Goal: Task Accomplishment & Management: Manage account settings

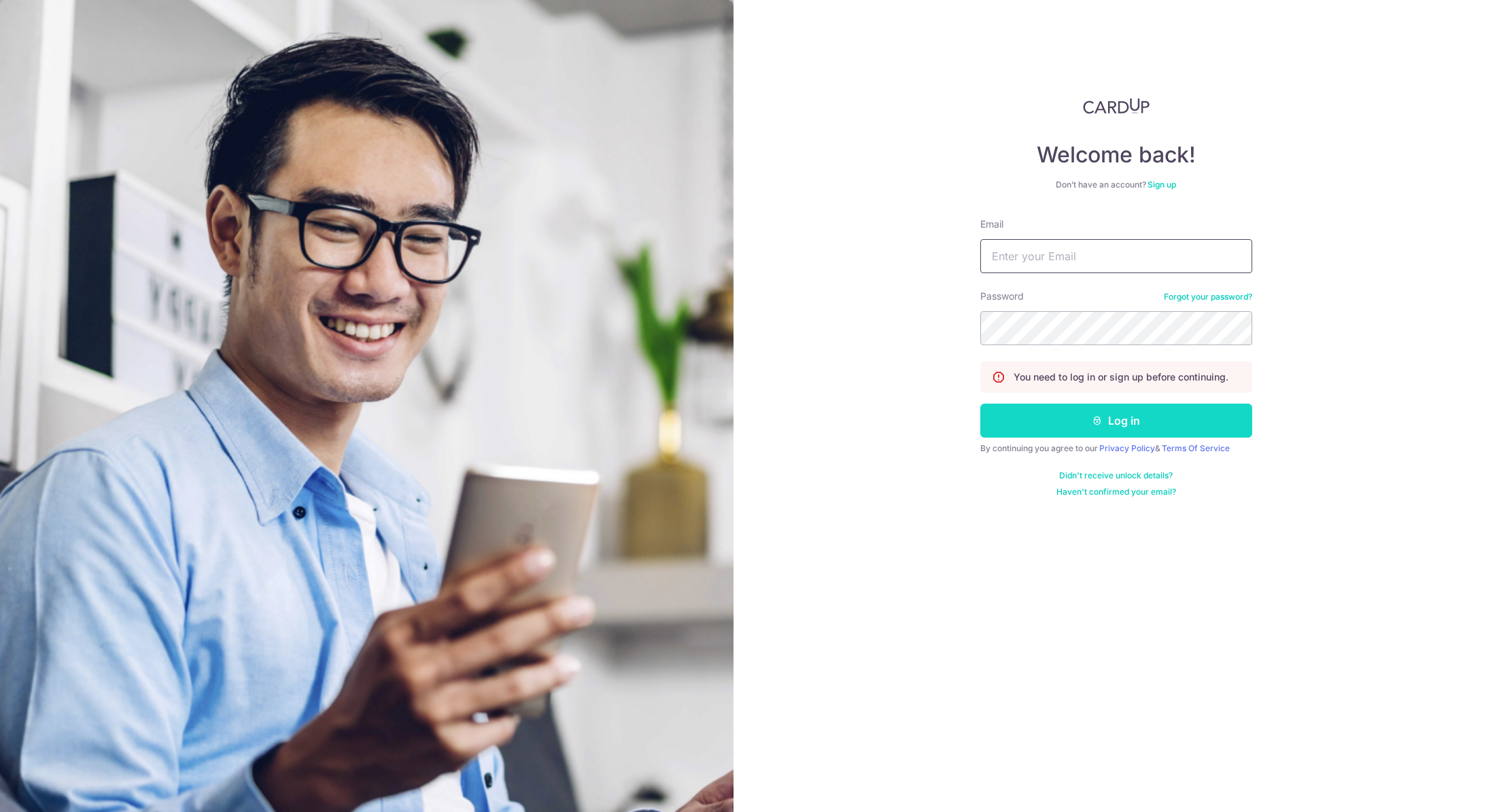
type input "[EMAIL_ADDRESS][DOMAIN_NAME]"
click at [1111, 430] on button "Log in" at bounding box center [1116, 420] width 272 height 34
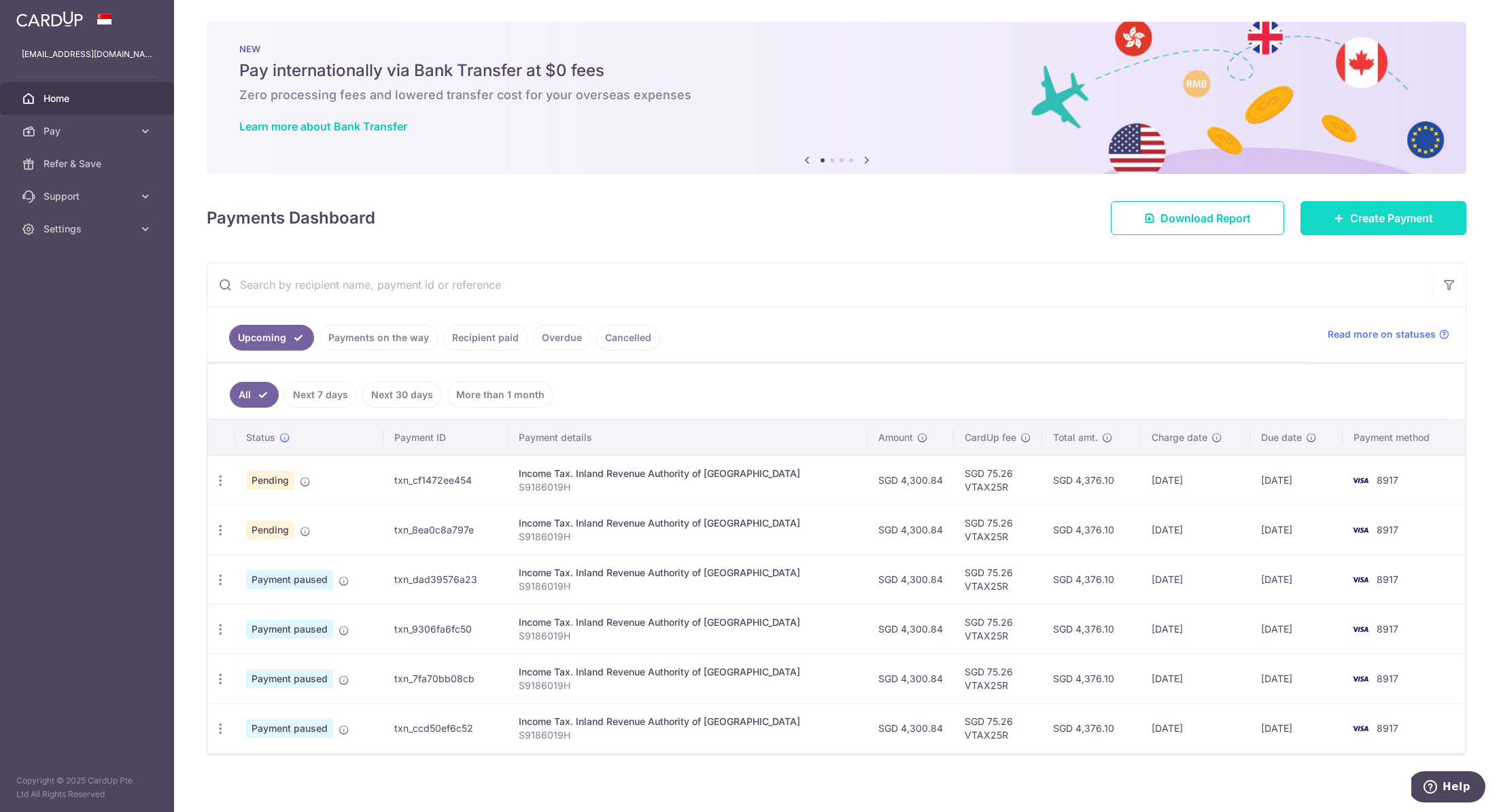
click at [1370, 223] on span "Create Payment" at bounding box center [1391, 218] width 83 height 16
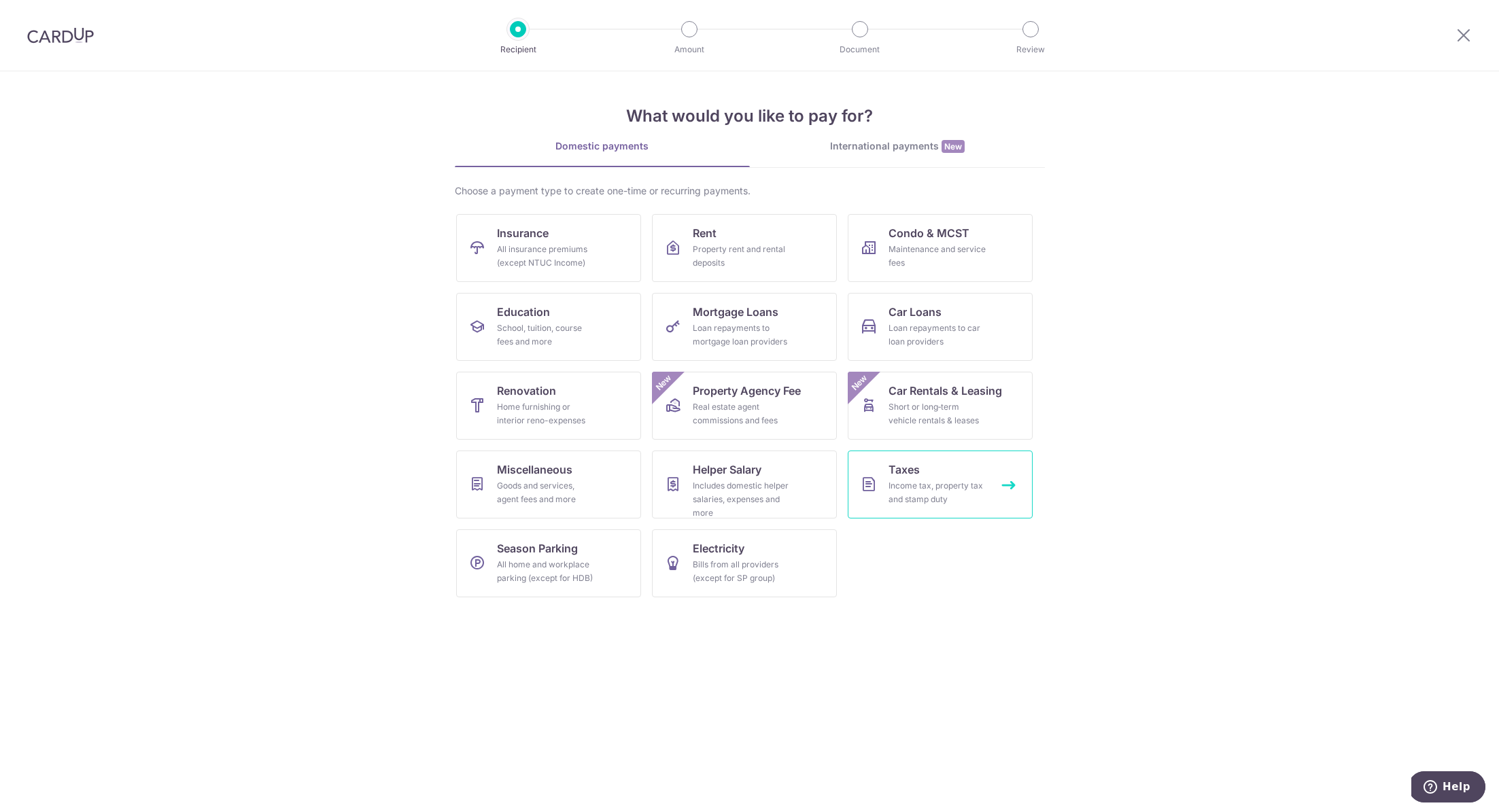
click at [942, 482] on div "Income tax, property tax and stamp duty" at bounding box center [938, 492] width 98 height 27
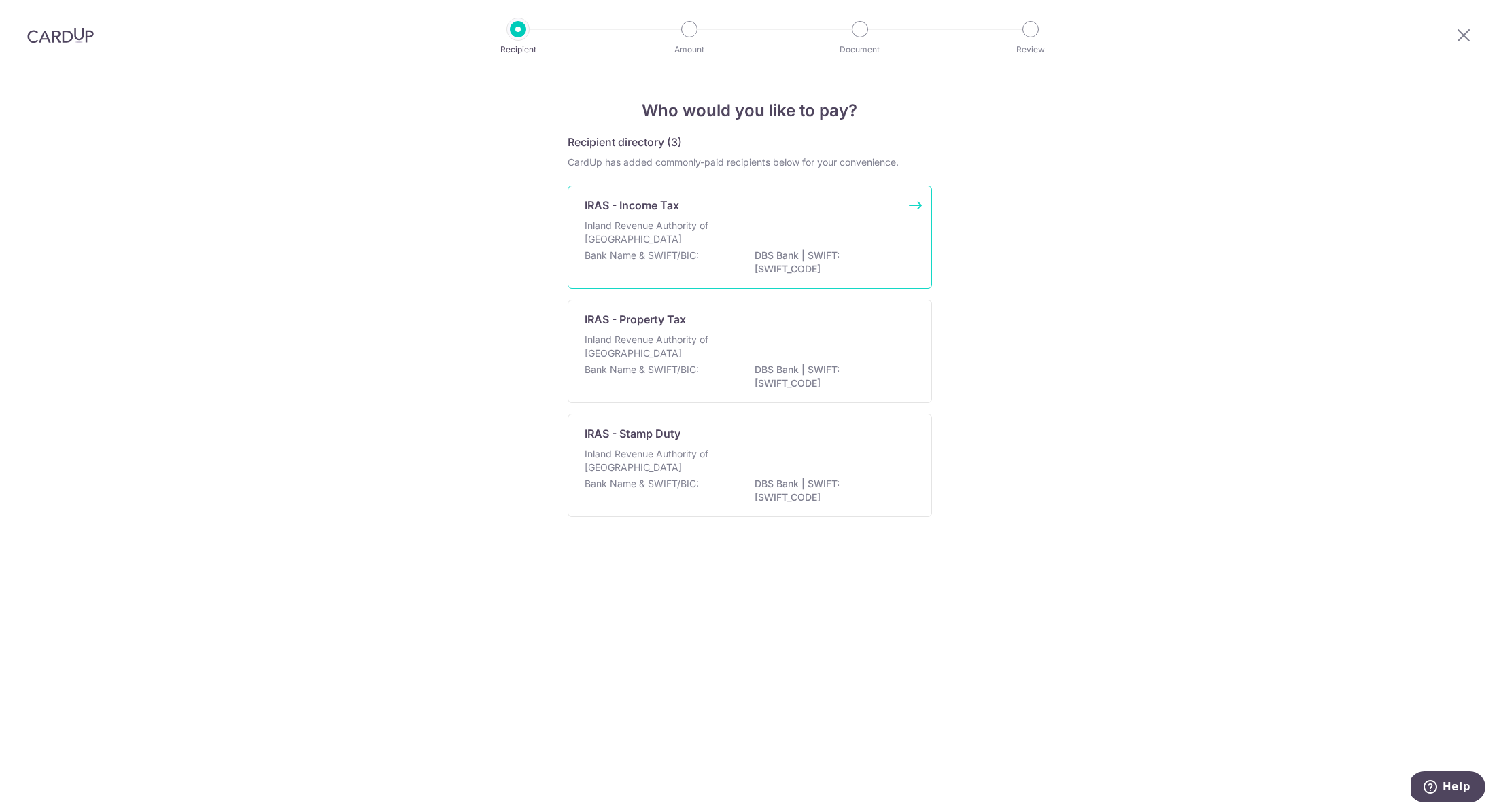
click at [786, 229] on div "Inland Revenue Authority of Singapore" at bounding box center [750, 233] width 330 height 30
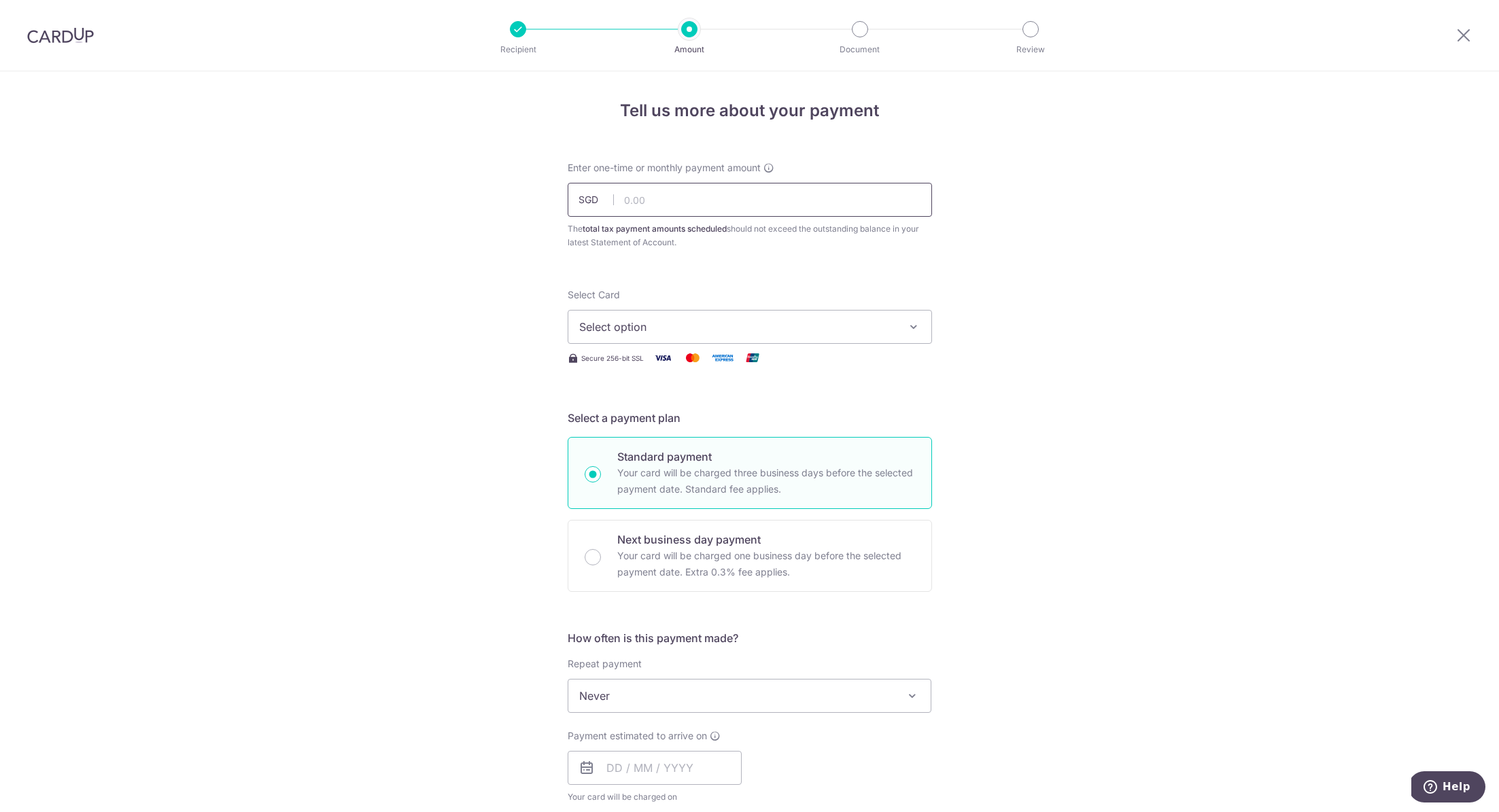
click at [689, 198] on input "text" at bounding box center [750, 200] width 365 height 34
click at [666, 322] on span "Select option" at bounding box center [737, 326] width 316 height 16
click at [659, 423] on span "**** 8917" at bounding box center [750, 423] width 341 height 16
click at [476, 454] on div "Tell us more about your payment Enter one-time or monthly payment amount SGD Th…" at bounding box center [750, 702] width 1499 height 1261
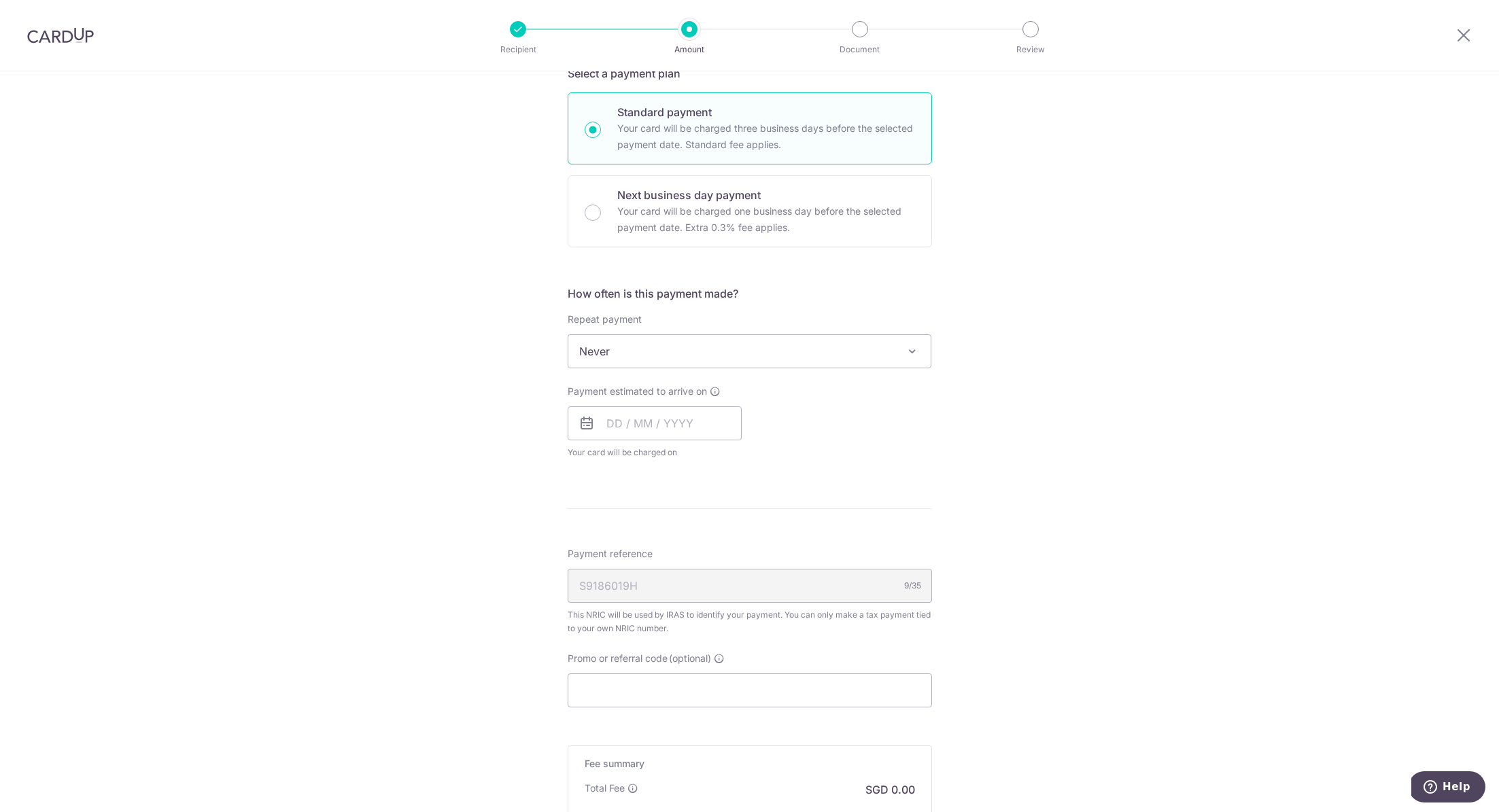
scroll to position [432, 0]
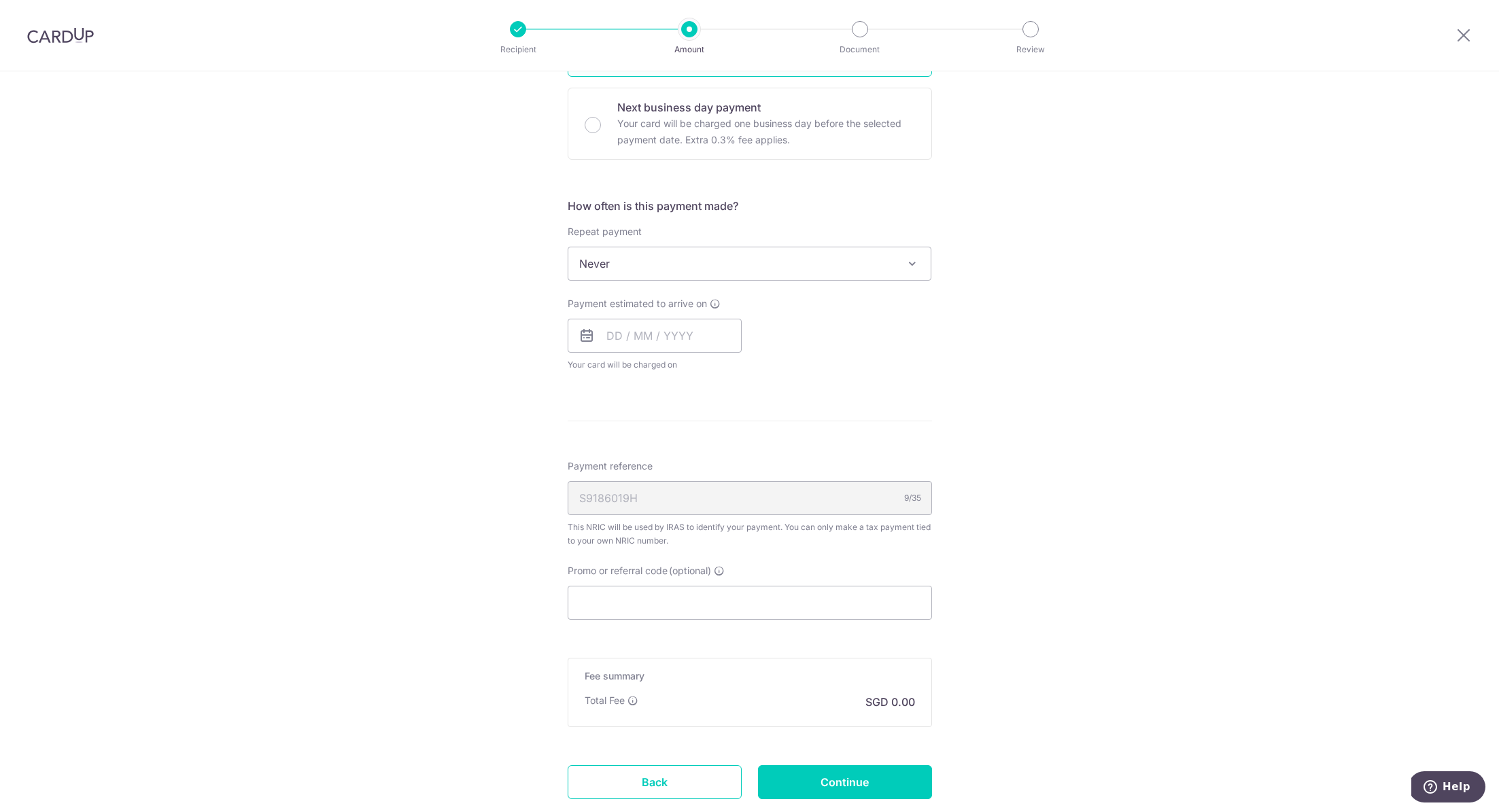
click at [603, 262] on span "Never" at bounding box center [750, 263] width 363 height 33
click at [477, 318] on div "Tell us more about your payment Enter one-time or monthly payment amount SGD Th…" at bounding box center [750, 270] width 1499 height 1261
click at [609, 329] on input "text" at bounding box center [655, 336] width 174 height 34
click at [891, 290] on div "How often is this payment made? Repeat payment Never Every month Never To set u…" at bounding box center [750, 290] width 365 height 185
click at [634, 323] on input "text" at bounding box center [655, 336] width 174 height 34
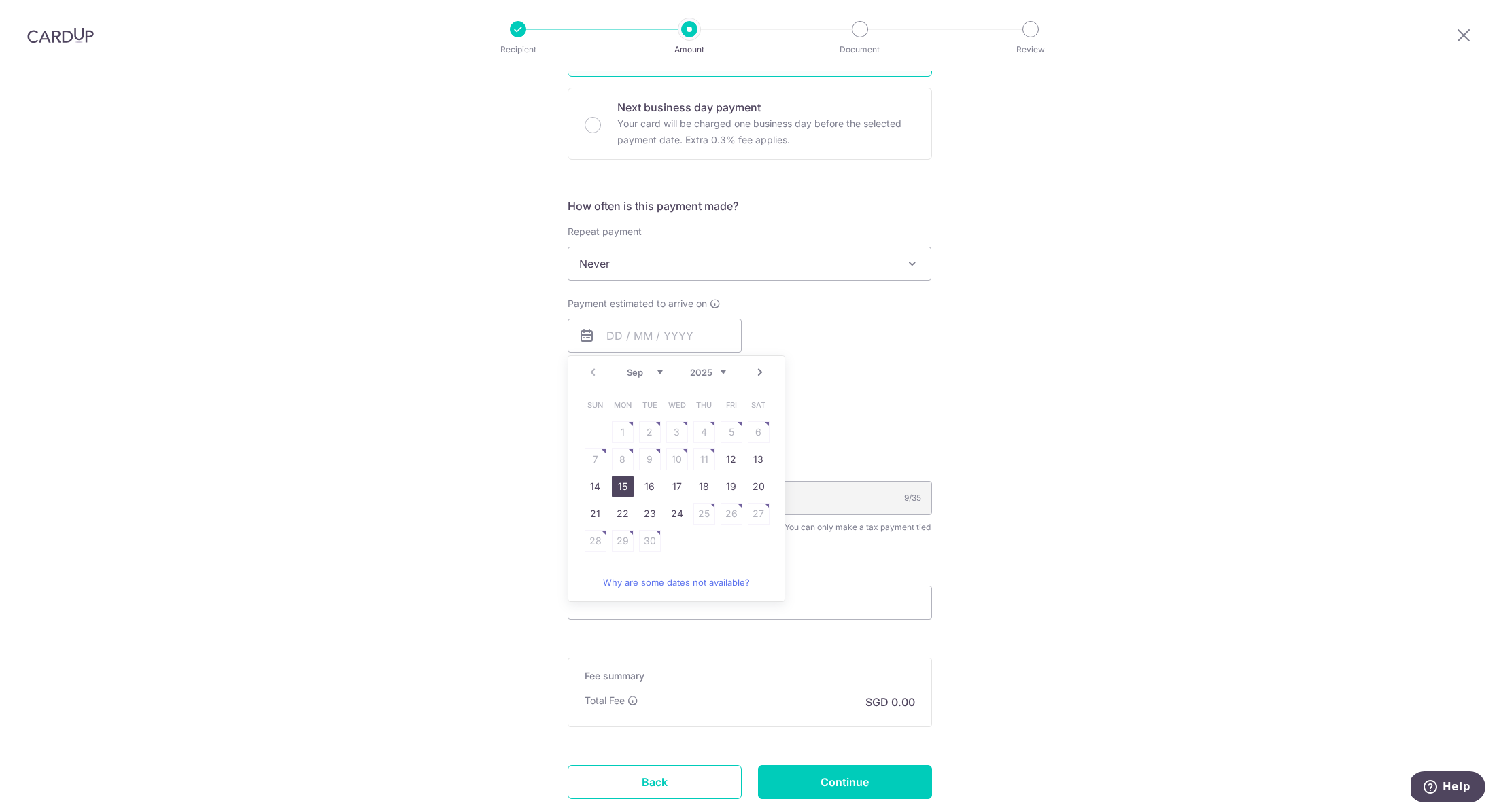
click at [614, 481] on link "15" at bounding box center [623, 486] width 22 height 22
type input "15/09/2025"
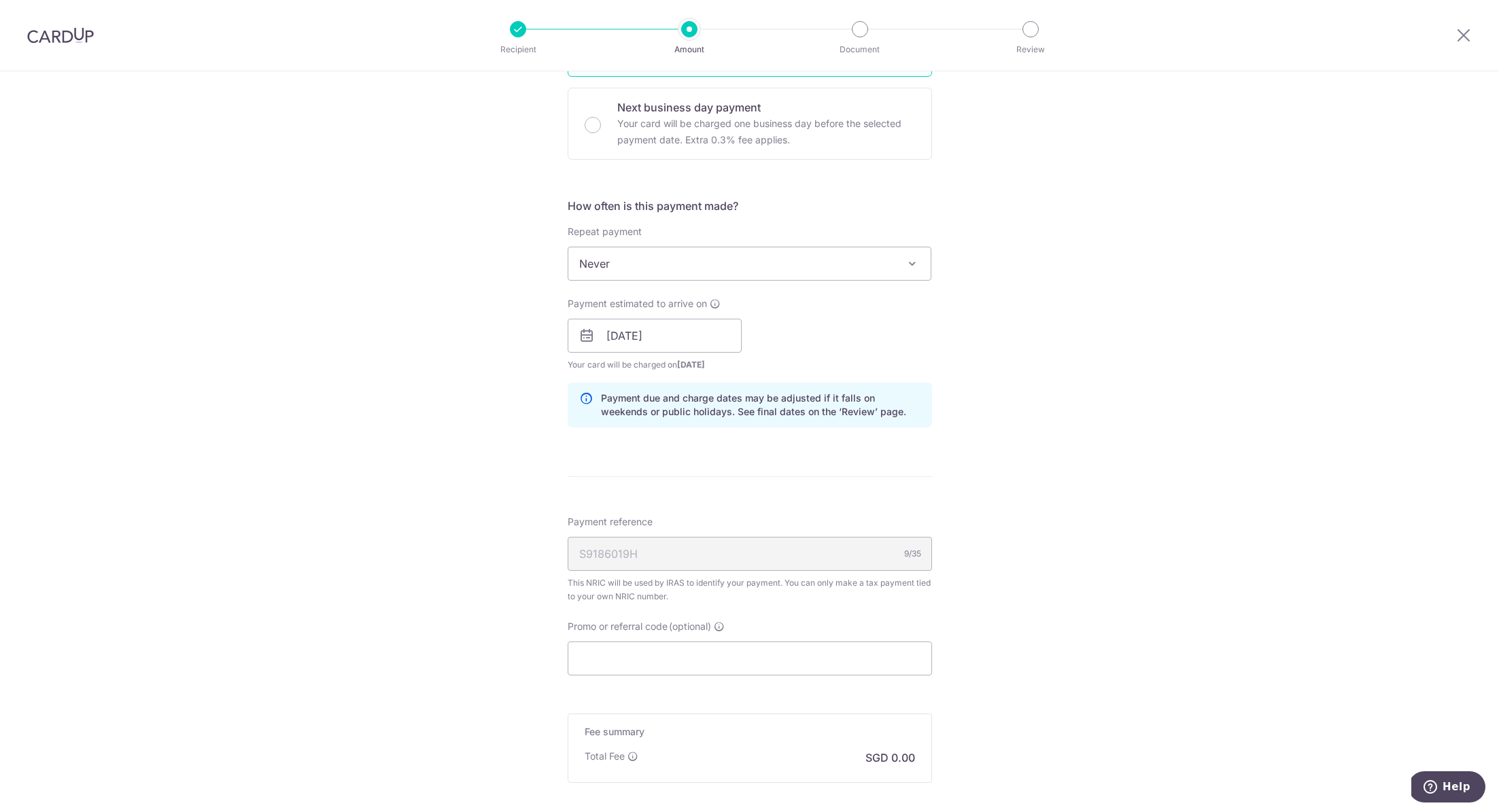
click at [451, 427] on div "Tell us more about your payment Enter one-time or monthly payment amount SGD Th…" at bounding box center [750, 298] width 1499 height 1317
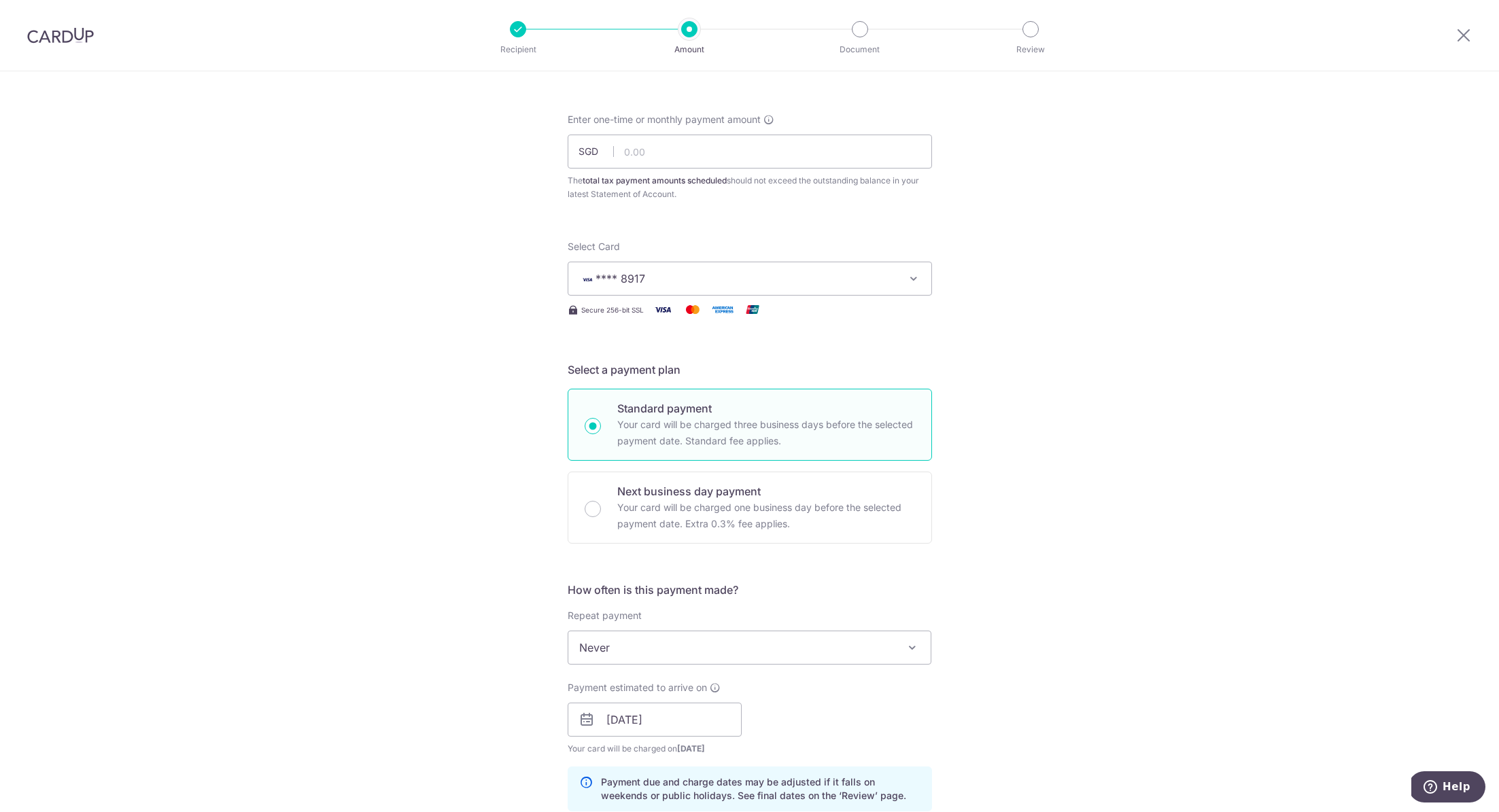
scroll to position [0, 0]
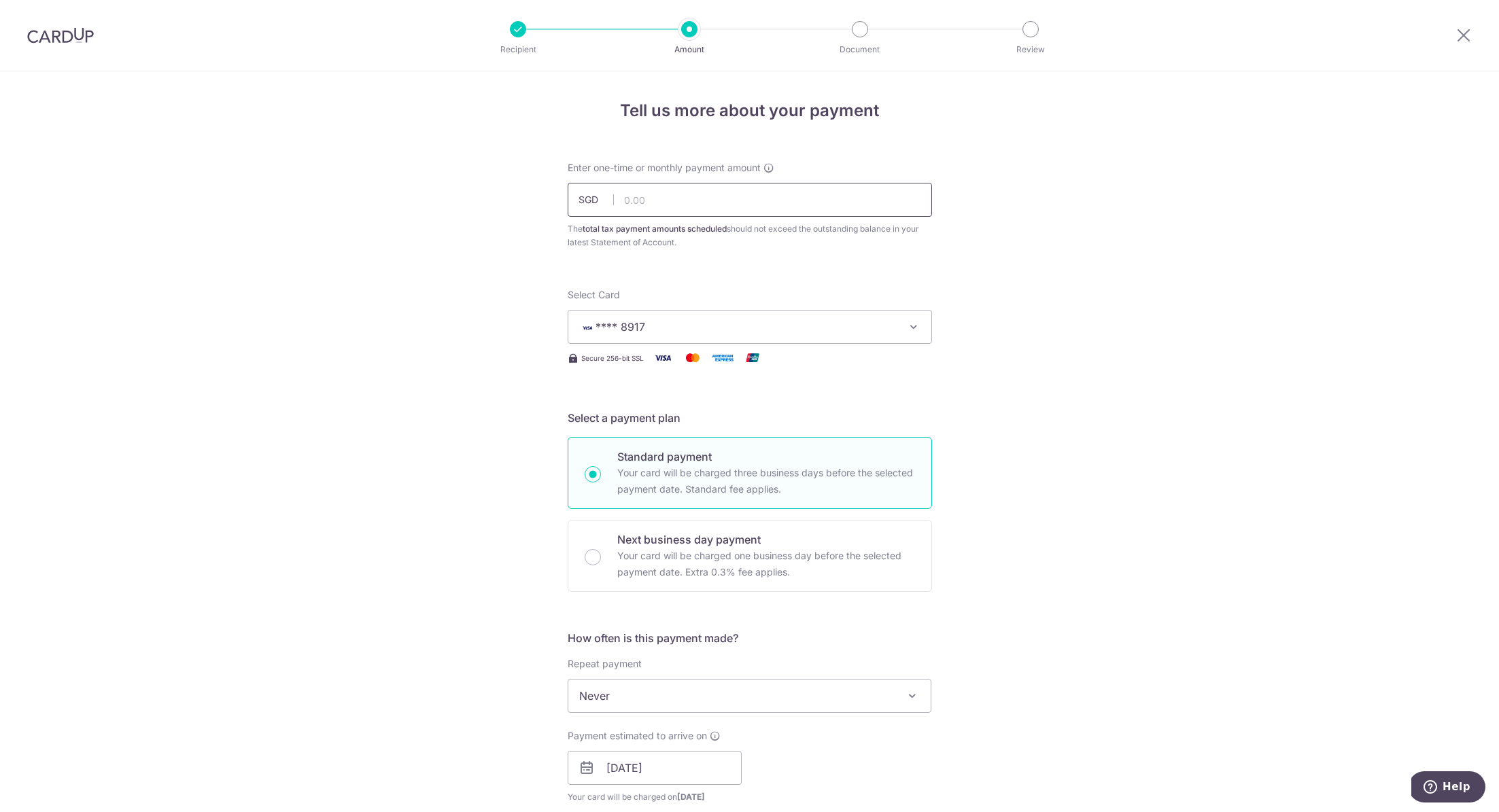
click at [696, 204] on input "text" at bounding box center [750, 200] width 365 height 34
click at [666, 208] on input "text" at bounding box center [750, 200] width 365 height 34
click at [1052, 393] on div "Tell us more about your payment Enter one-time or monthly payment amount SGD 43…" at bounding box center [750, 730] width 1499 height 1317
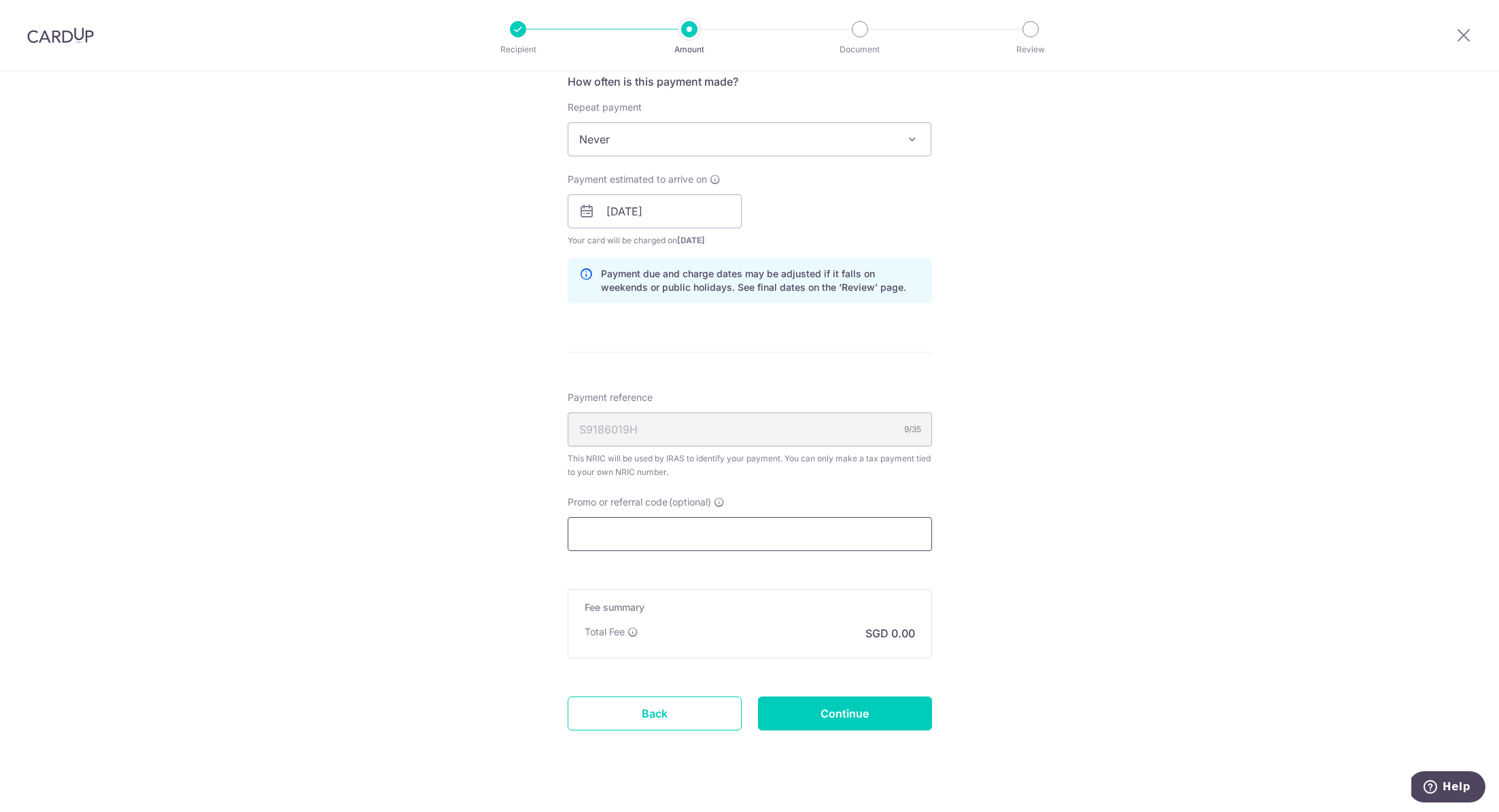
click at [624, 537] on input "Promo or referral code (optional)" at bounding box center [750, 534] width 365 height 34
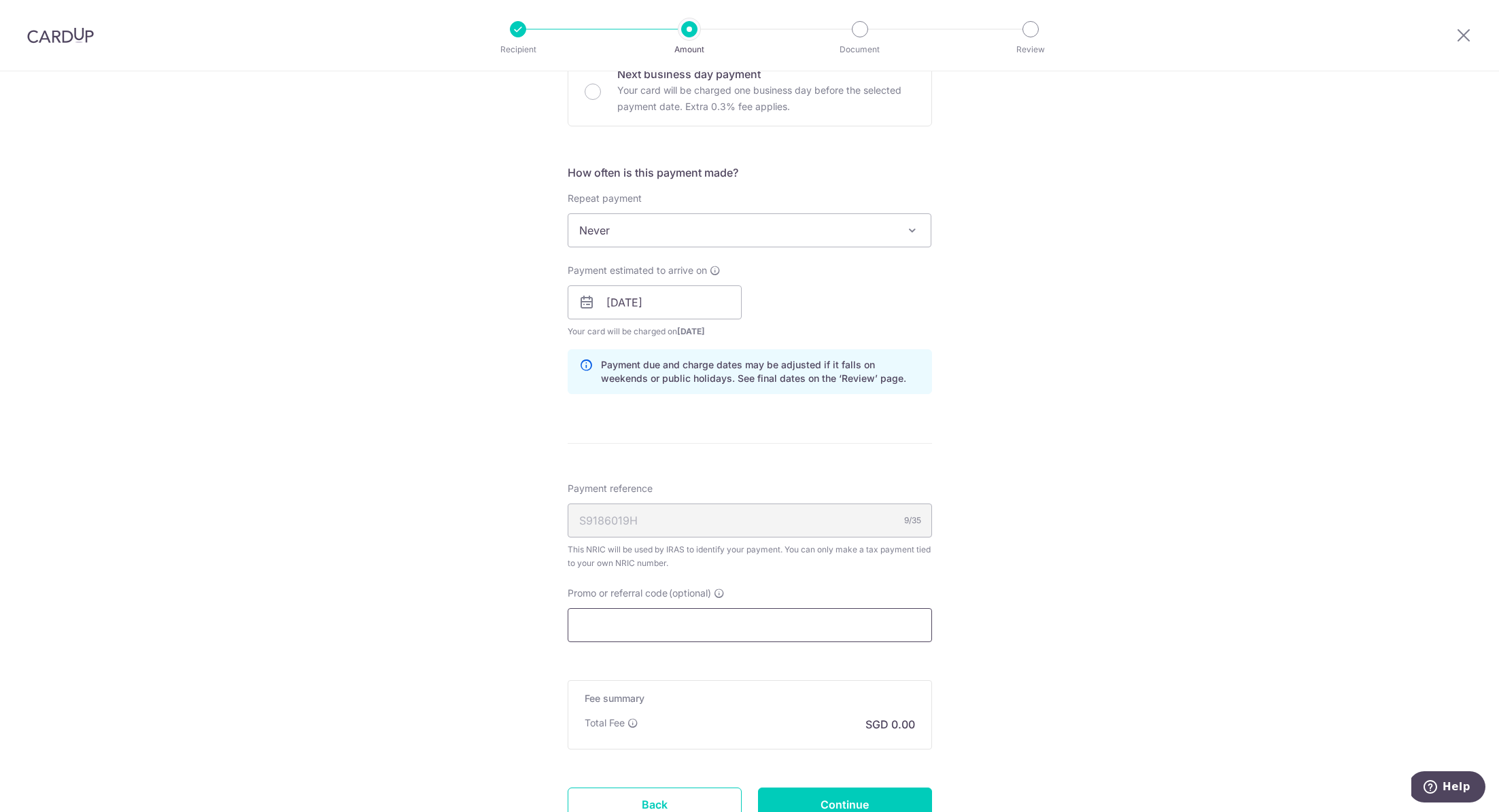
scroll to position [574, 0]
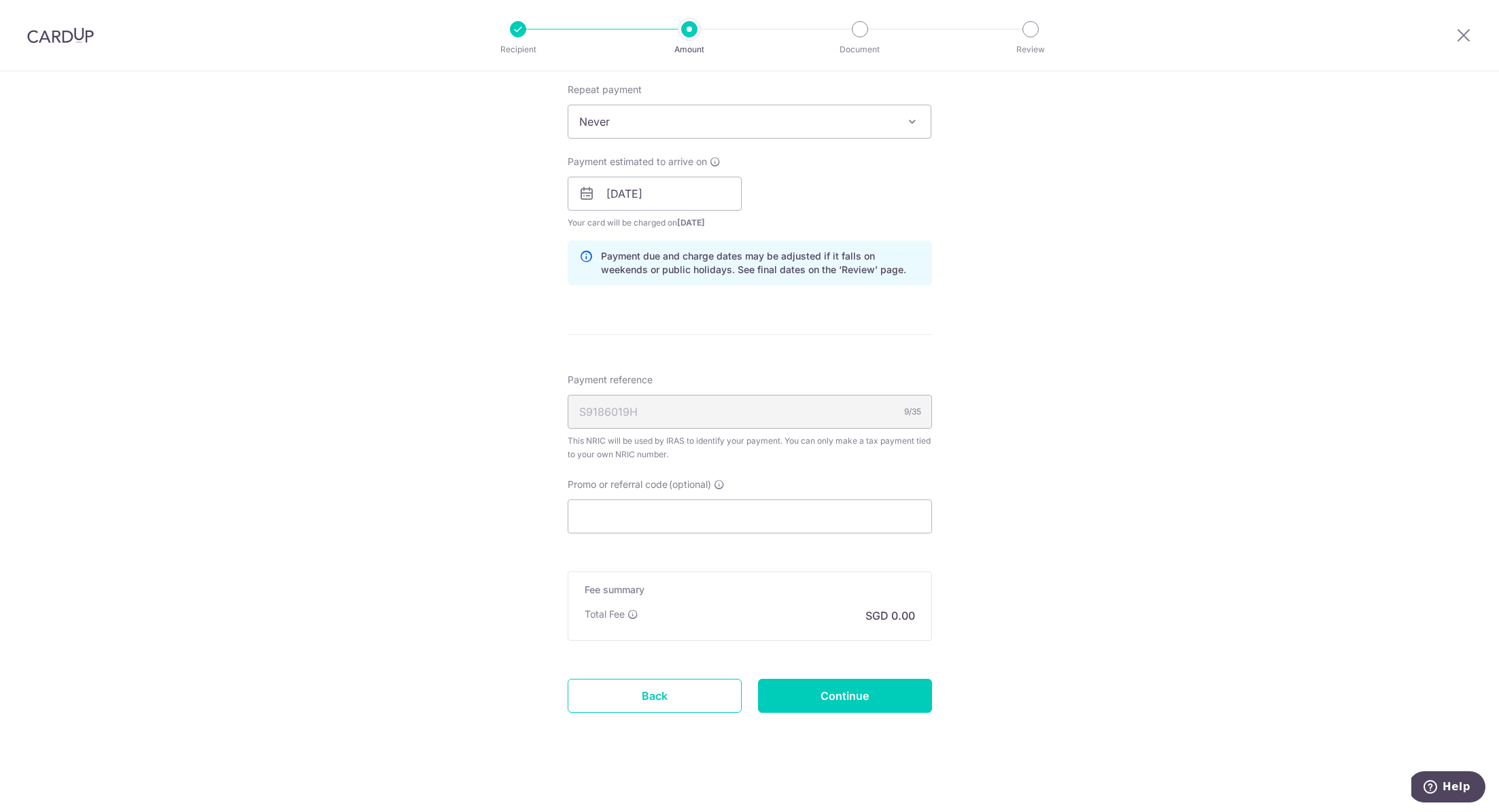
click at [485, 595] on div "Tell us more about your payment Enter one-time or monthly payment amount SGD 4,…" at bounding box center [750, 155] width 1499 height 1317
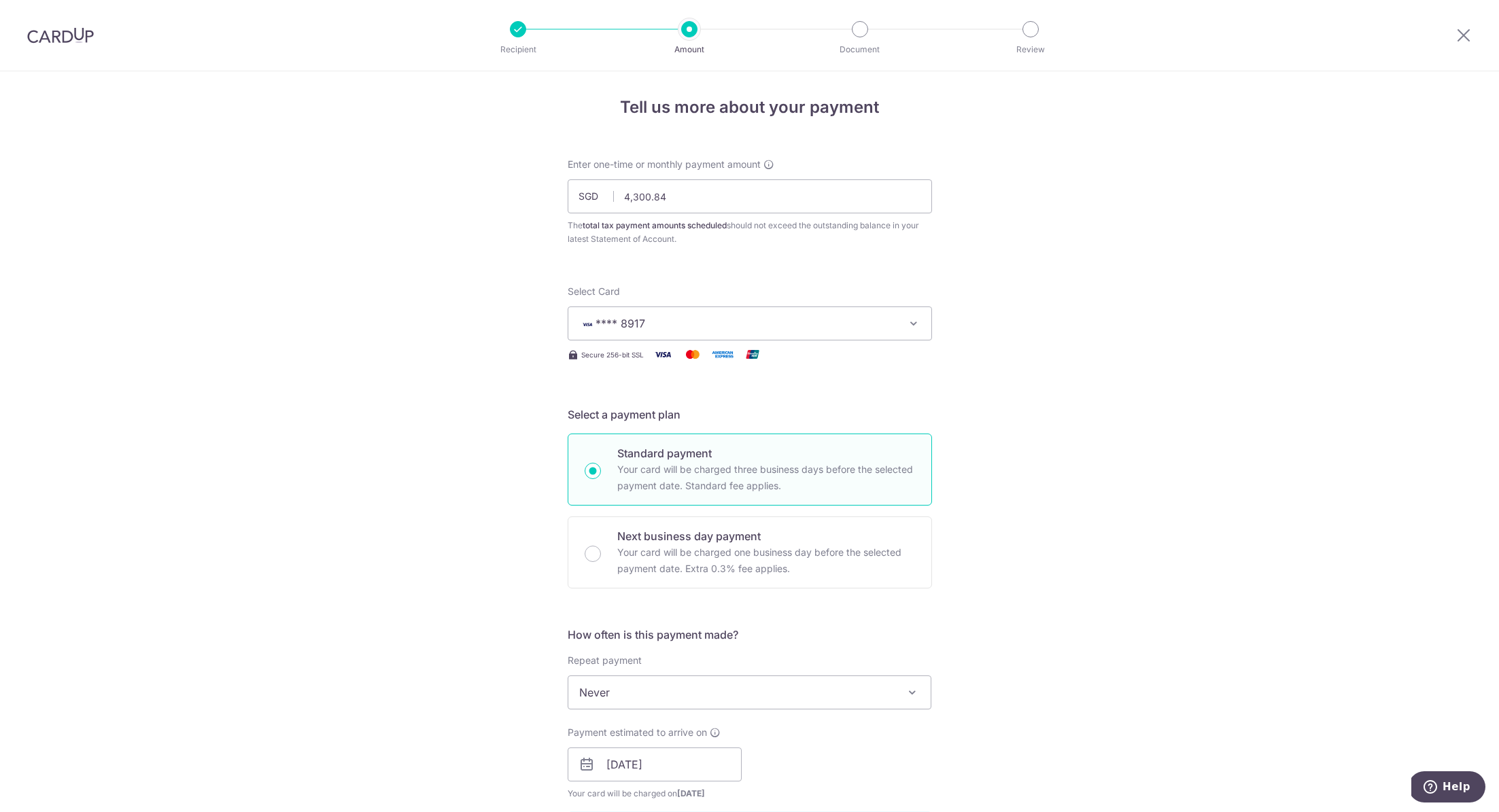
scroll to position [4, 0]
click at [707, 188] on input "4,300.84" at bounding box center [750, 196] width 365 height 34
click at [479, 354] on div "Tell us more about your payment Enter one-time or monthly payment amount SGD 4,…" at bounding box center [750, 726] width 1499 height 1317
type input "4,300.84"
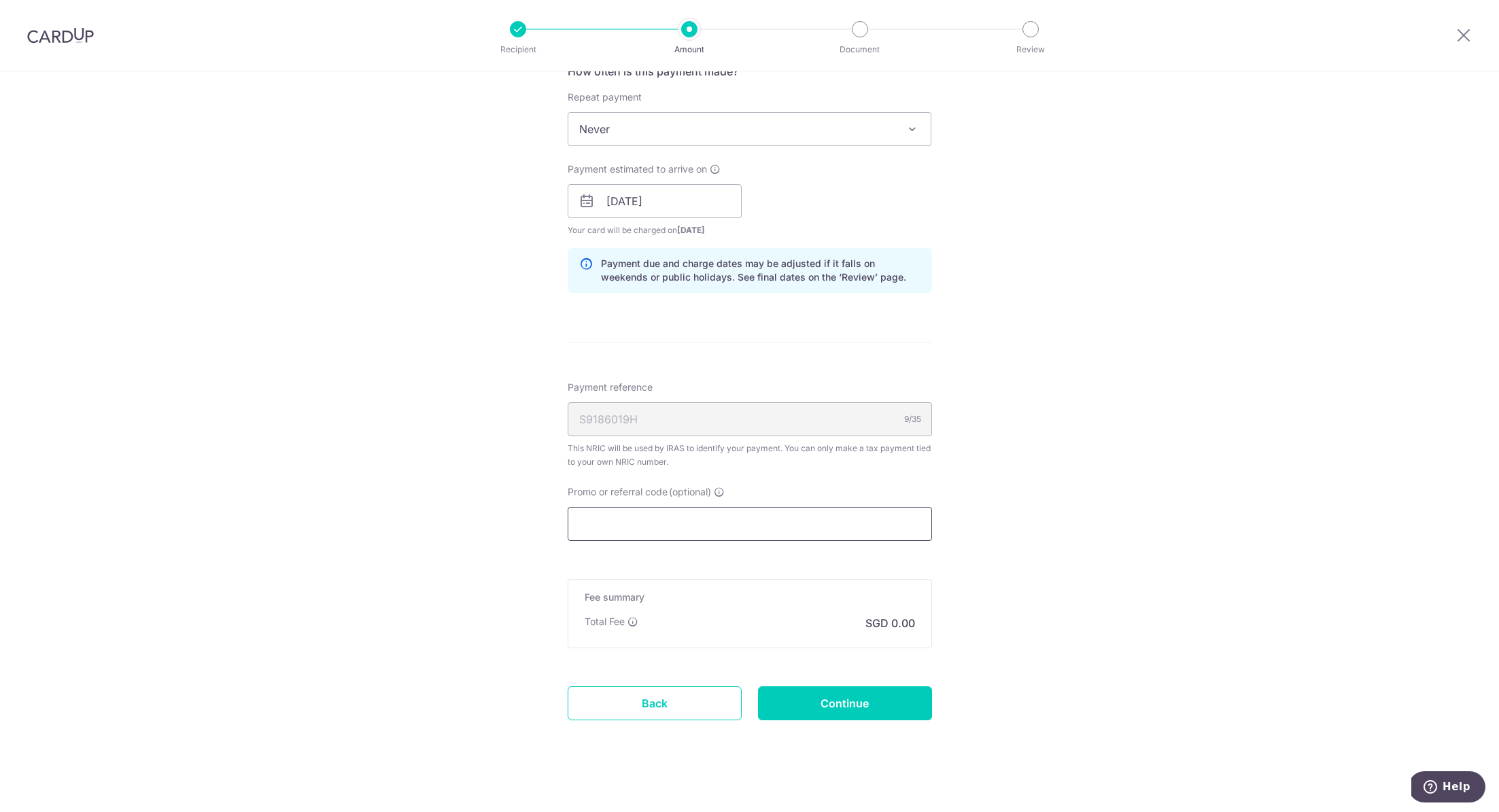
scroll to position [574, 0]
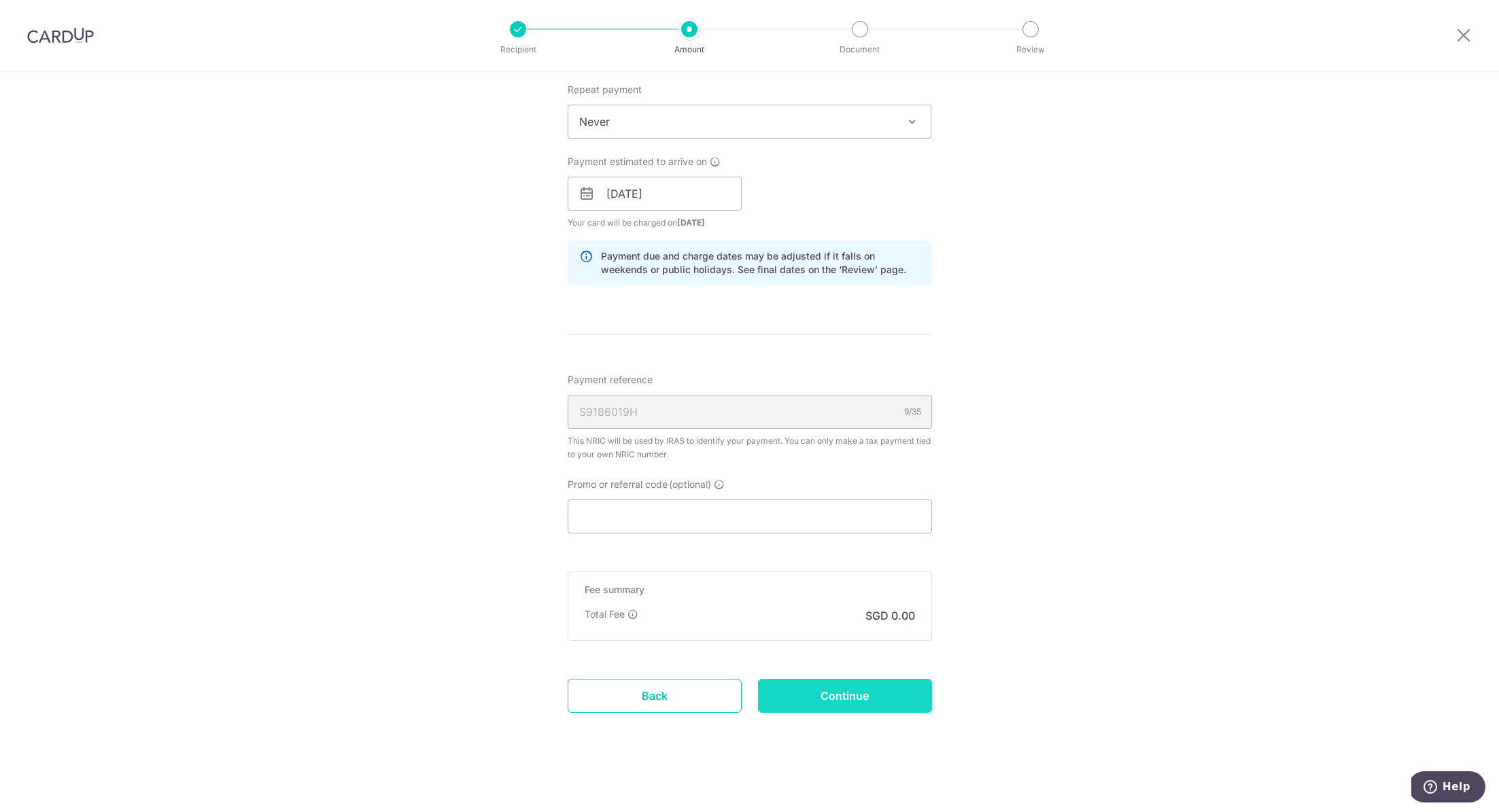
click at [845, 692] on input "Continue" at bounding box center [845, 695] width 174 height 34
type input "Create Schedule"
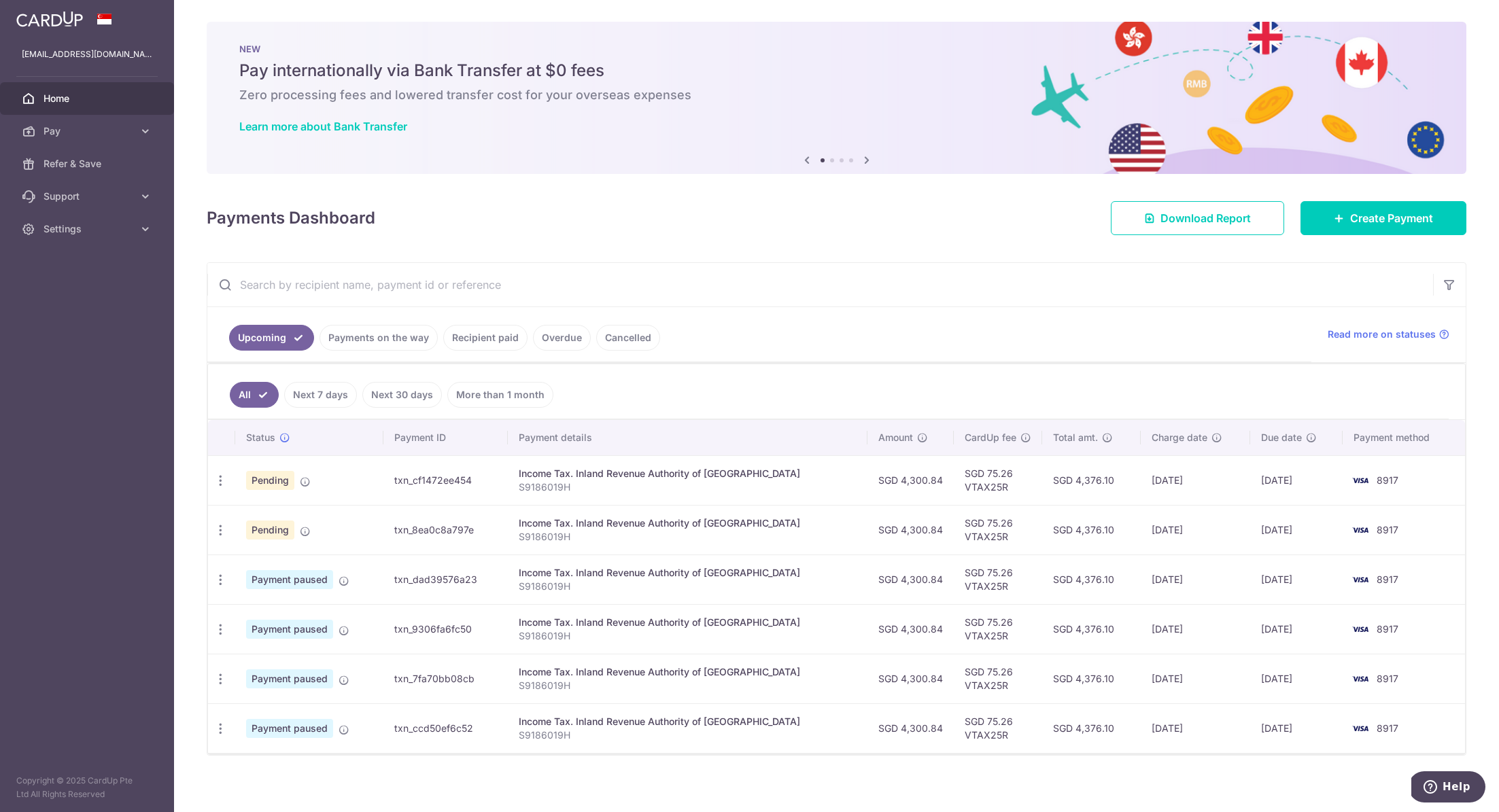
click at [679, 487] on p "S9186019H" at bounding box center [687, 486] width 337 height 13
click at [420, 476] on td "txn_cf1472ee454" at bounding box center [446, 480] width 124 height 50
click at [64, 166] on span "Refer & Save" at bounding box center [88, 163] width 89 height 13
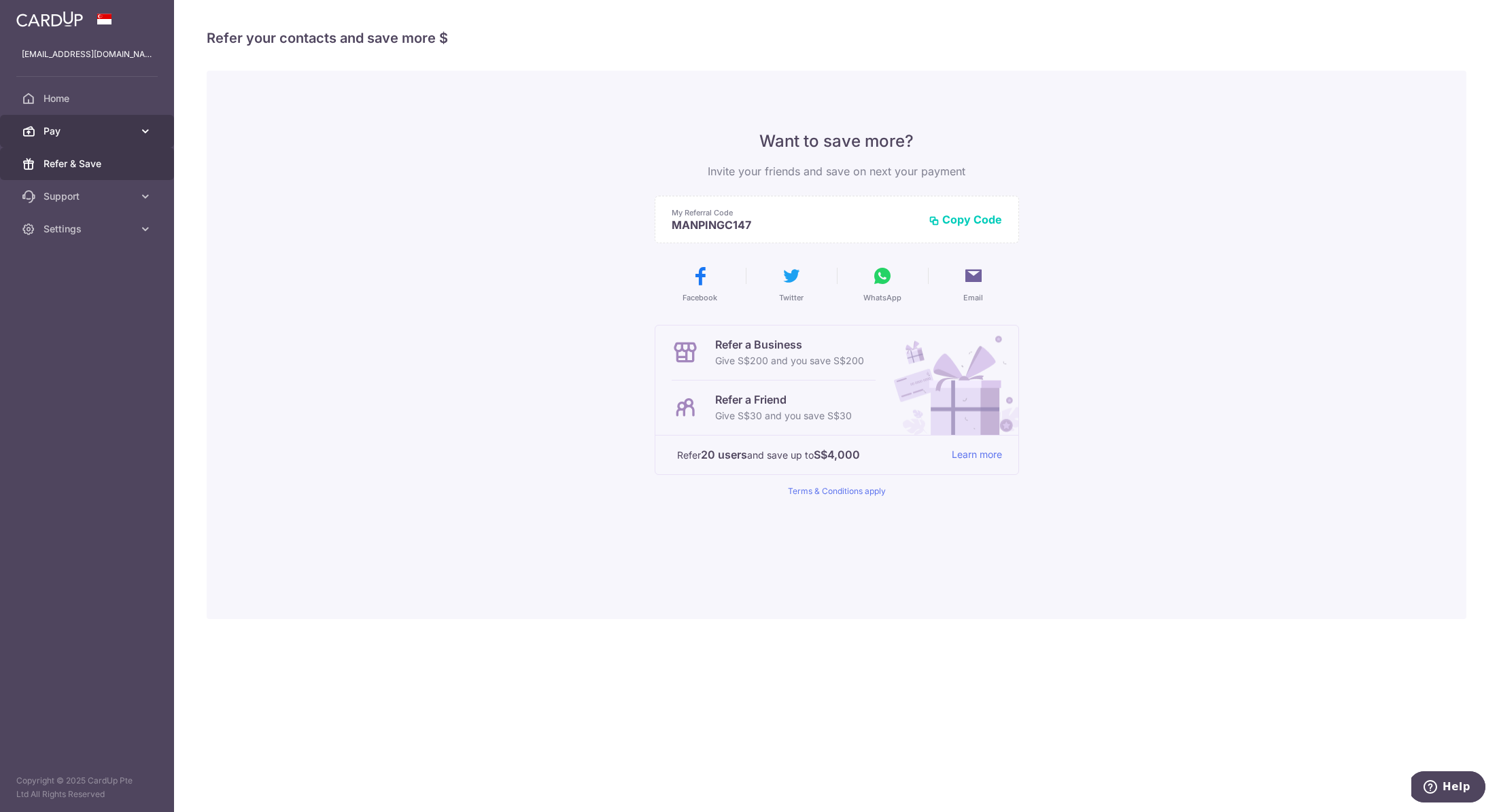
click at [99, 131] on span "Pay" at bounding box center [88, 131] width 89 height 13
click at [89, 168] on span "Payments" at bounding box center [88, 163] width 89 height 13
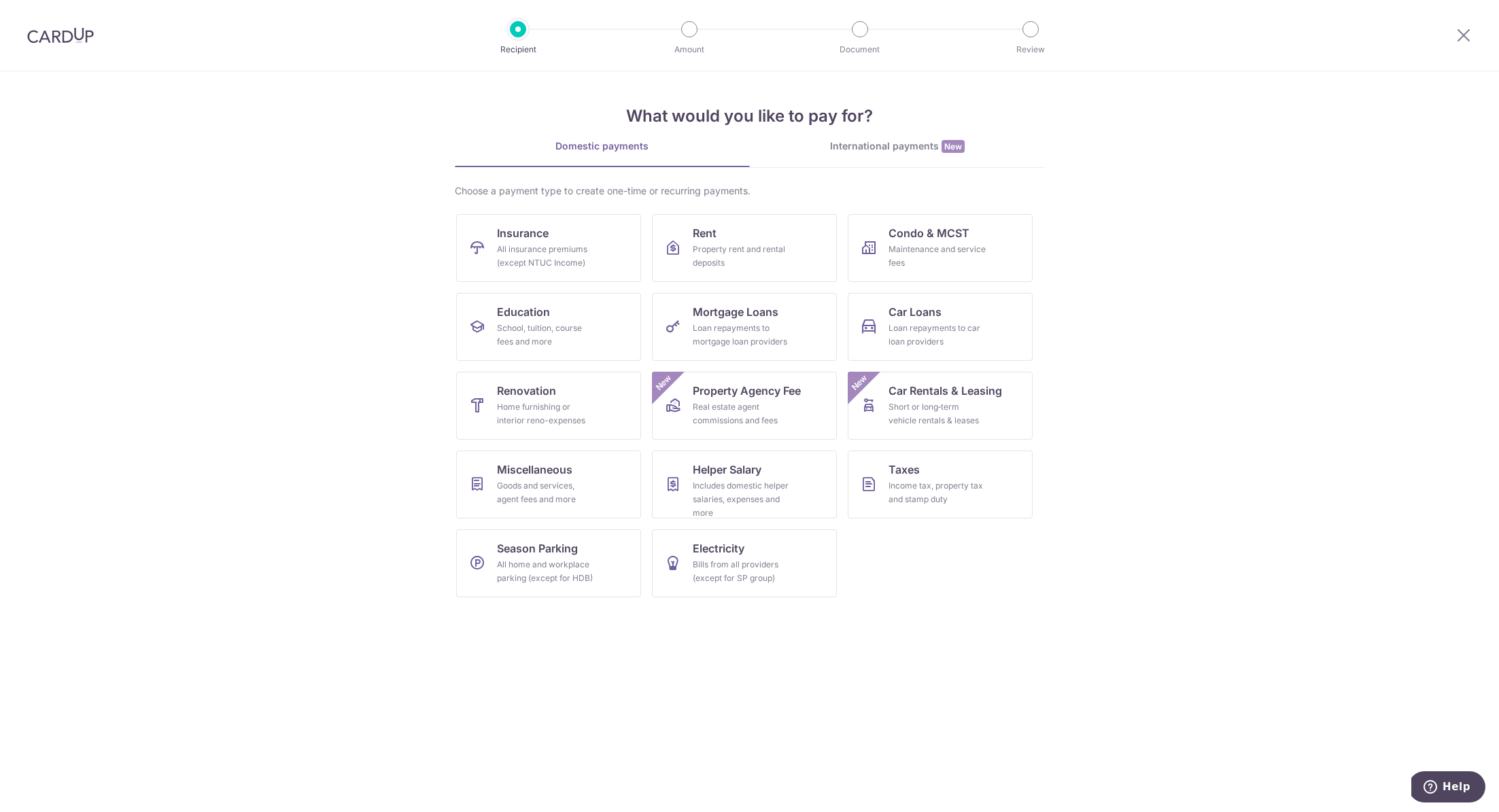
click at [45, 44] on div at bounding box center [61, 35] width 121 height 71
click at [46, 33] on img at bounding box center [61, 35] width 67 height 16
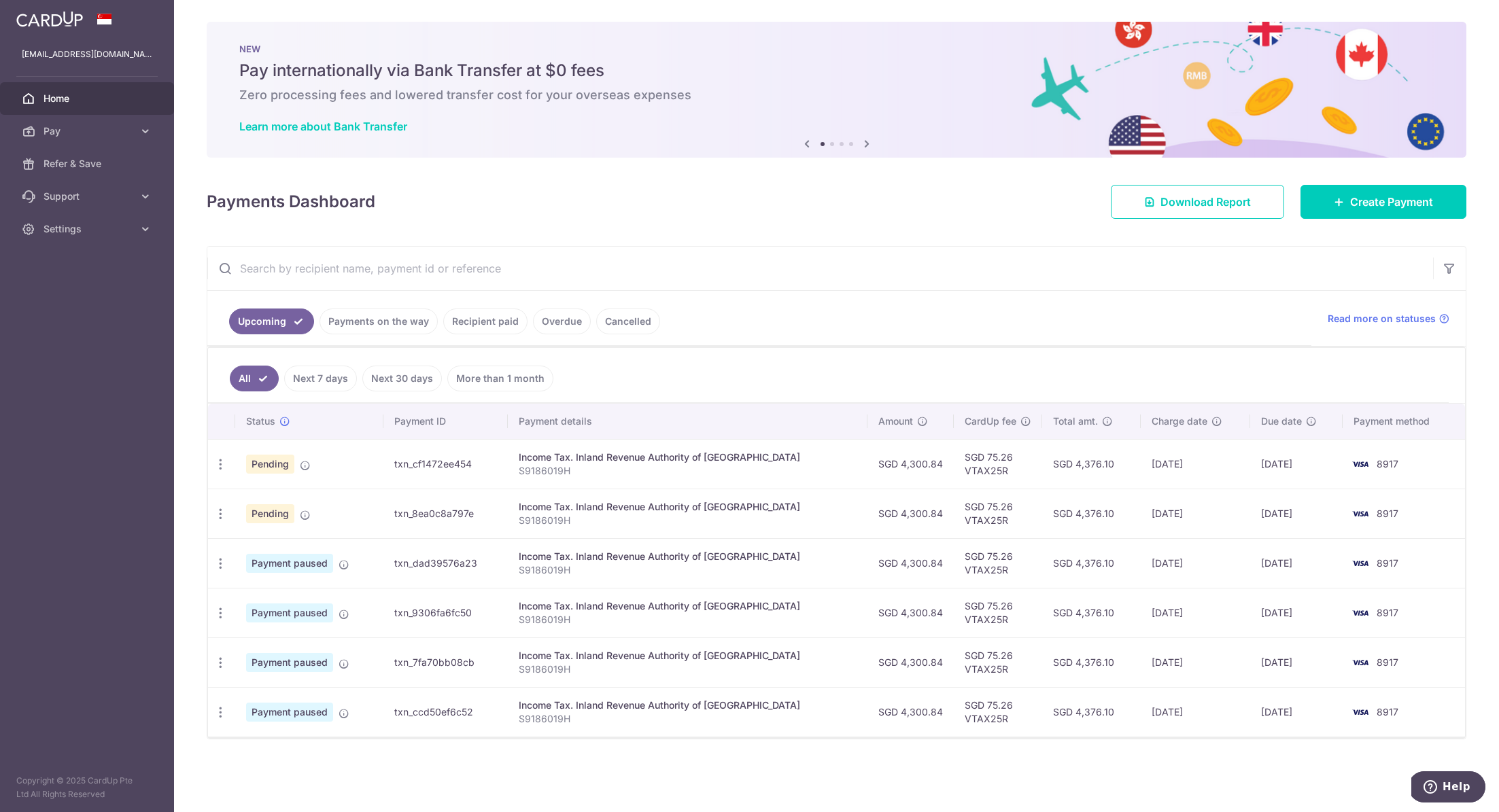
click at [584, 556] on div "Income Tax. Inland Revenue Authority of Singapore" at bounding box center [687, 556] width 337 height 13
click at [310, 558] on span "Payment paused" at bounding box center [289, 563] width 87 height 19
click at [224, 559] on icon "button" at bounding box center [220, 563] width 14 height 14
click at [254, 600] on span "Update payment" at bounding box center [292, 600] width 93 height 16
radio input "true"
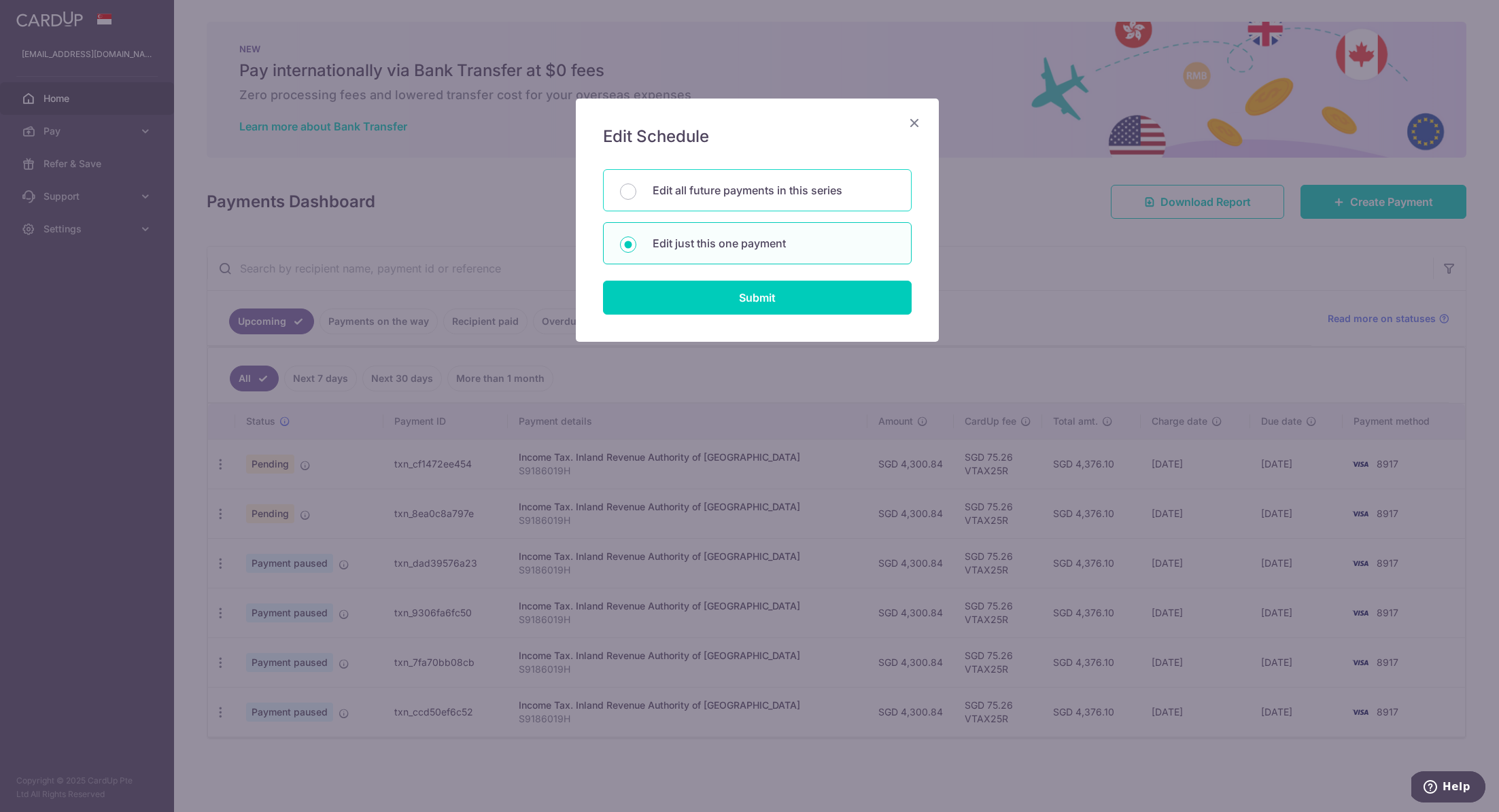
click at [784, 196] on p "Edit all future payments in this series" at bounding box center [773, 190] width 242 height 16
click at [636, 196] on input "Edit all future payments in this series" at bounding box center [627, 191] width 16 height 16
radio input "true"
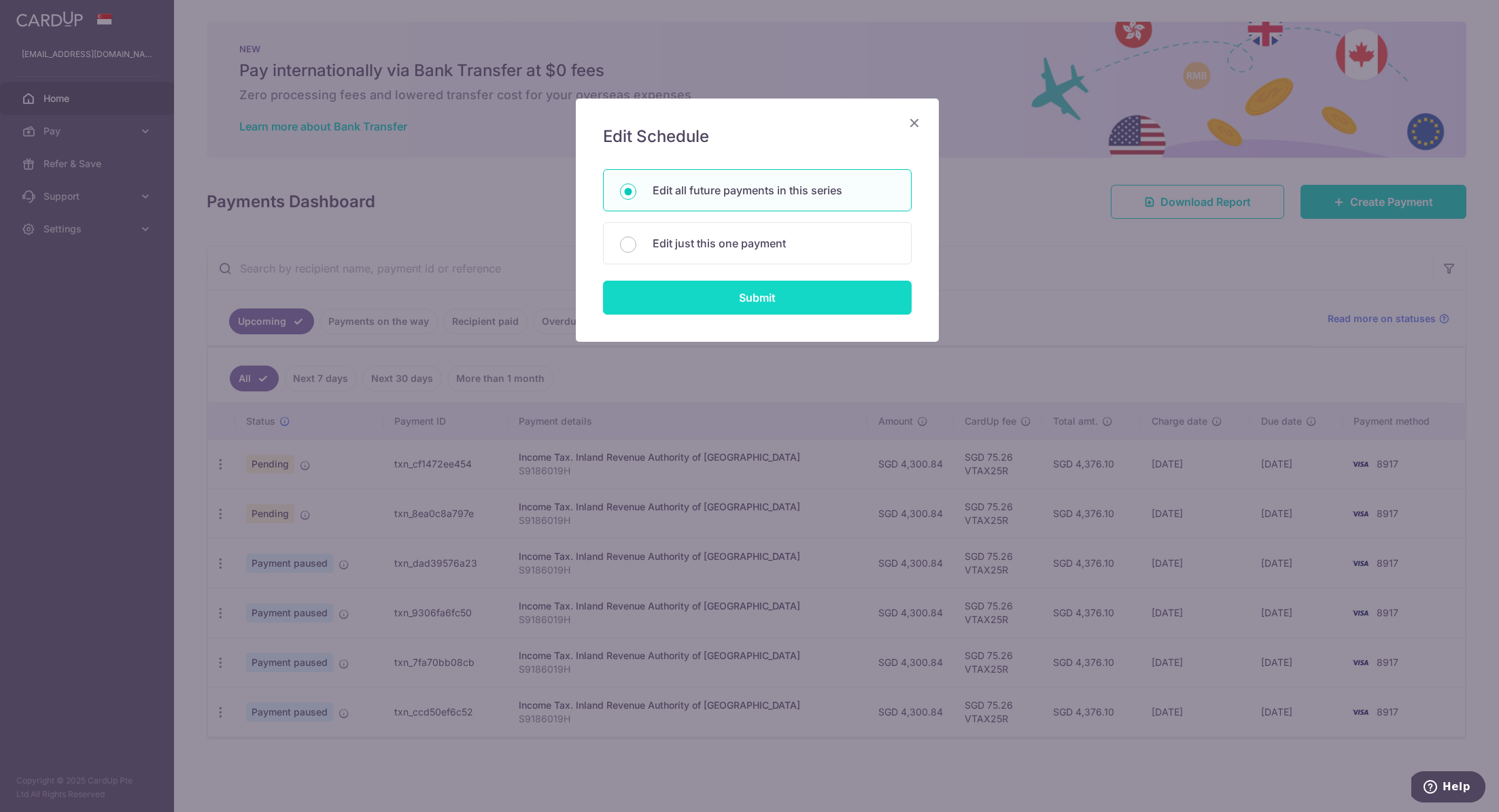
click at [795, 300] on input "Submit" at bounding box center [756, 298] width 309 height 34
radio input "true"
type input "4,300.84"
type input "S9186019H"
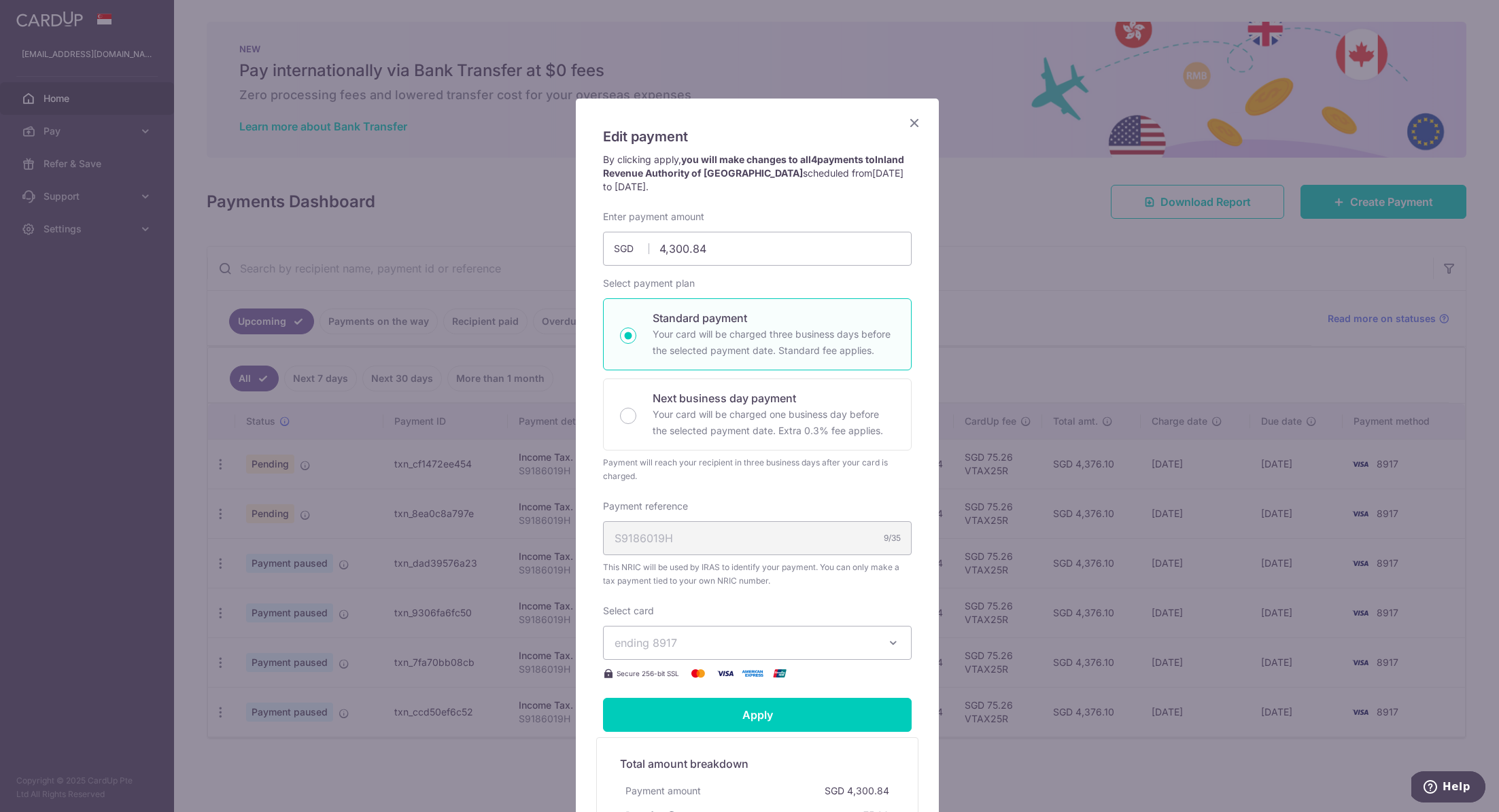
click at [907, 125] on icon "Close" at bounding box center [914, 123] width 16 height 17
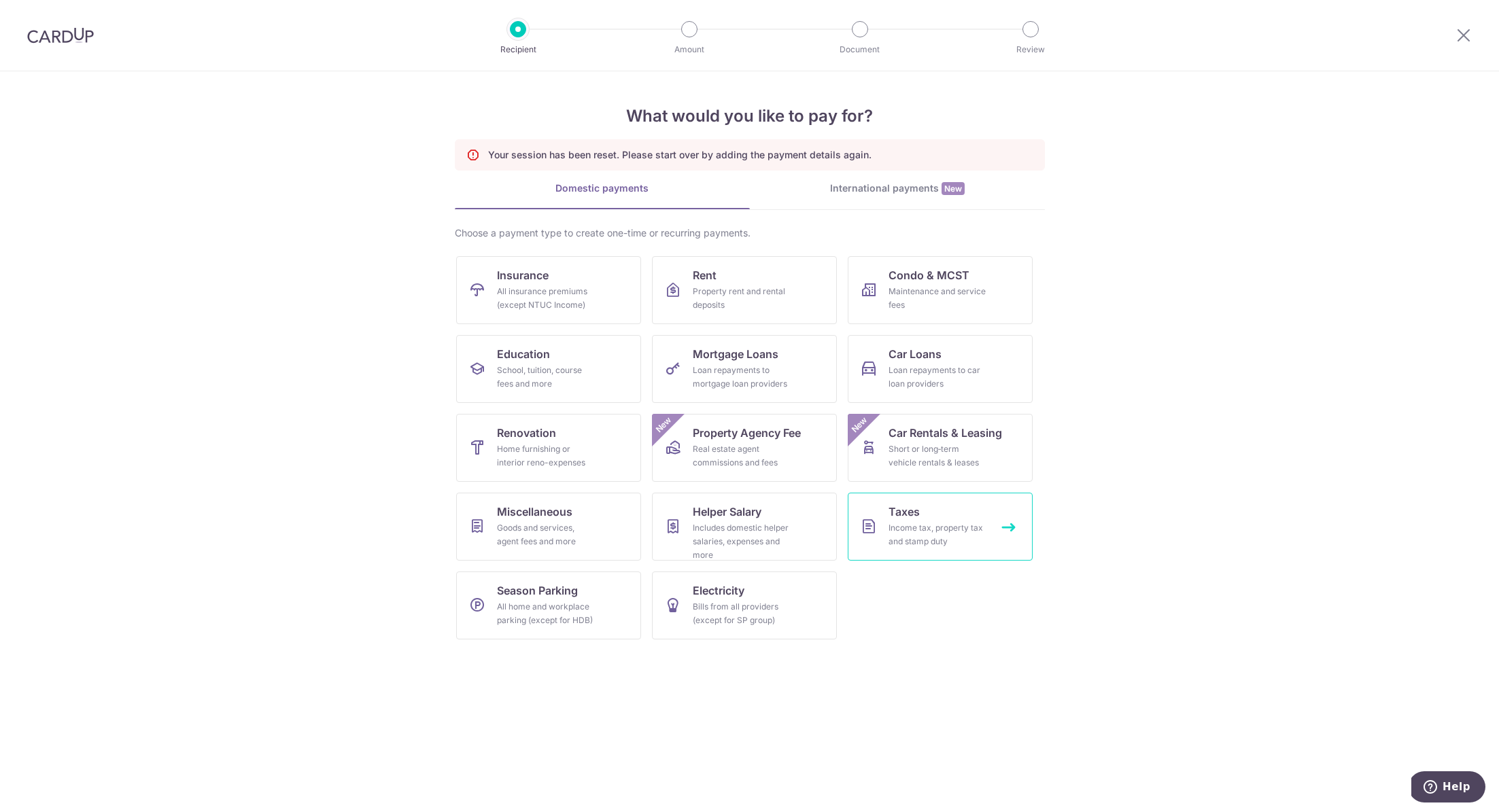
click at [931, 521] on div "Income tax, property tax and stamp duty" at bounding box center [938, 535] width 98 height 27
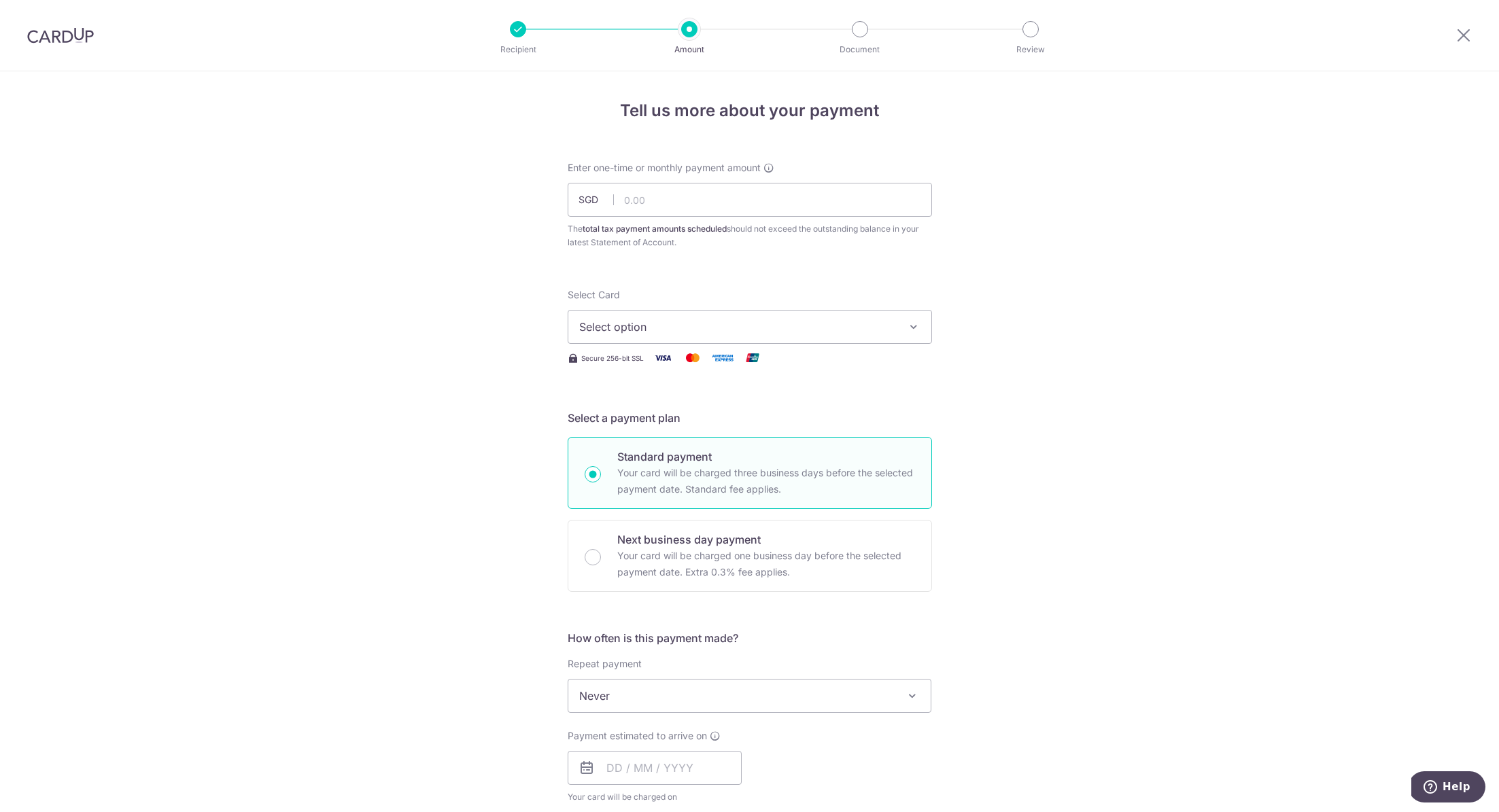
click at [660, 321] on span "Select option" at bounding box center [737, 326] width 316 height 16
click at [651, 413] on link "**** 8917" at bounding box center [750, 424] width 363 height 33
click at [460, 592] on div "Tell us more about your payment Enter one-time or monthly payment amount SGD Th…" at bounding box center [750, 702] width 1499 height 1261
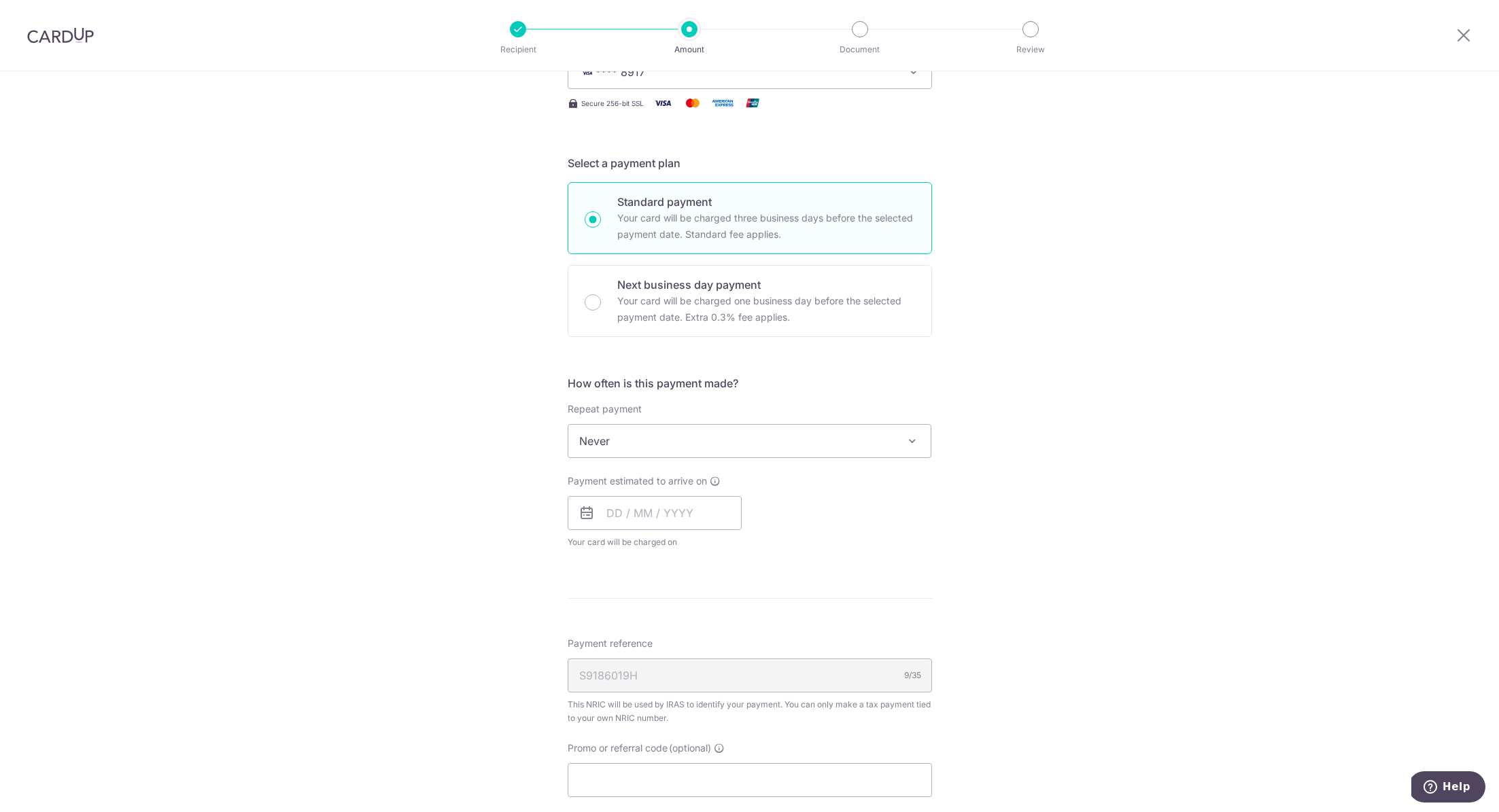
scroll to position [387, 0]
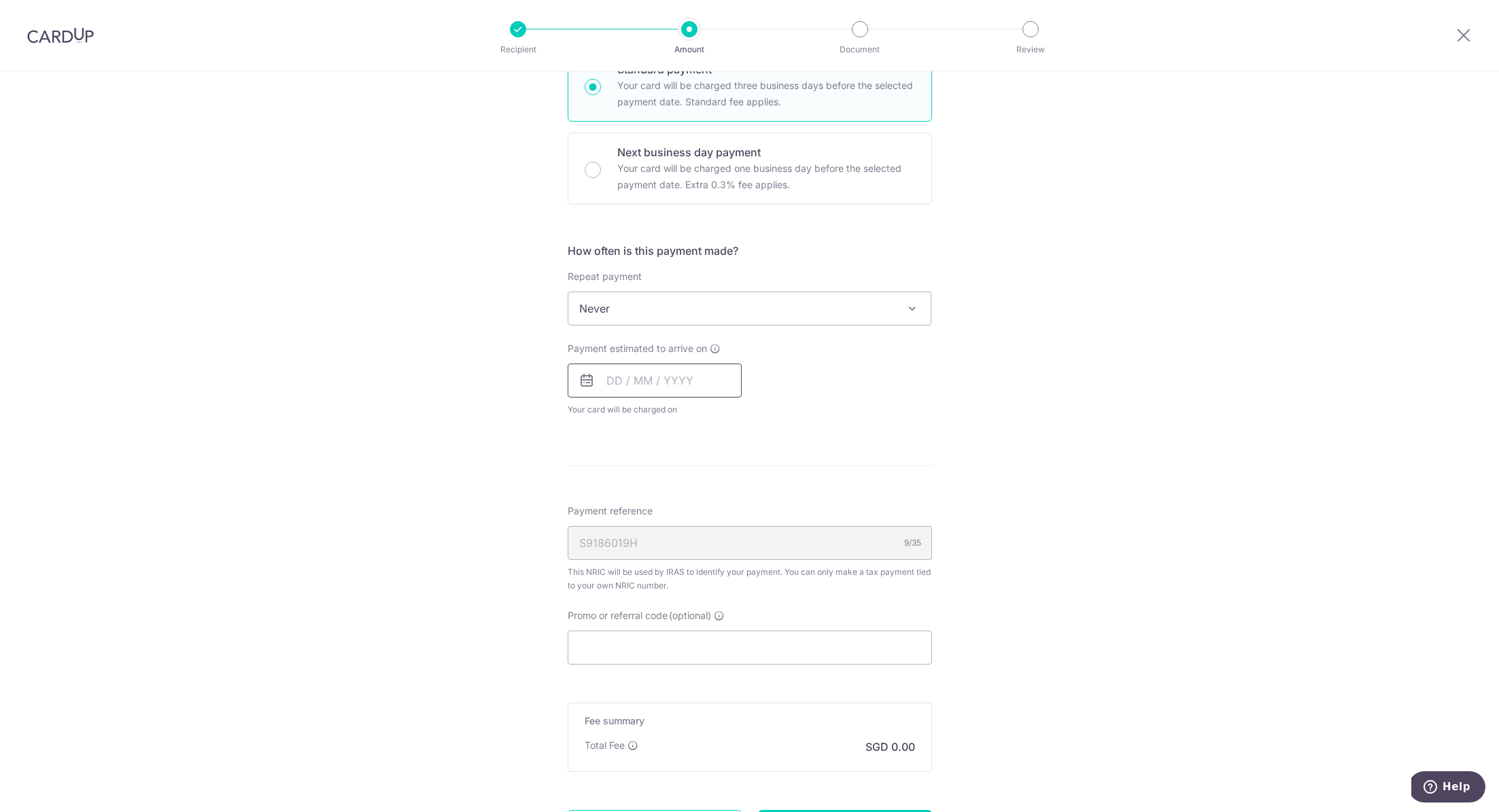
click at [640, 390] on input "text" at bounding box center [655, 381] width 174 height 34
click at [612, 525] on link "15" at bounding box center [623, 531] width 22 height 22
type input "15/09/2025"
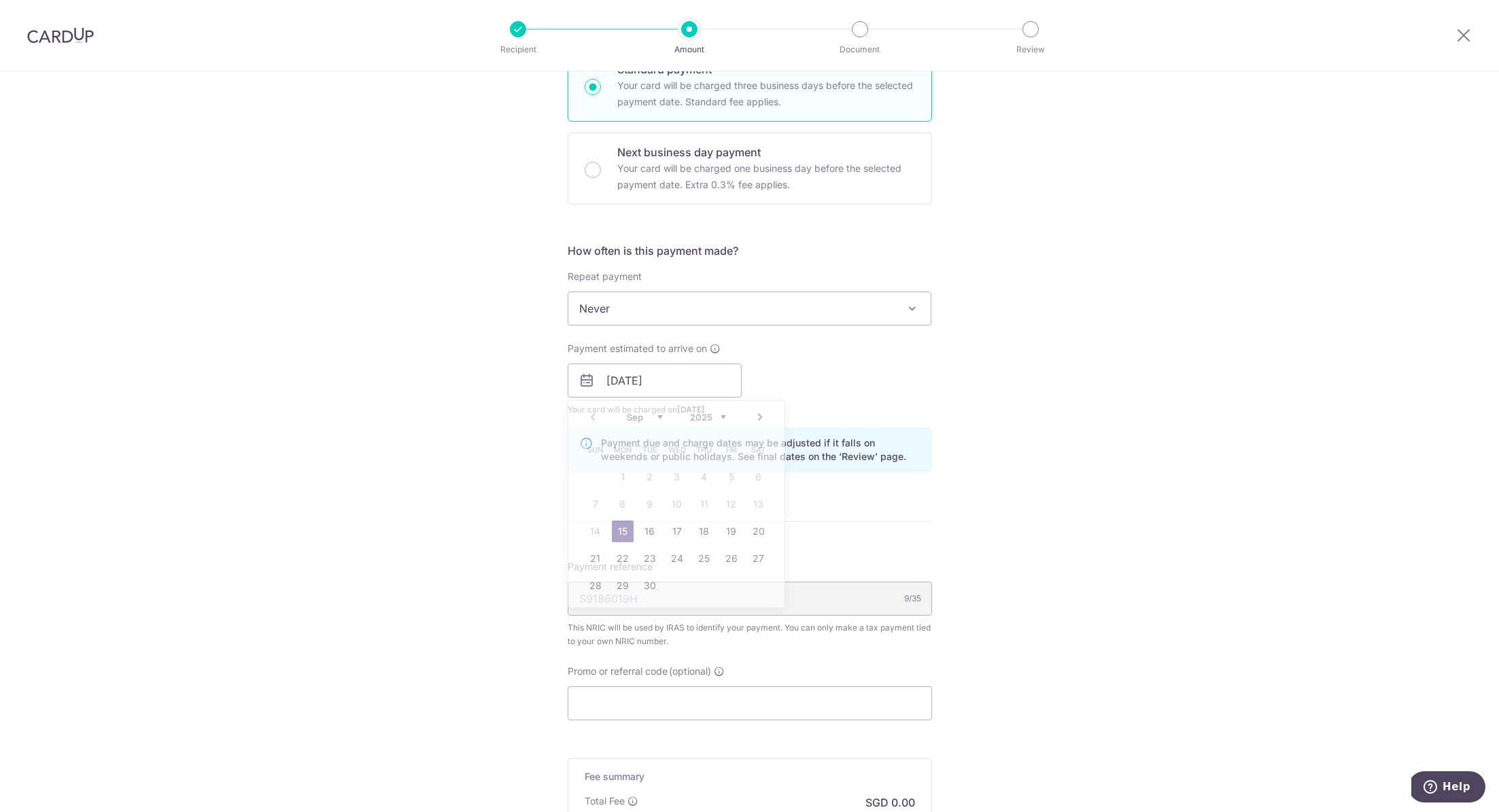
click at [443, 510] on div "Tell us more about your payment Enter one-time or monthly payment amount SGD Th…" at bounding box center [750, 342] width 1499 height 1317
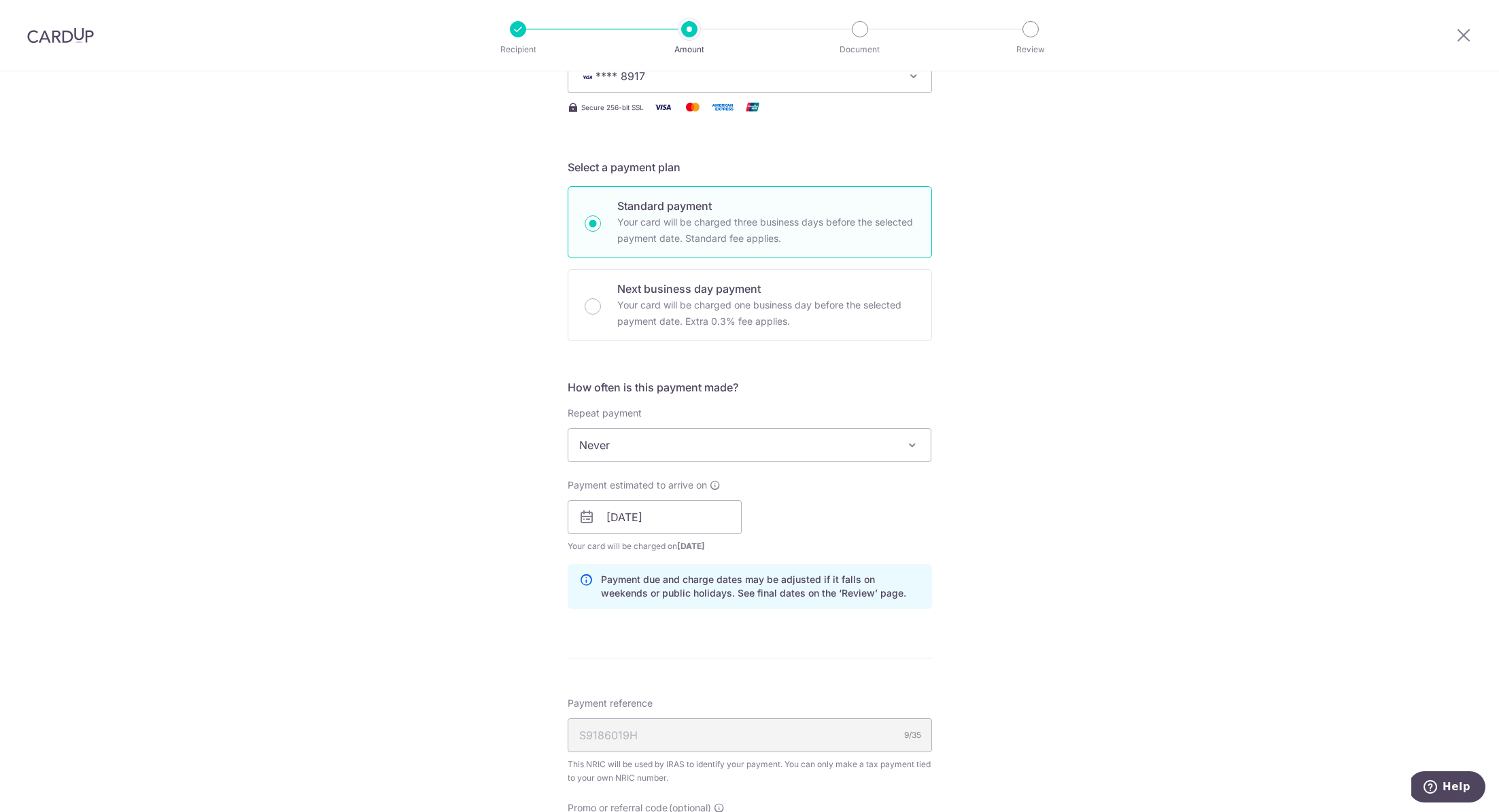
scroll to position [0, 0]
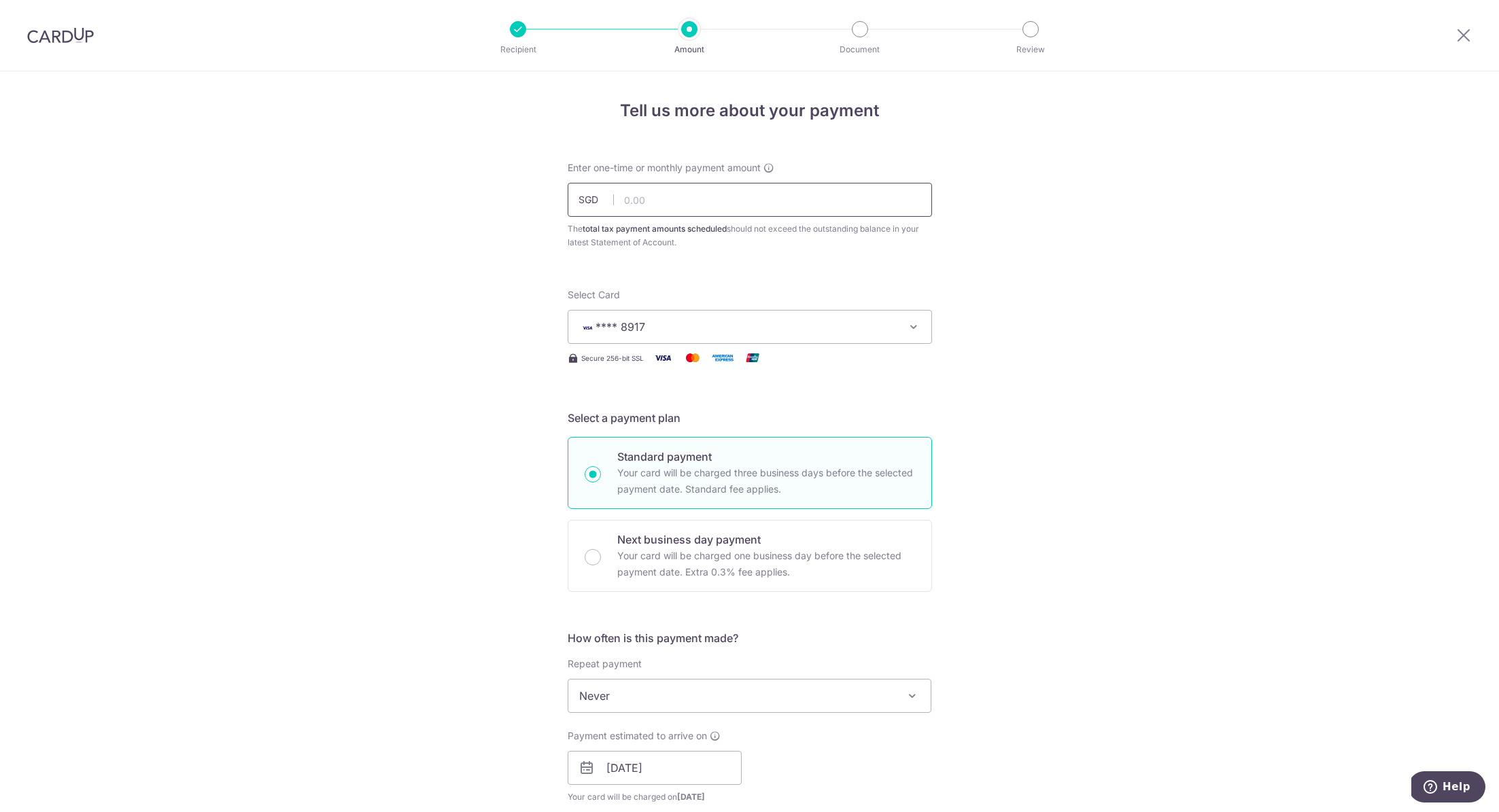
click at [667, 202] on input "text" at bounding box center [750, 200] width 365 height 34
click at [1109, 281] on div "Tell us more about your payment Enter one-time or monthly payment amount SGD 43…" at bounding box center [750, 730] width 1499 height 1317
type input "4,300.84"
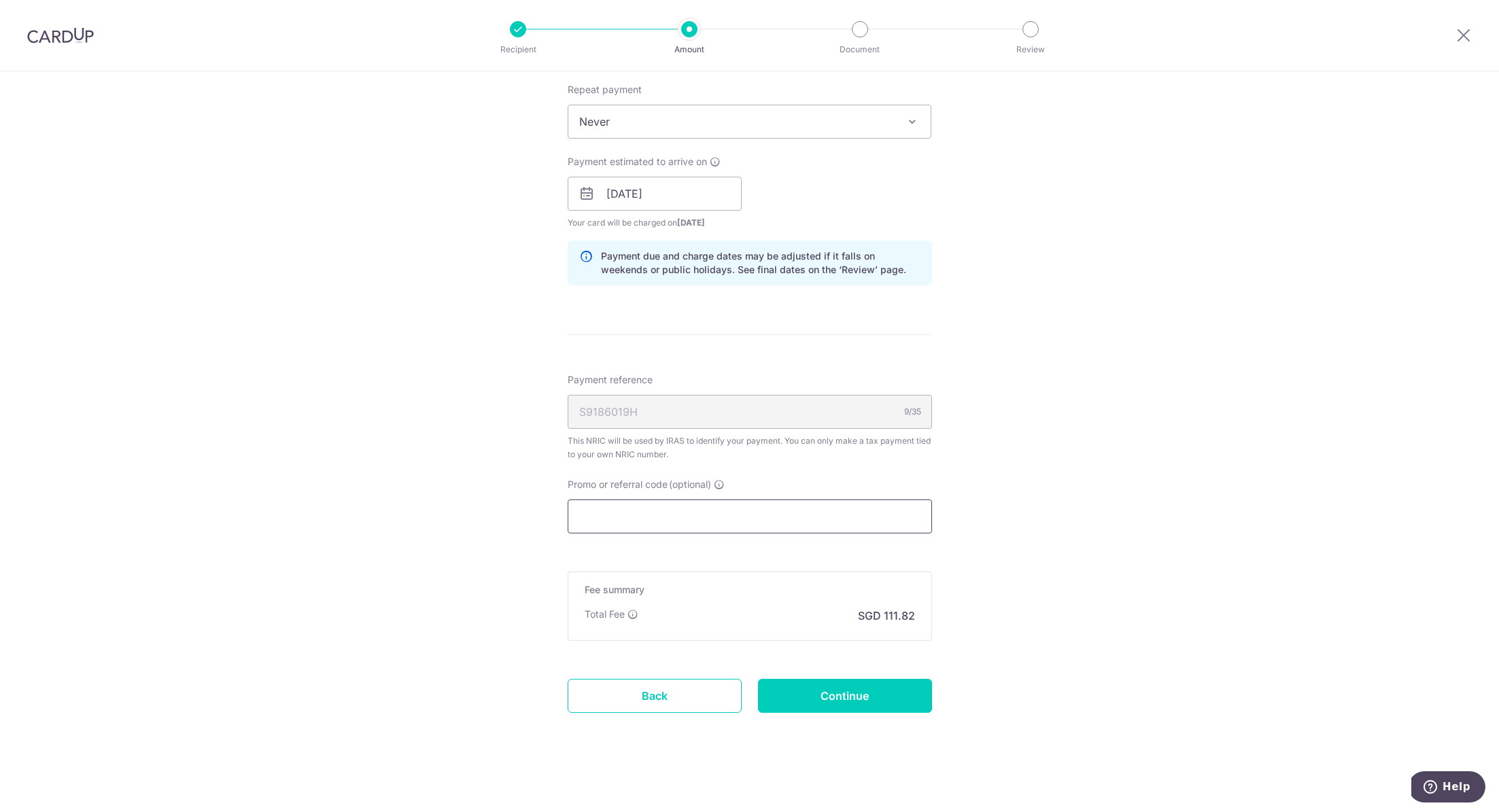
click at [759, 504] on input "Promo or referral code (optional)" at bounding box center [750, 517] width 365 height 34
click at [1010, 591] on div "Tell us more about your payment Enter one-time or monthly payment amount SGD 4,…" at bounding box center [750, 155] width 1499 height 1317
click at [401, 621] on div "Tell us more about your payment Enter one-time or monthly payment amount SGD 4,…" at bounding box center [750, 155] width 1499 height 1317
click at [655, 516] on input "Promo or referral code (optional)" at bounding box center [750, 517] width 365 height 34
paste input "OFF225"
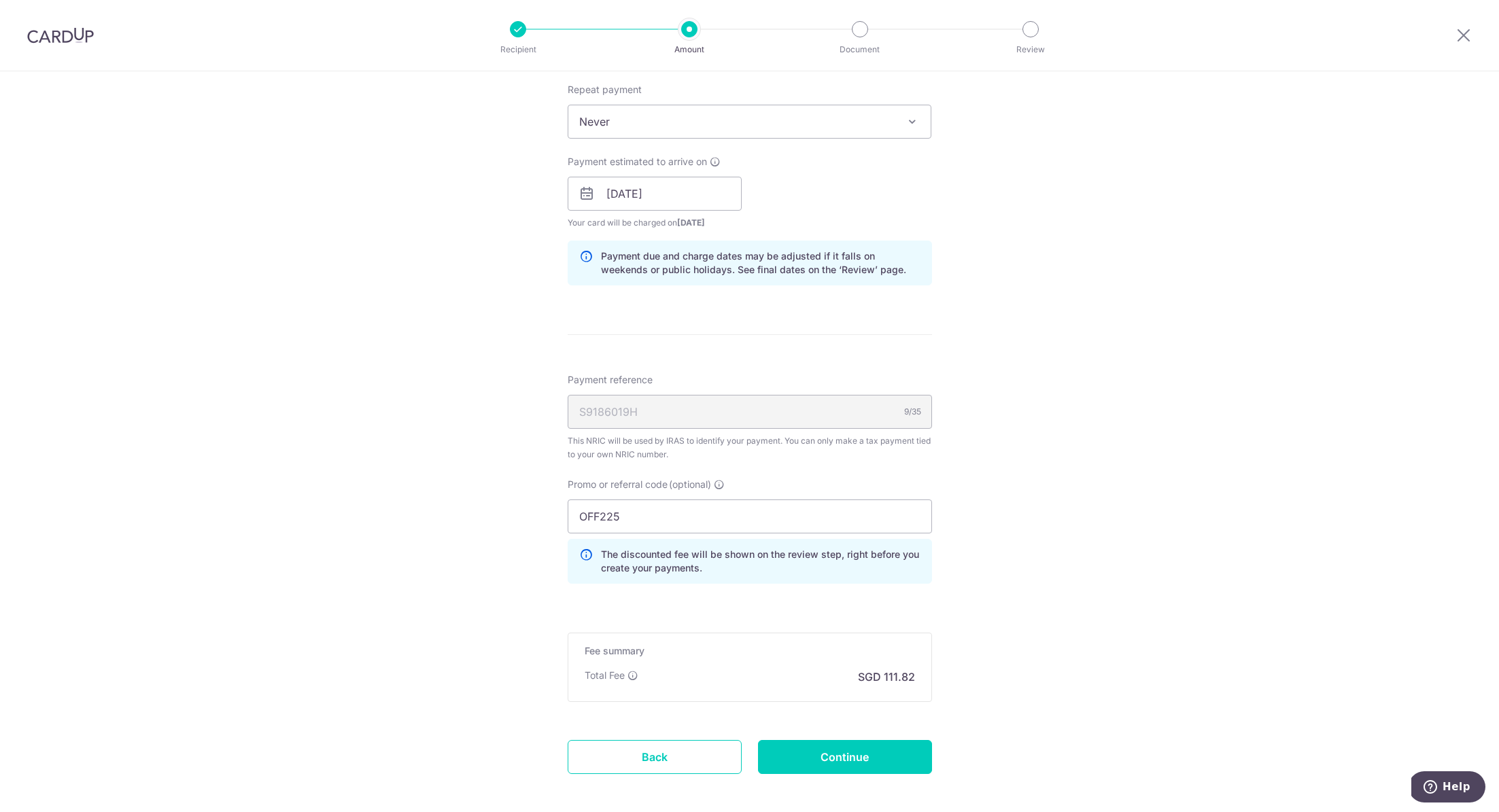
click at [450, 561] on div "Tell us more about your payment Enter one-time or monthly payment amount SGD 4,…" at bounding box center [750, 186] width 1499 height 1378
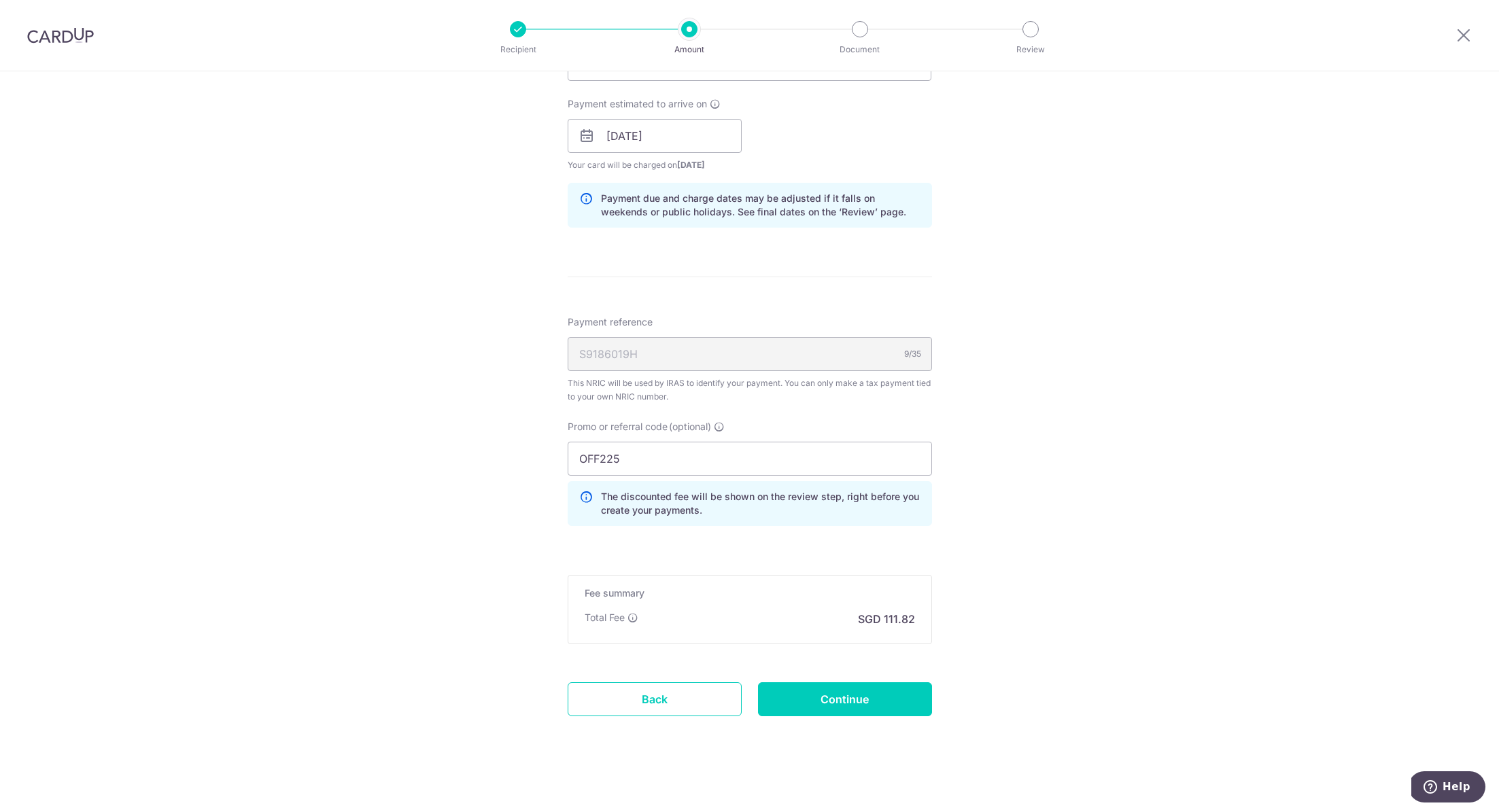
scroll to position [635, 0]
click at [680, 446] on input "OFF225" at bounding box center [750, 456] width 365 height 34
drag, startPoint x: 686, startPoint y: 451, endPoint x: 480, endPoint y: 441, distance: 206.2
click at [483, 441] on div "Tell us more about your payment Enter one-time or monthly payment amount SGD 4,…" at bounding box center [750, 126] width 1499 height 1378
paste input "VTAX25ONE"
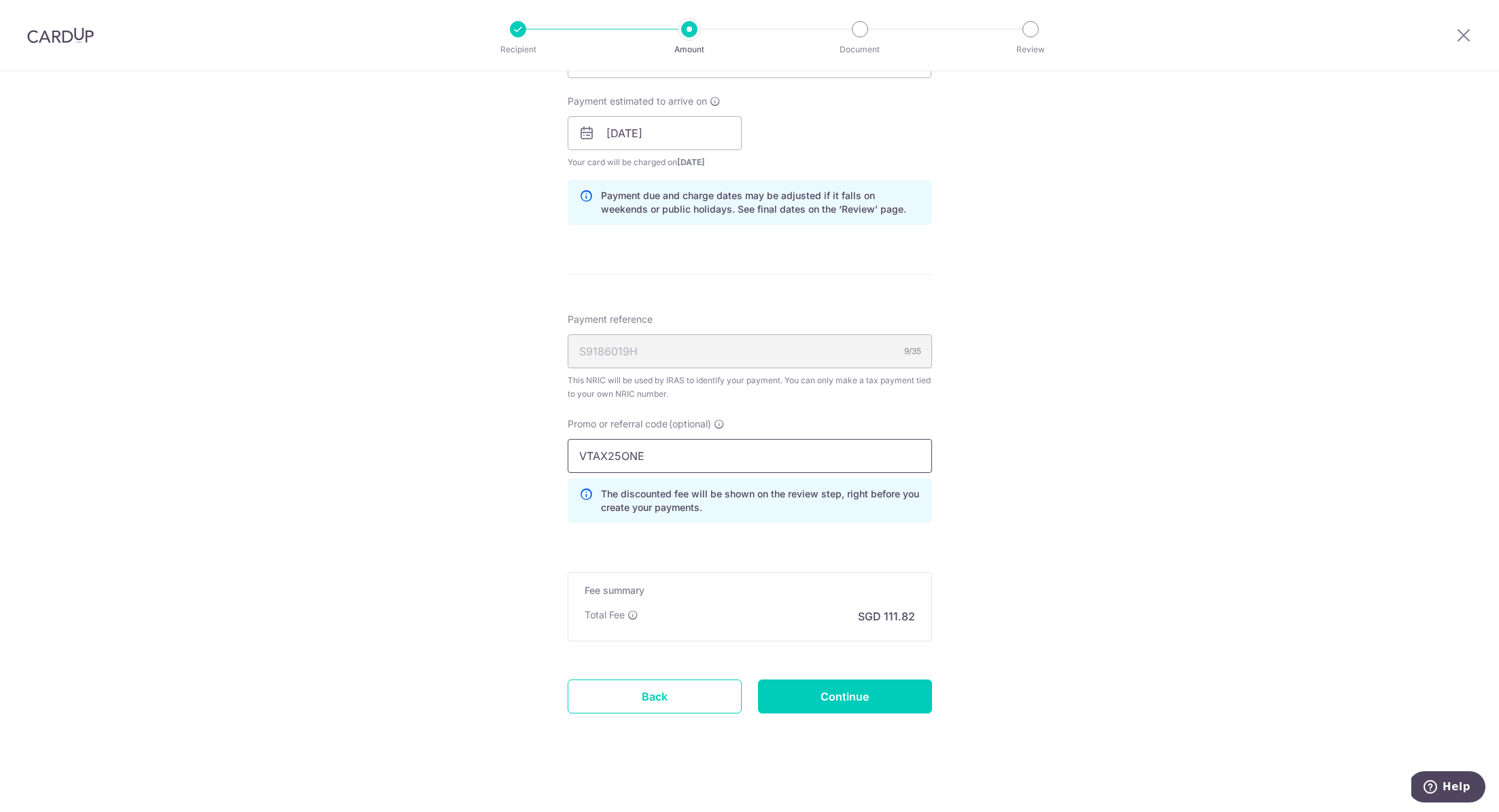
type input "VTAX25ONE"
click at [462, 542] on div "Tell us more about your payment Enter one-time or monthly payment amount SGD 4,…" at bounding box center [750, 126] width 1499 height 1378
click at [816, 689] on input "Continue" at bounding box center [845, 696] width 174 height 34
type input "Create Schedule"
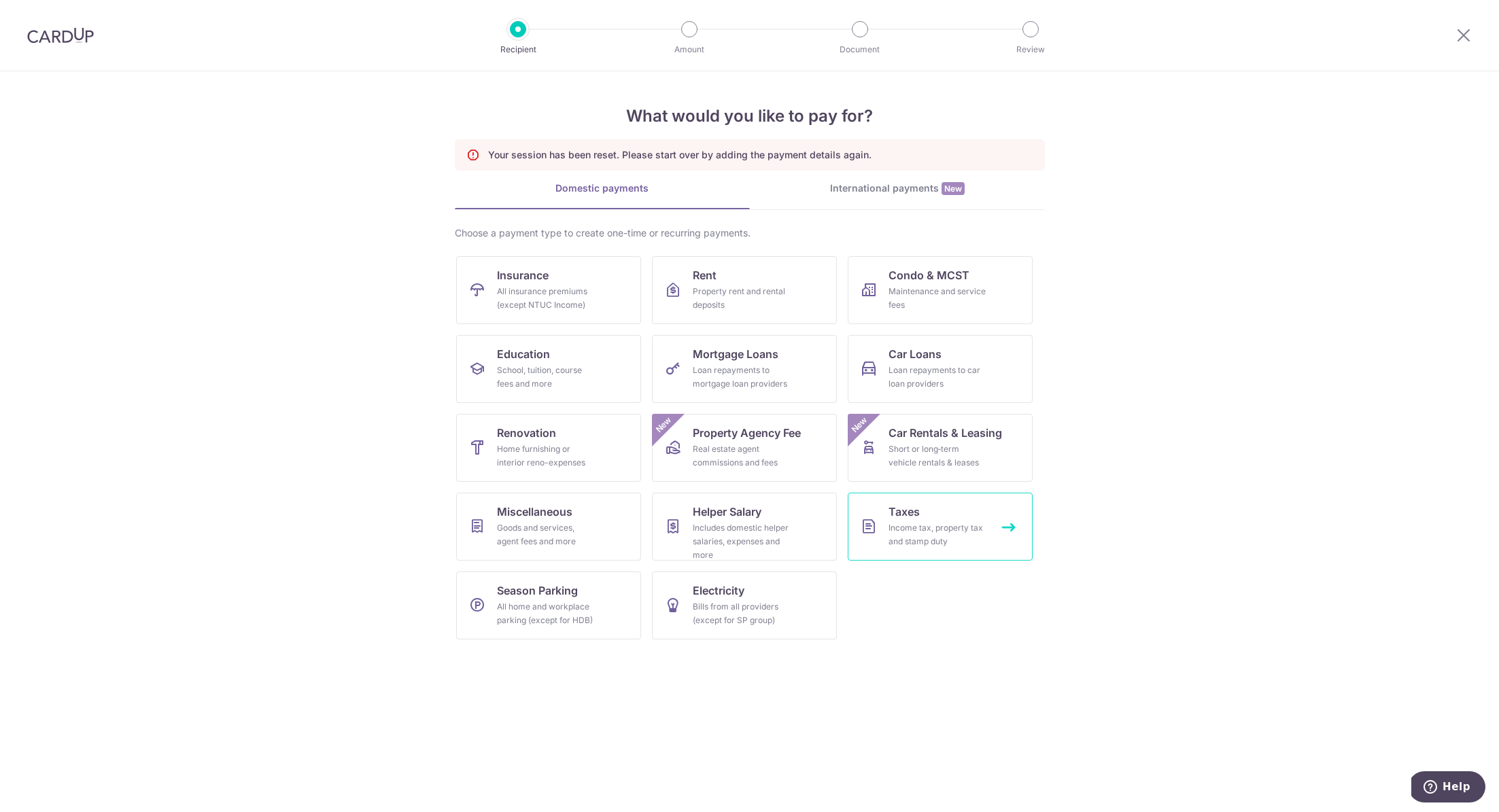
click at [940, 535] on div "Income tax, property tax and stamp duty" at bounding box center [938, 535] width 98 height 27
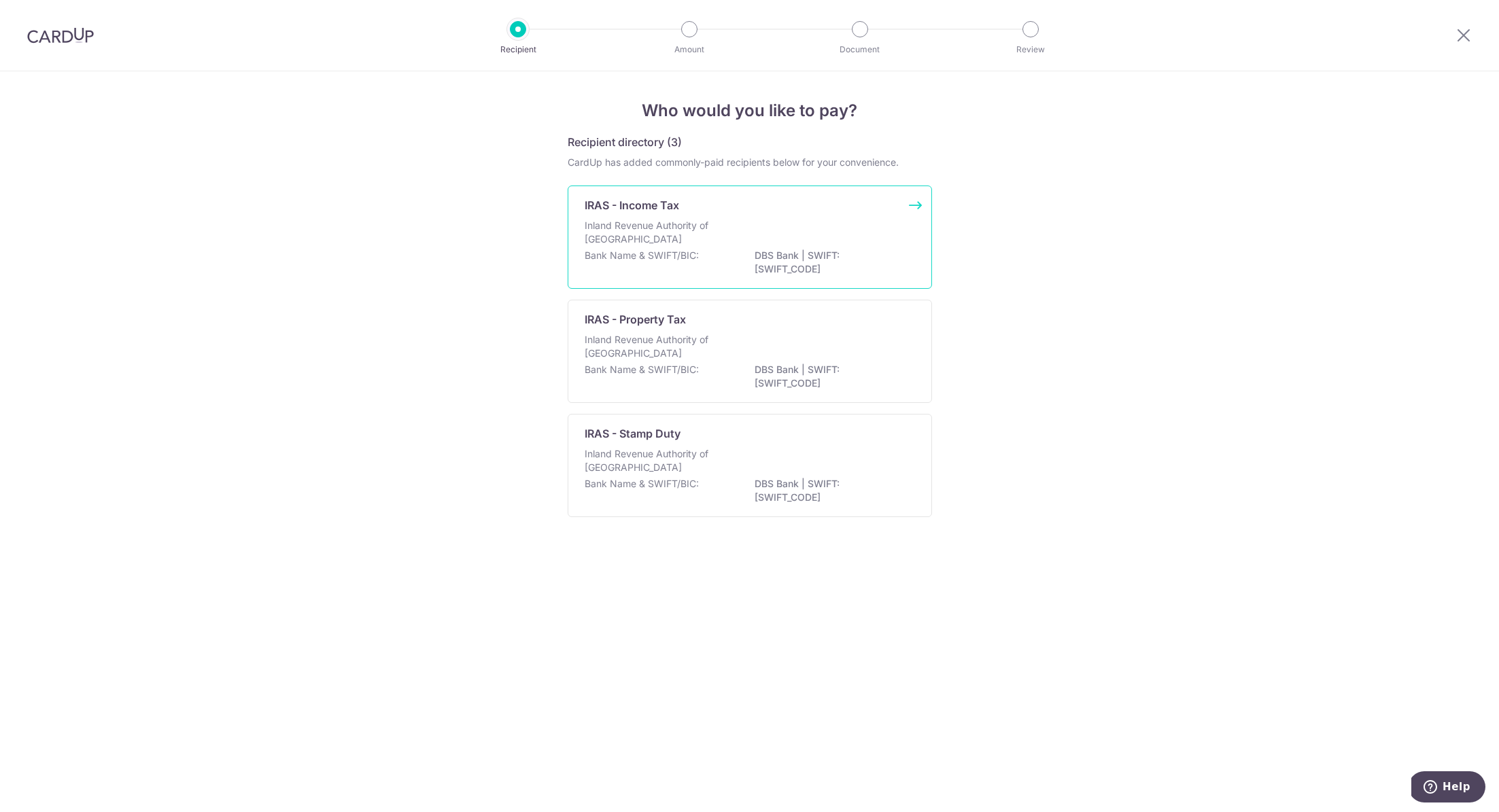
click at [697, 225] on p "Inland Revenue Authority of [GEOGRAPHIC_DATA]" at bounding box center [656, 232] width 144 height 27
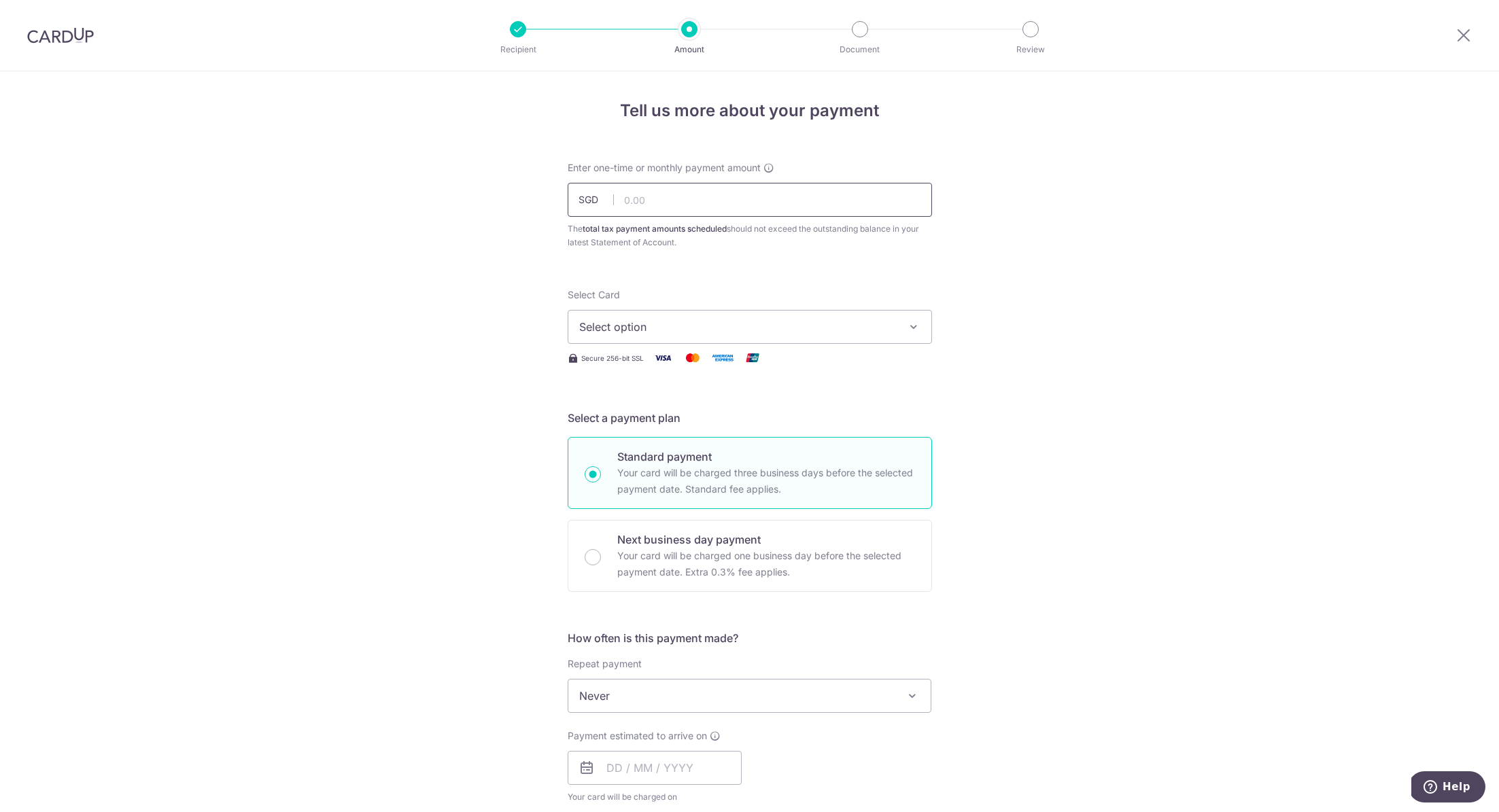
click at [652, 193] on input "text" at bounding box center [750, 200] width 365 height 34
type input "4,300.84"
click at [705, 326] on span "Select option" at bounding box center [737, 326] width 316 height 16
click at [682, 433] on link "**** 8917" at bounding box center [750, 424] width 363 height 33
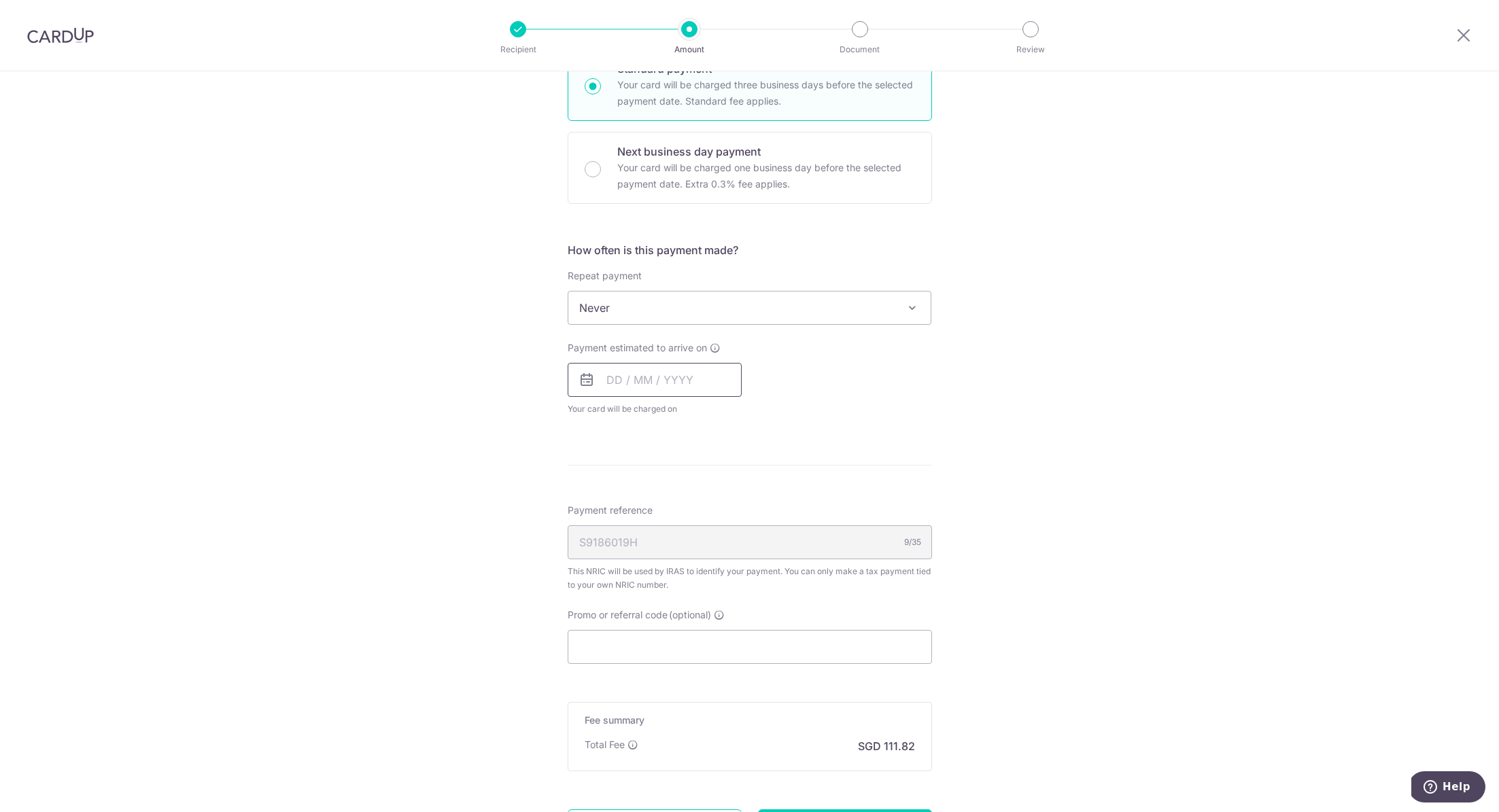
click at [646, 381] on input "text" at bounding box center [655, 380] width 174 height 34
click at [613, 528] on link "15" at bounding box center [623, 531] width 22 height 22
type input "[DATE]"
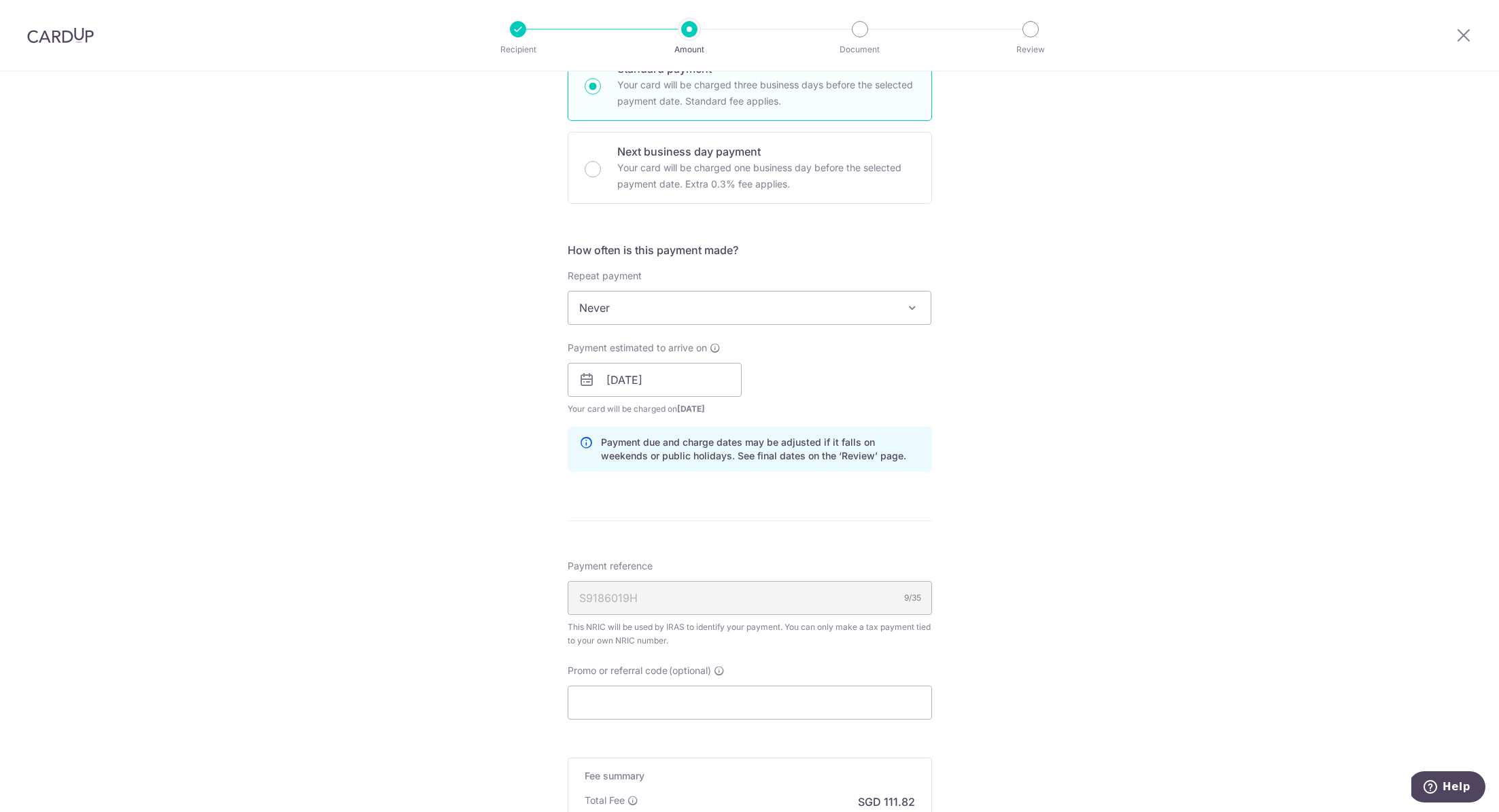
click at [467, 521] on div "Tell us more about your payment Enter one-time or monthly payment amount SGD 4,…" at bounding box center [750, 342] width 1499 height 1317
click at [662, 685] on input "Promo or referral code (optional)" at bounding box center [750, 702] width 365 height 34
paste input "VTAX25ONE"
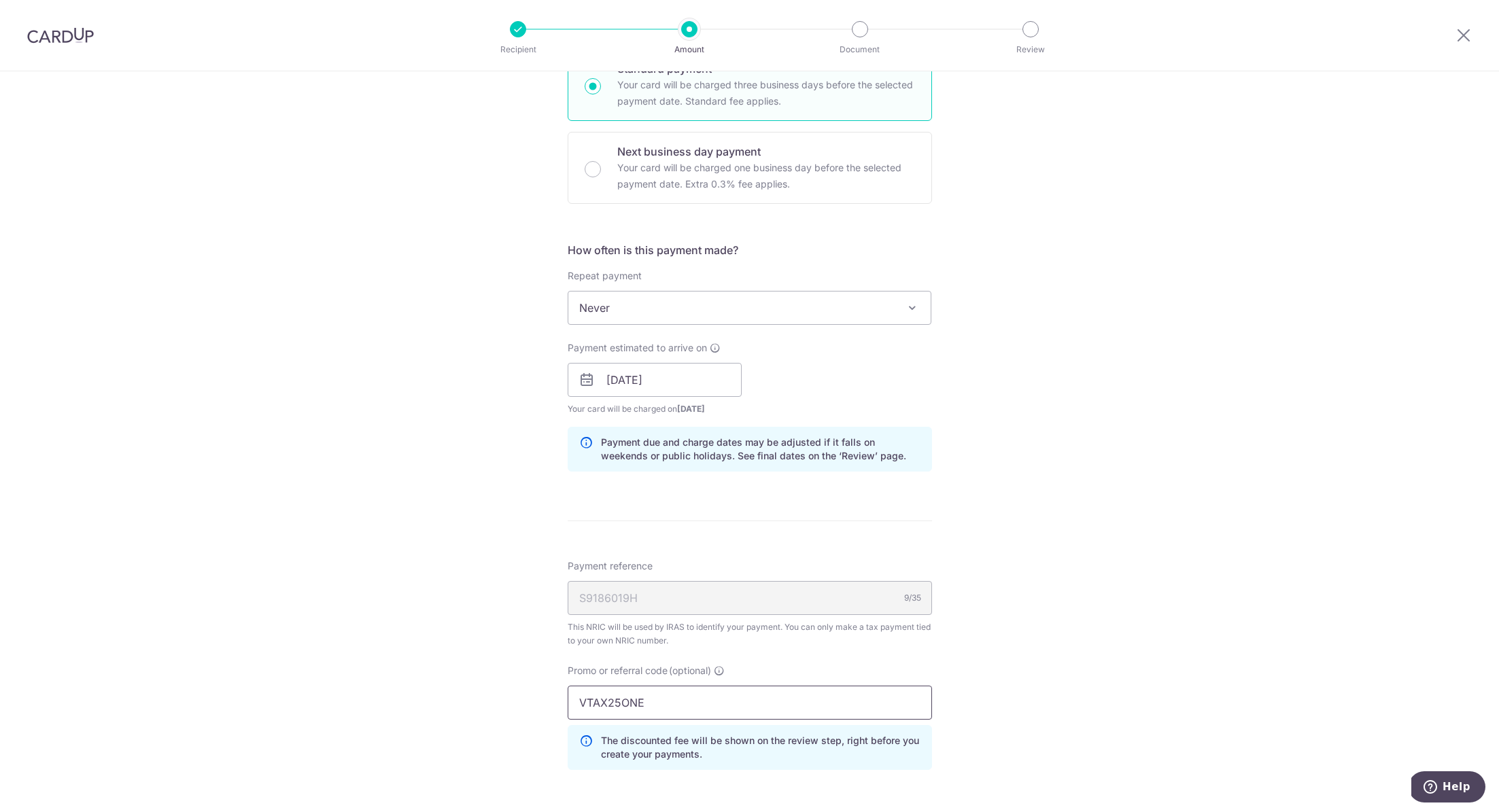
type input "VTAX25ONE"
click at [442, 605] on div "Tell us more about your payment Enter one-time or monthly payment amount SGD 4,…" at bounding box center [750, 373] width 1499 height 1378
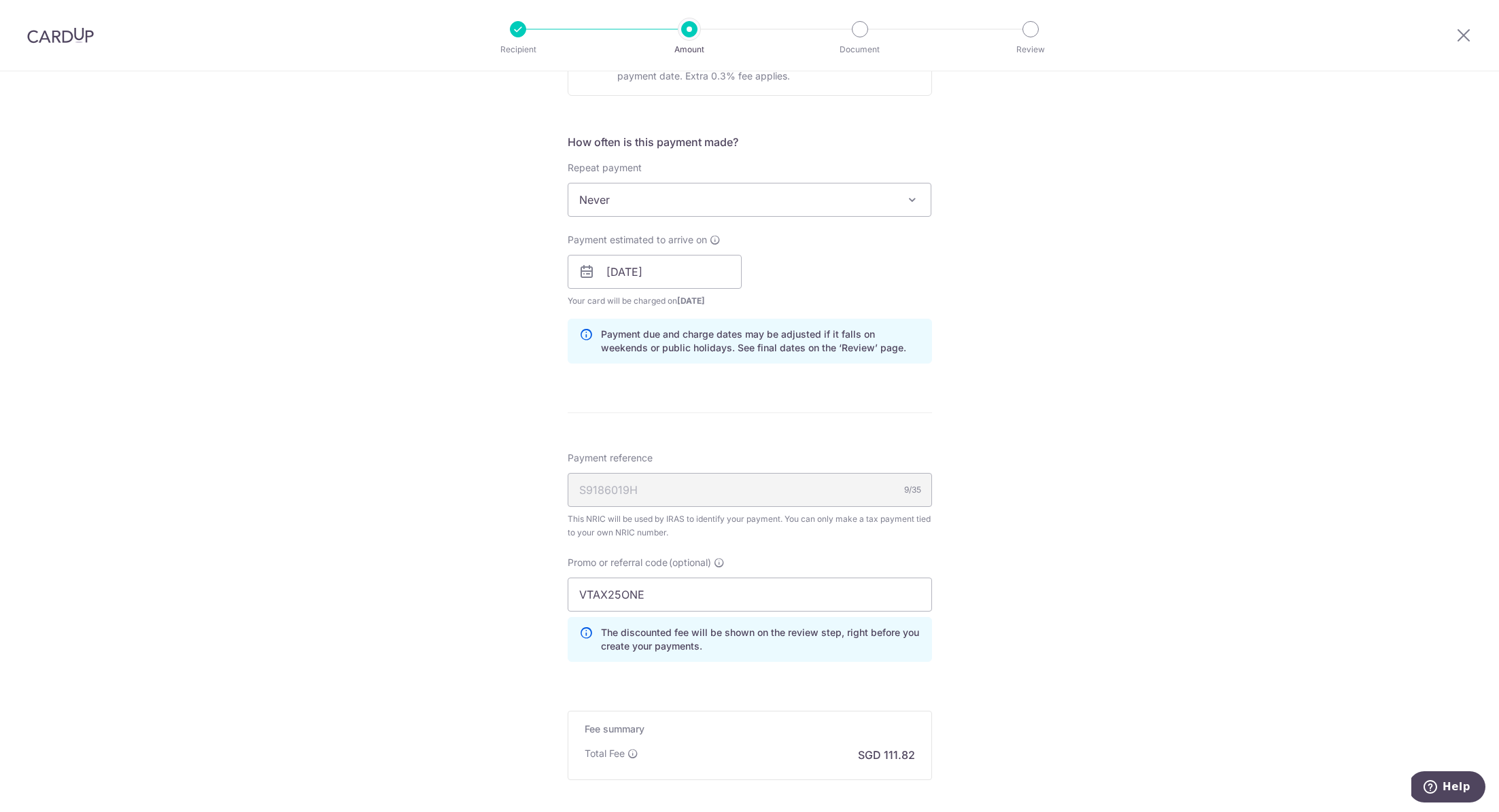
scroll to position [635, 0]
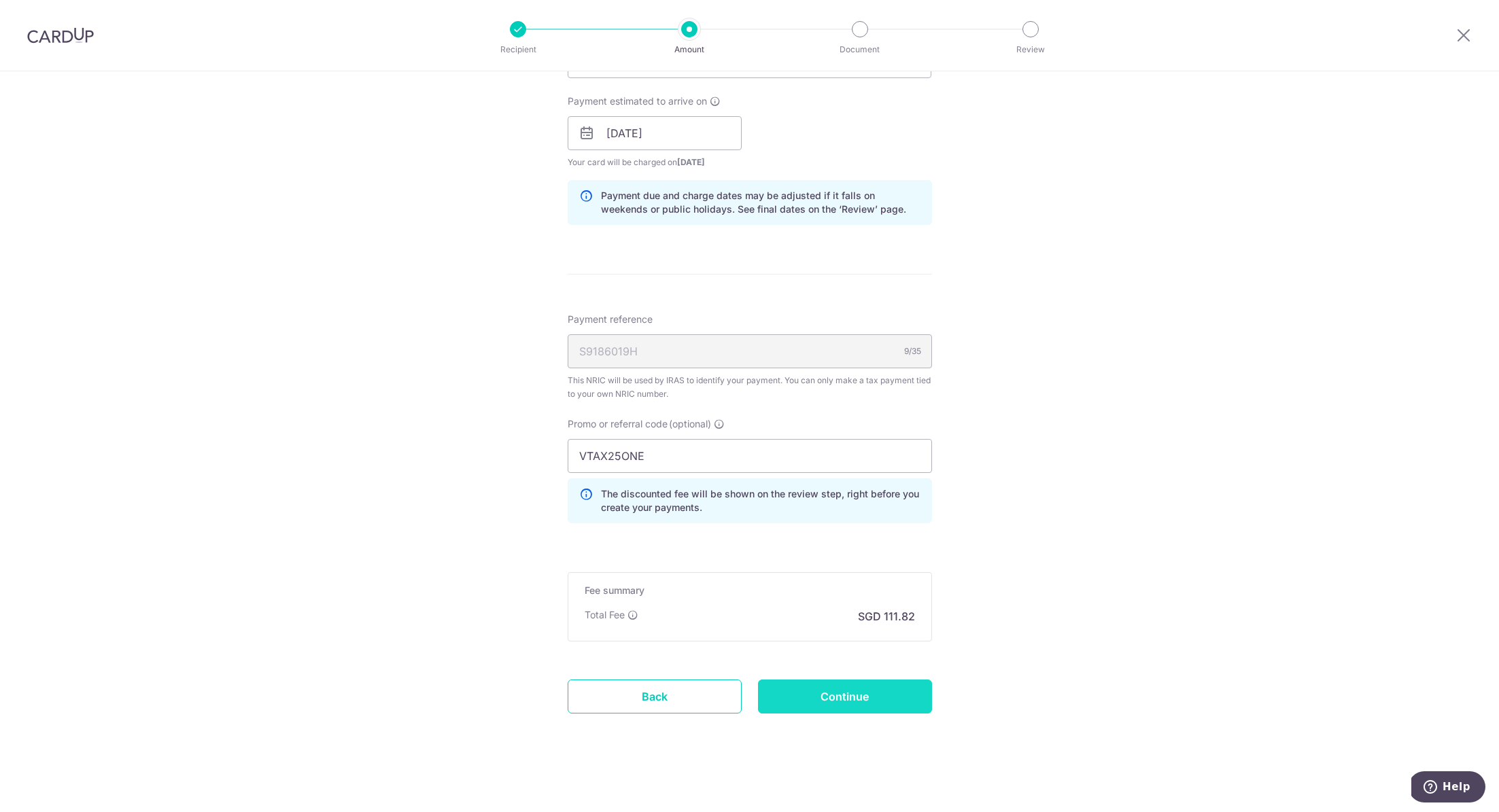
click at [840, 693] on input "Continue" at bounding box center [845, 696] width 174 height 34
type input "Create Schedule"
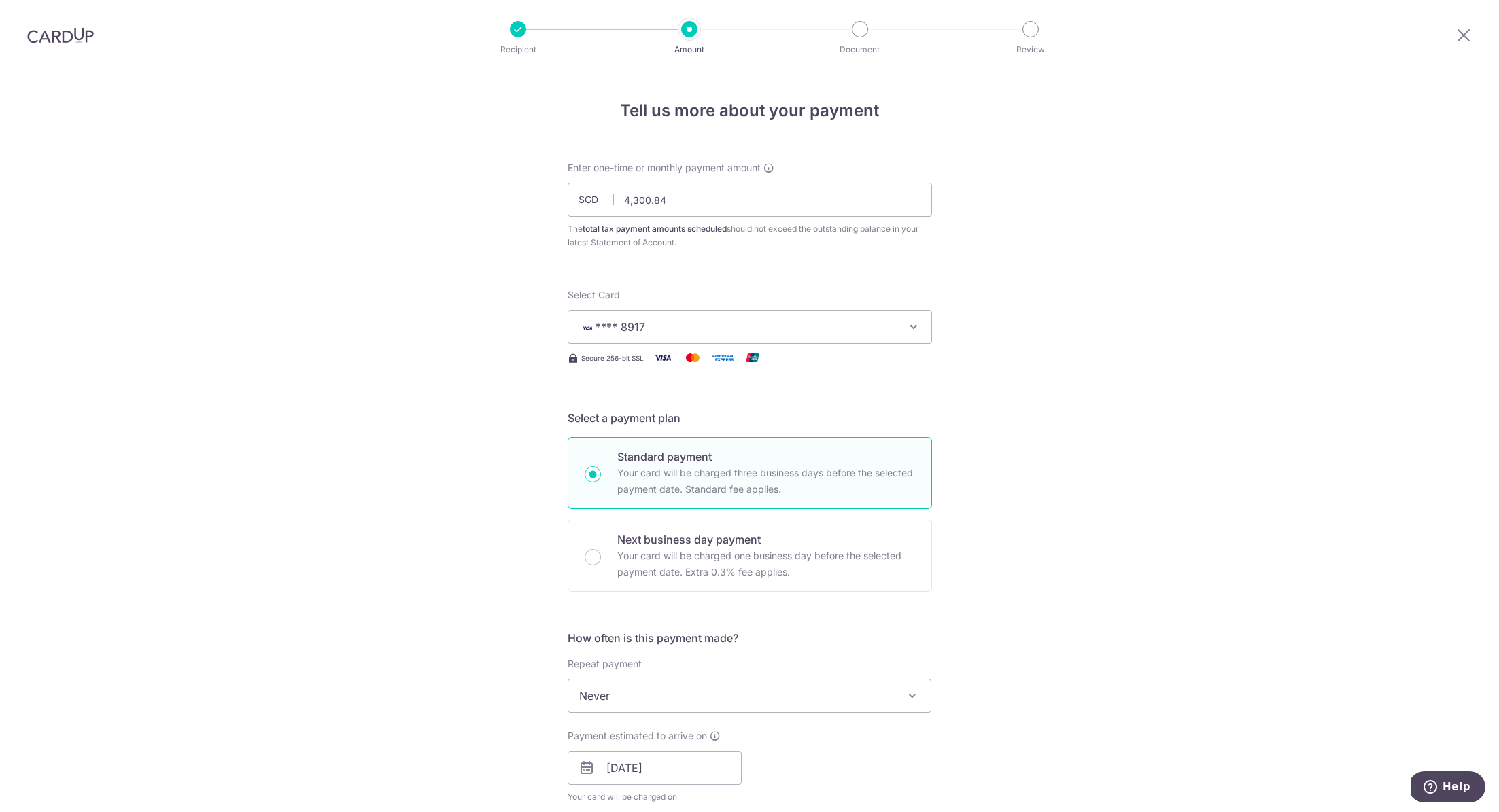
scroll to position [653, 0]
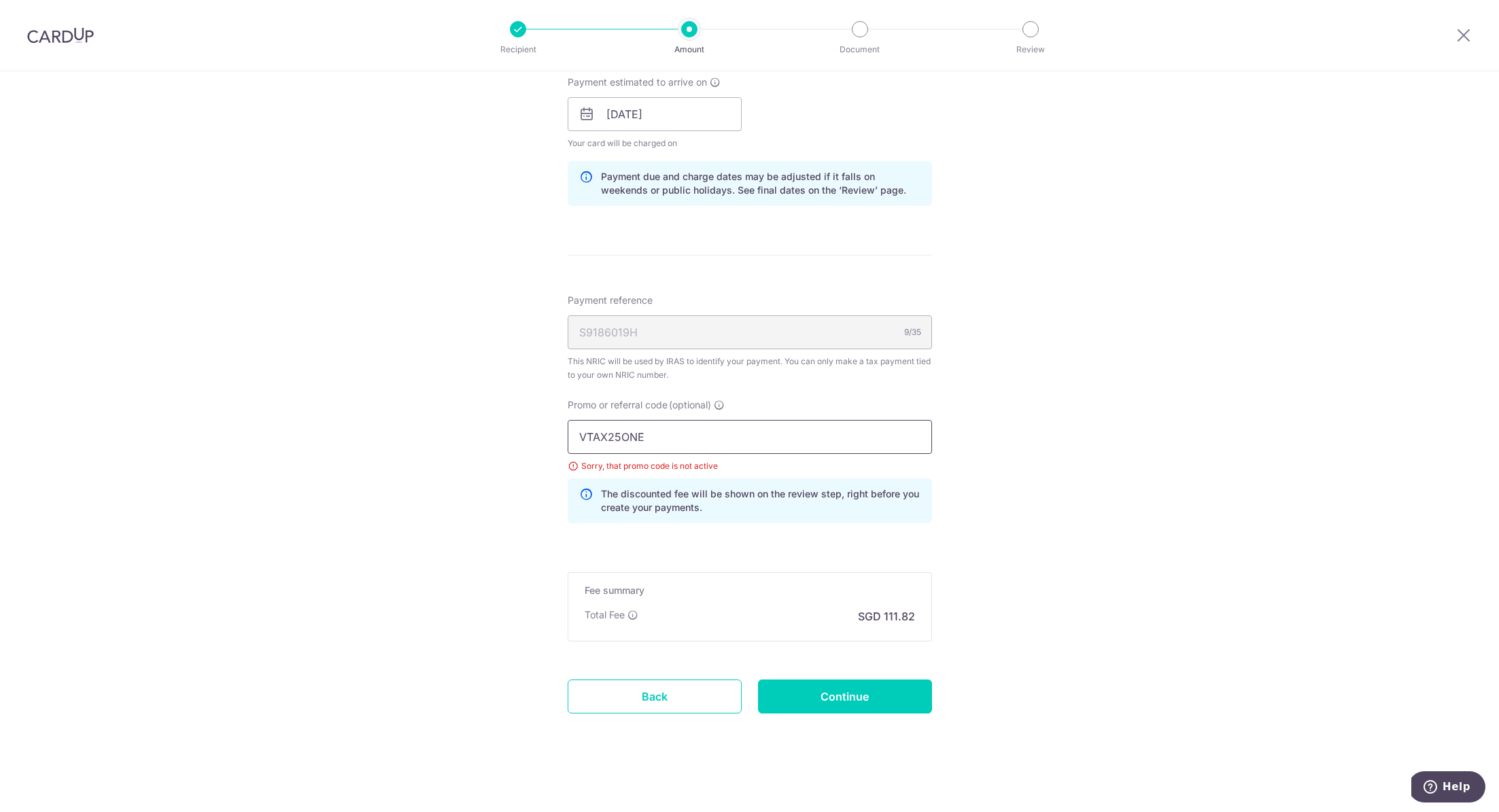
click at [707, 430] on input "VTAX25ONE" at bounding box center [750, 437] width 365 height 34
drag, startPoint x: 669, startPoint y: 430, endPoint x: 508, endPoint y: 421, distance: 161.3
click at [512, 422] on div "Tell us more about your payment Enter one-time or monthly payment amount SGD 4,…" at bounding box center [750, 117] width 1499 height 1397
paste input "MLTAX25R"
type input "MLTAX25R"
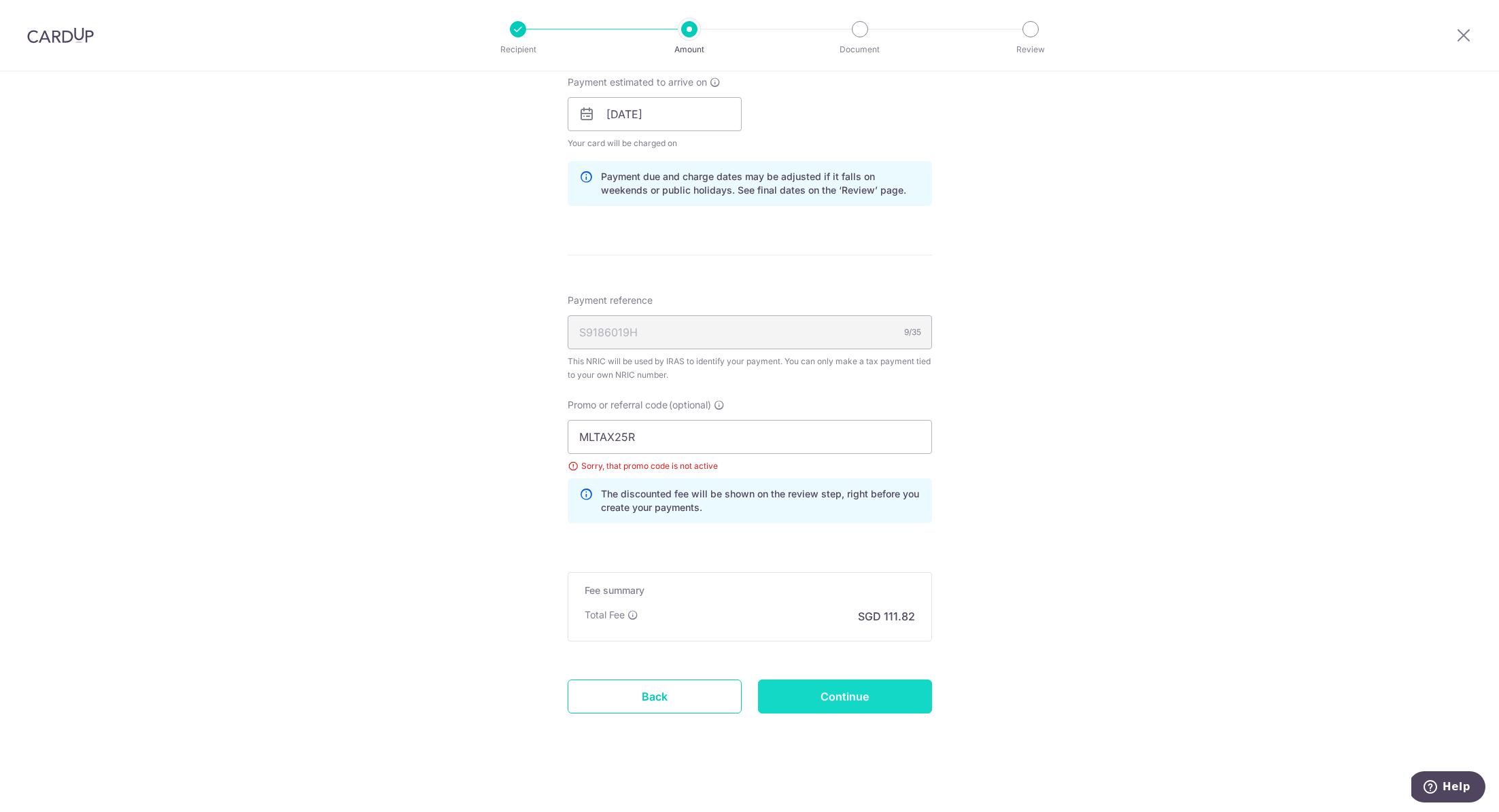
click at [824, 699] on input "Continue" at bounding box center [845, 696] width 174 height 34
type input "Update Schedule"
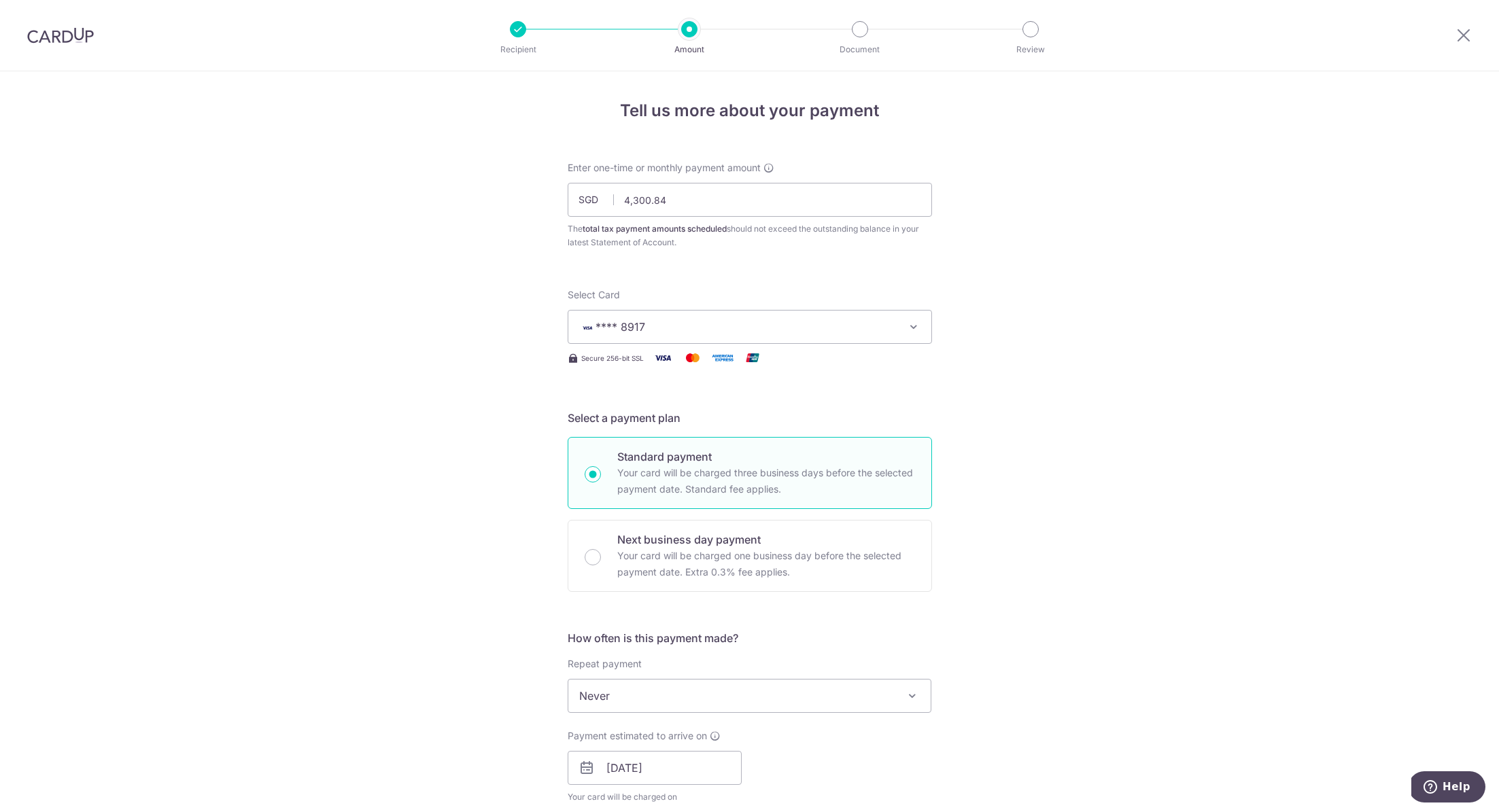
scroll to position [653, 0]
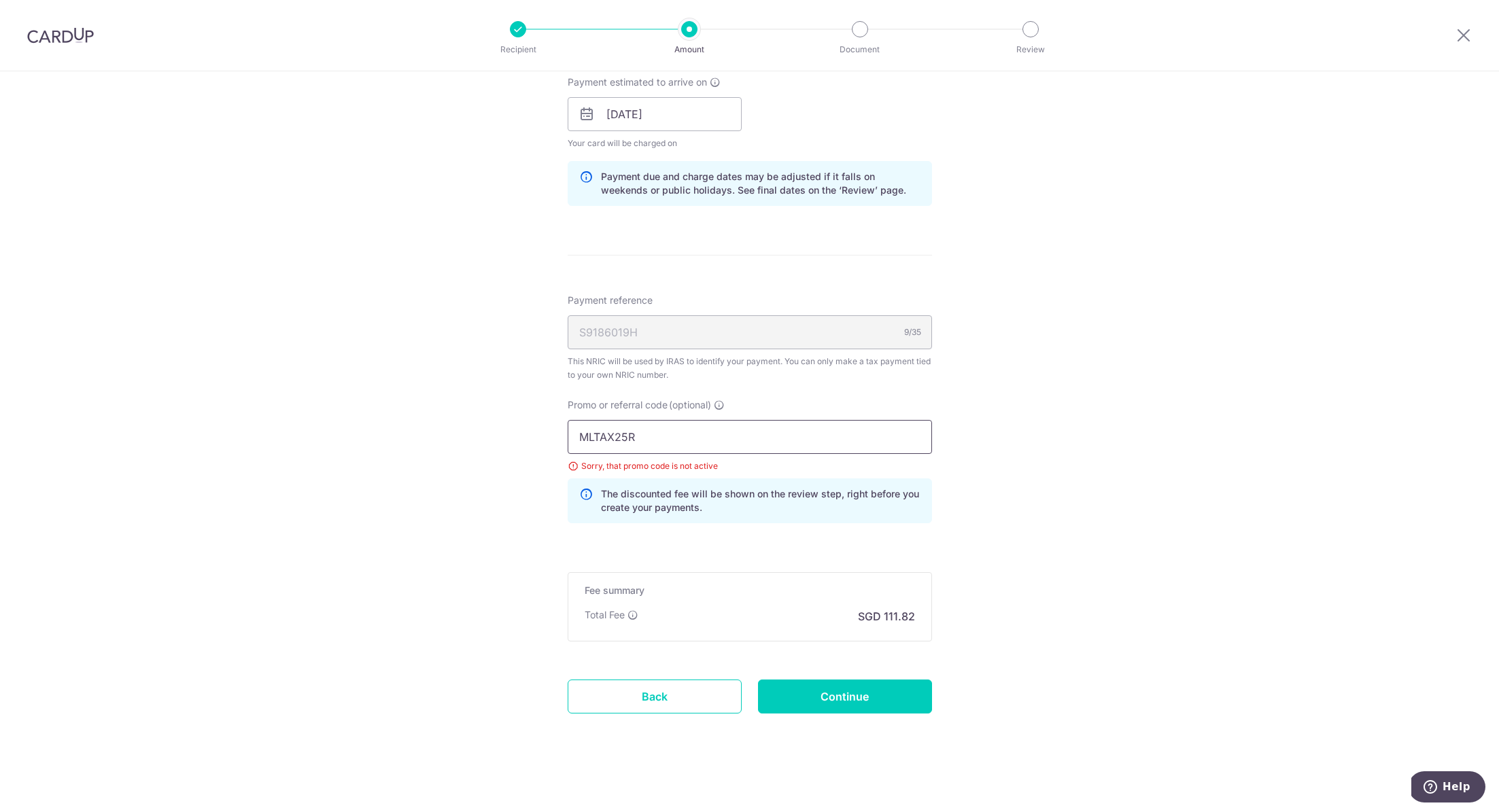
click at [730, 429] on input "MLTAX25R" at bounding box center [750, 437] width 365 height 34
drag, startPoint x: 698, startPoint y: 440, endPoint x: 518, endPoint y: 424, distance: 180.7
click at [523, 424] on div "Tell us more about your payment Enter one-time or monthly payment amount SGD 4,…" at bounding box center [750, 117] width 1499 height 1397
paste input "VTAX25ONE"
type input "VTAX25ONE"
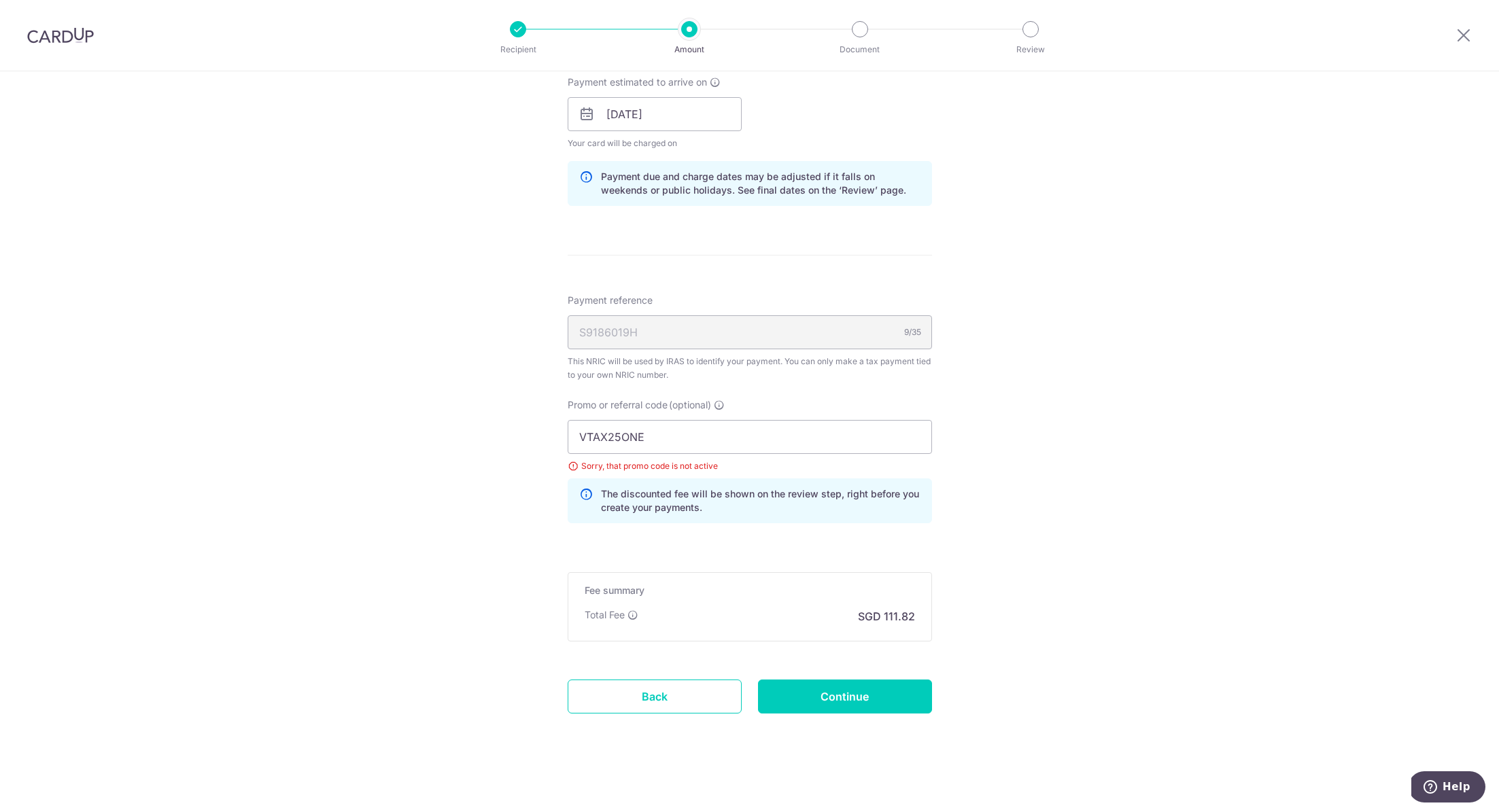
click at [489, 499] on div "Tell us more about your payment Enter one-time or monthly payment amount SGD 4,…" at bounding box center [750, 117] width 1499 height 1397
click at [833, 693] on input "Continue" at bounding box center [845, 696] width 174 height 34
type input "Update Schedule"
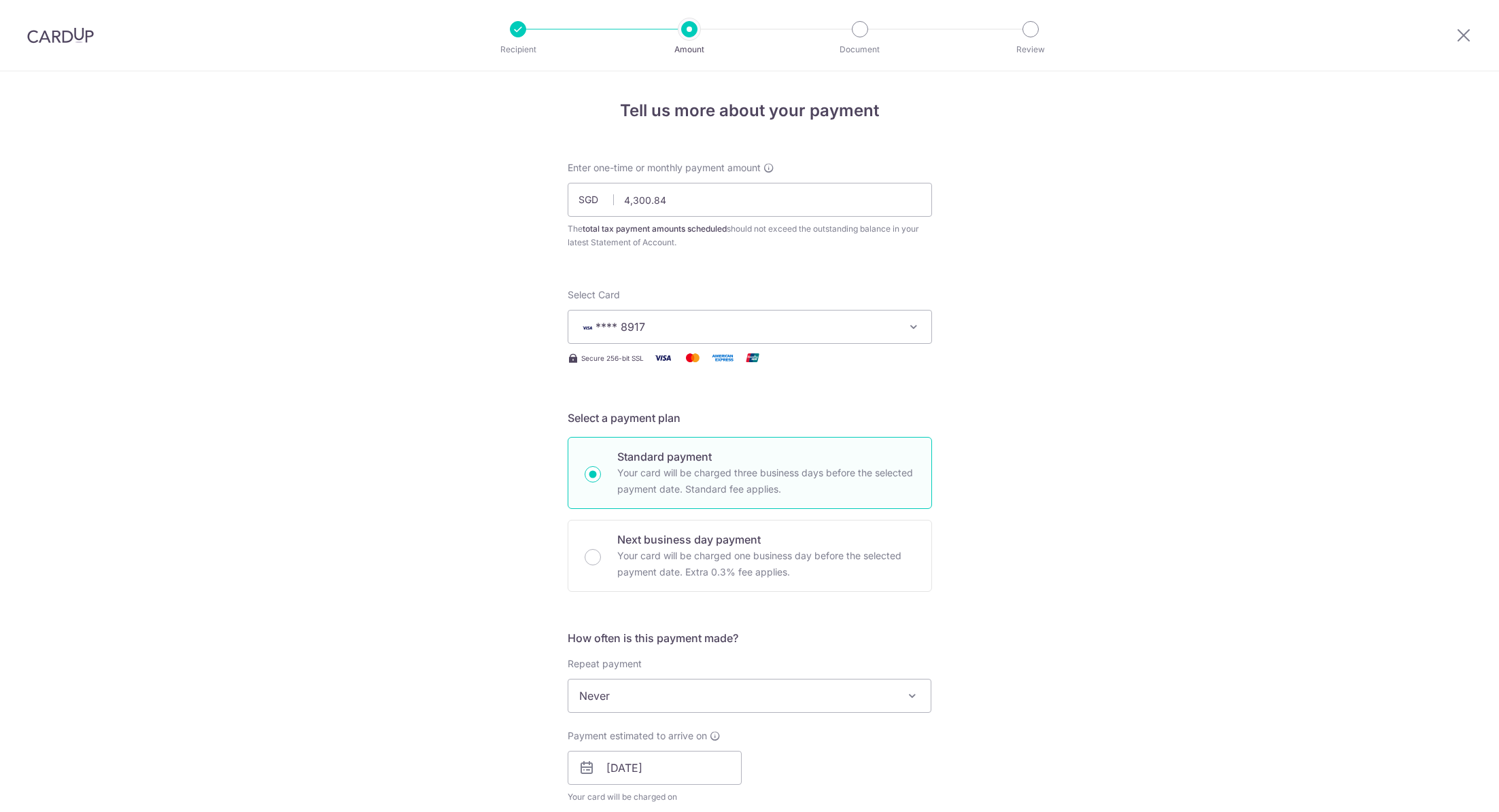
scroll to position [653, 0]
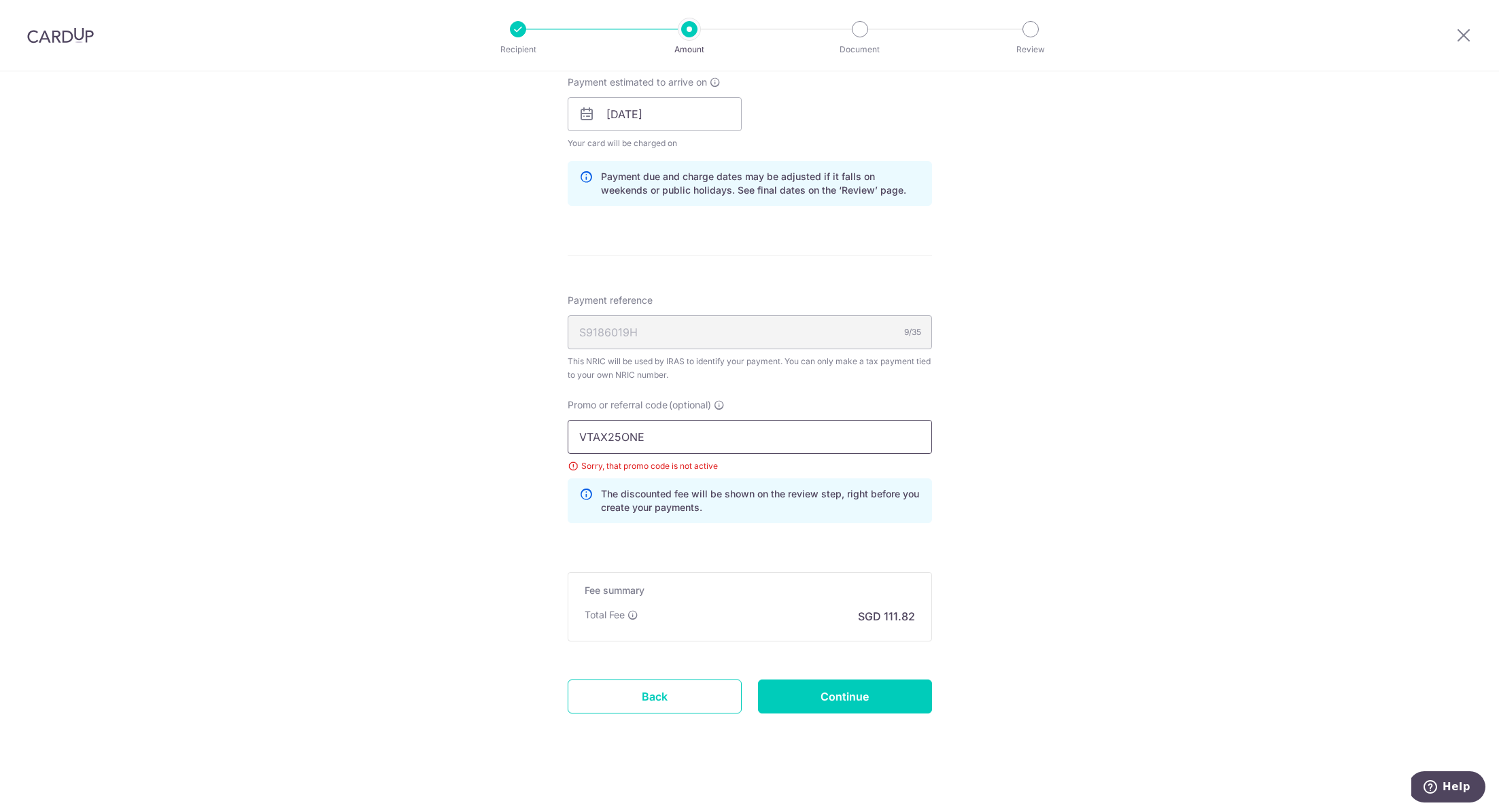
click at [715, 441] on input "VTAX25ONE" at bounding box center [750, 437] width 365 height 34
drag, startPoint x: 699, startPoint y: 439, endPoint x: 425, endPoint y: 414, distance: 275.1
click at [456, 413] on div "Tell us more about your payment Enter one-time or monthly payment amount SGD 4,…" at bounding box center [750, 117] width 1499 height 1397
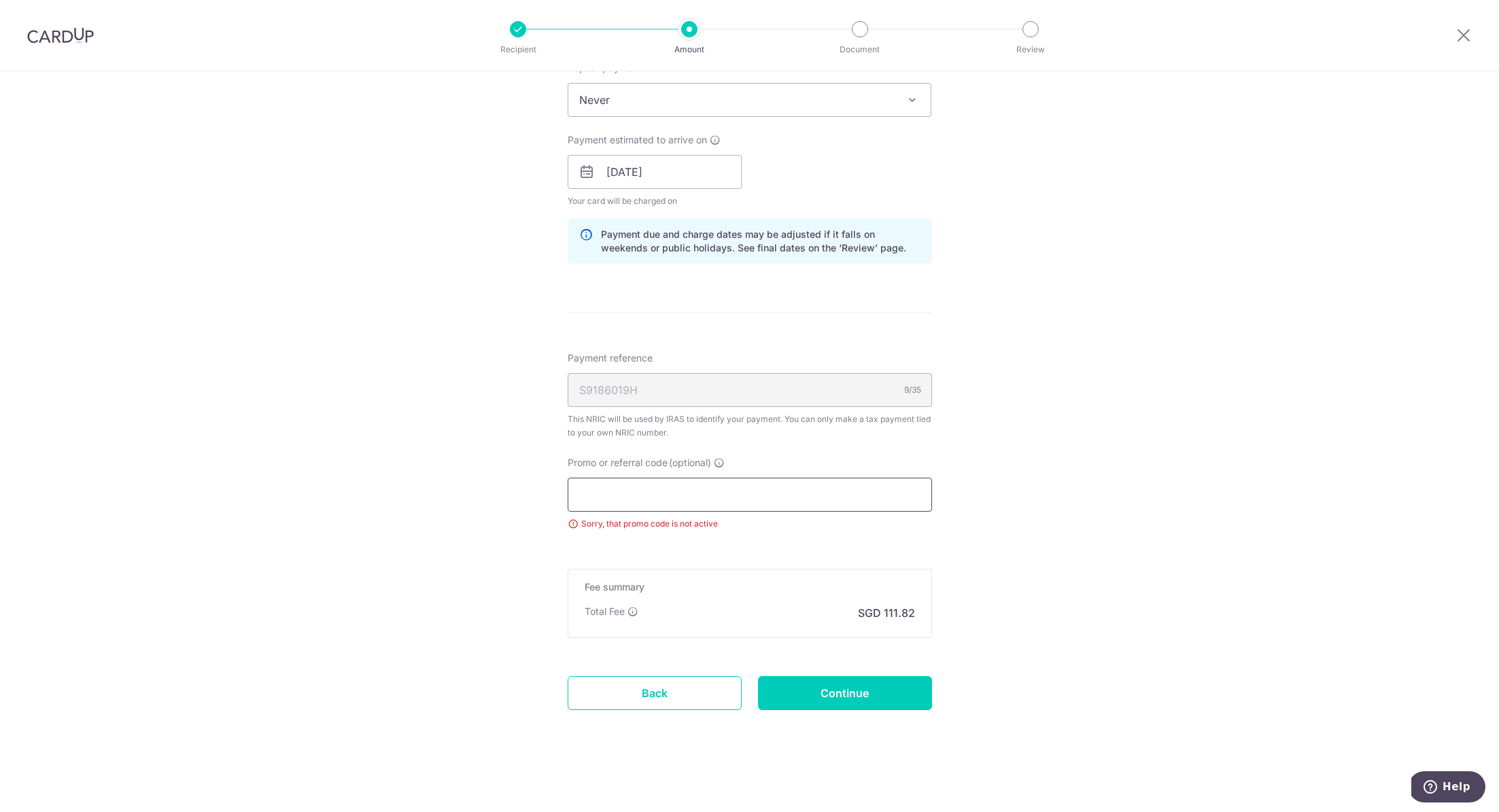
scroll to position [593, 0]
click at [851, 683] on input "Continue" at bounding box center [845, 695] width 174 height 34
type input "Update Schedule"
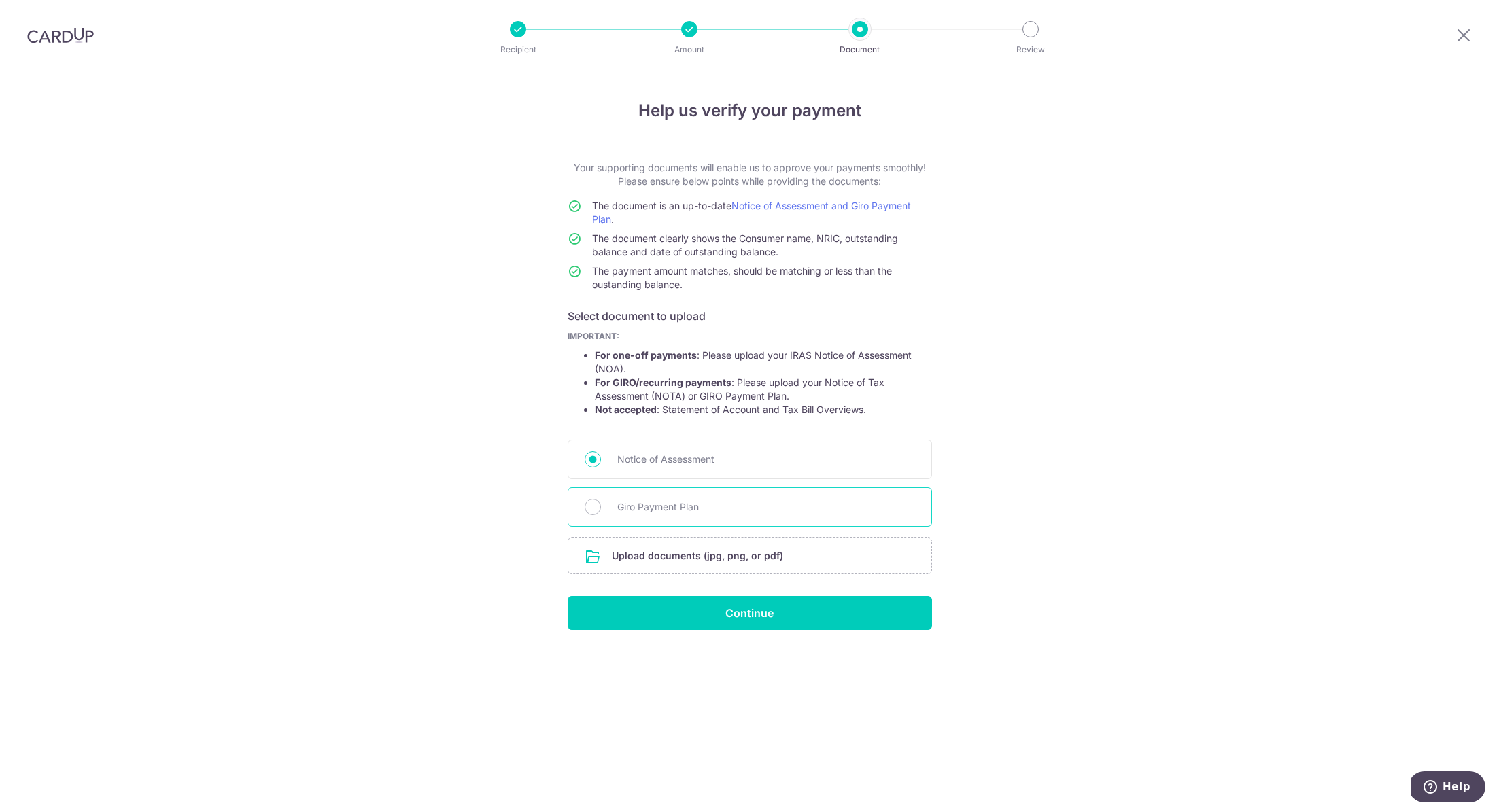
click at [699, 513] on span "Giro Payment Plan" at bounding box center [766, 507] width 298 height 16
click at [601, 513] on input "Giro Payment Plan" at bounding box center [592, 507] width 16 height 16
radio input "true"
click at [690, 455] on span "Notice of Assessment" at bounding box center [766, 458] width 298 height 16
click at [601, 455] on input "Notice of Assessment" at bounding box center [592, 458] width 16 height 16
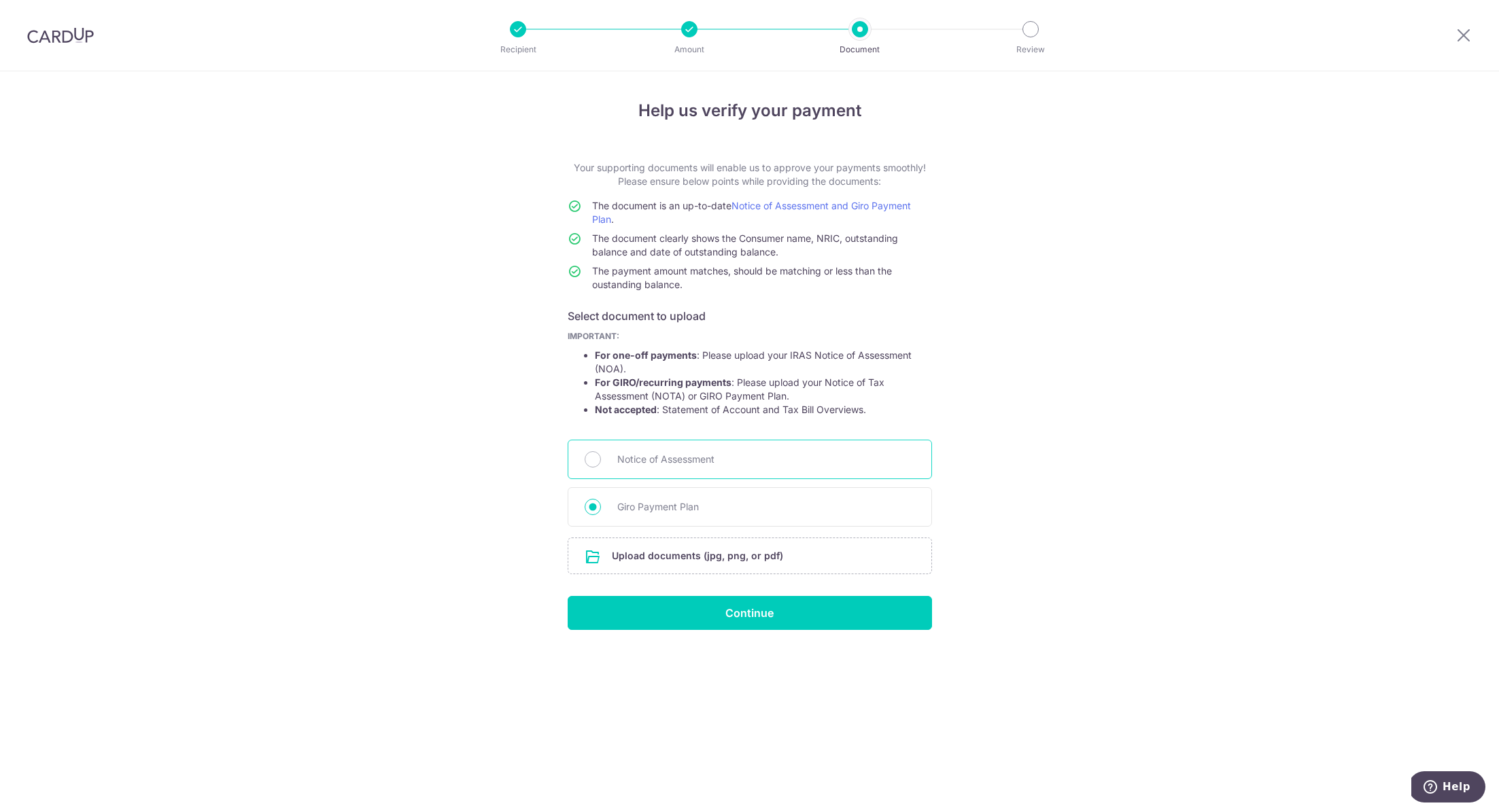
radio input "true"
click at [599, 505] on input "Giro Payment Plan" at bounding box center [592, 507] width 16 height 16
radio input "true"
click at [713, 556] on input "file" at bounding box center [750, 555] width 363 height 35
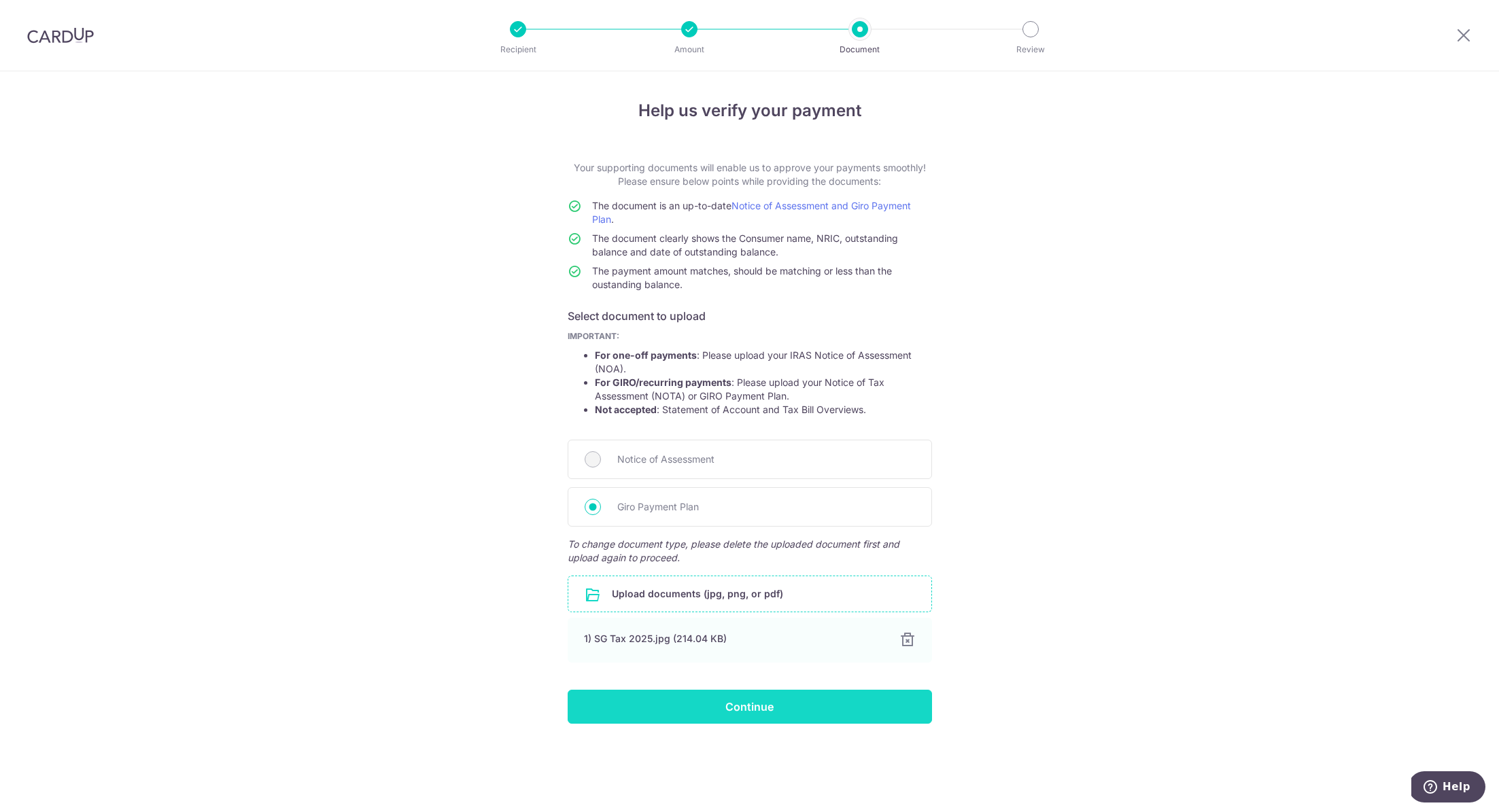
click at [747, 710] on input "Continue" at bounding box center [750, 706] width 365 height 34
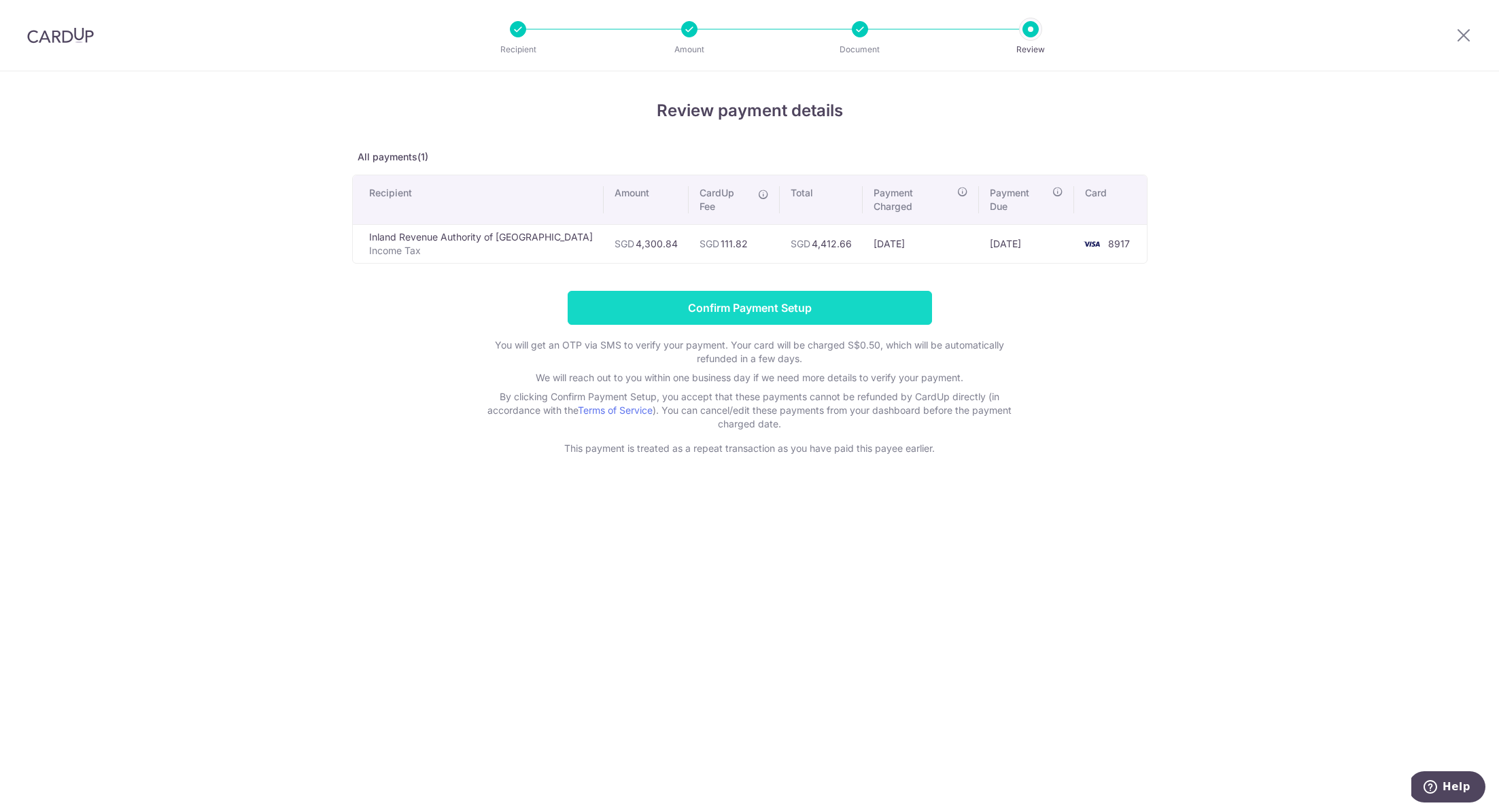
click at [768, 294] on input "Confirm Payment Setup" at bounding box center [750, 308] width 365 height 34
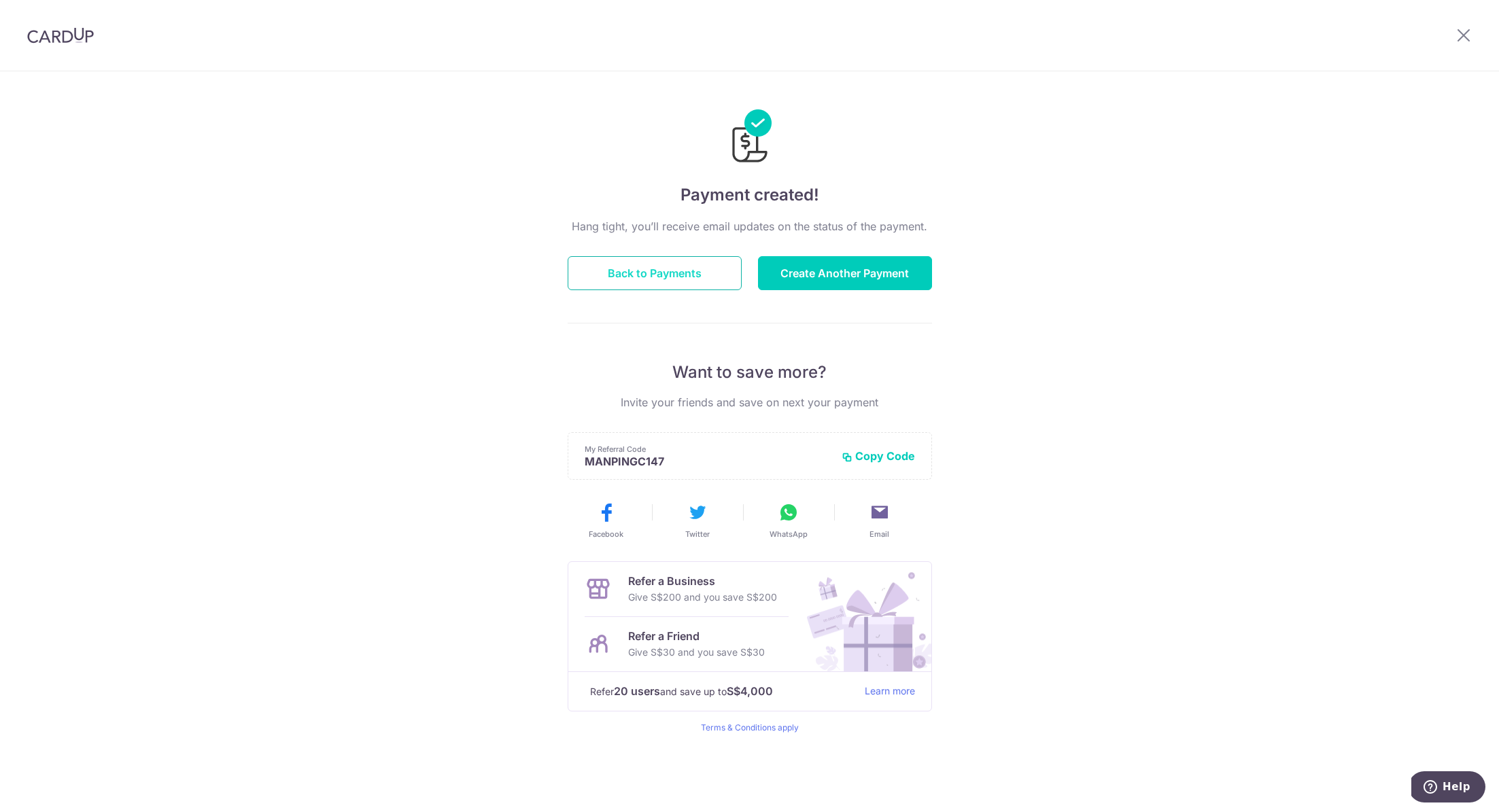
click at [678, 271] on button "Back to Payments" at bounding box center [655, 274] width 174 height 34
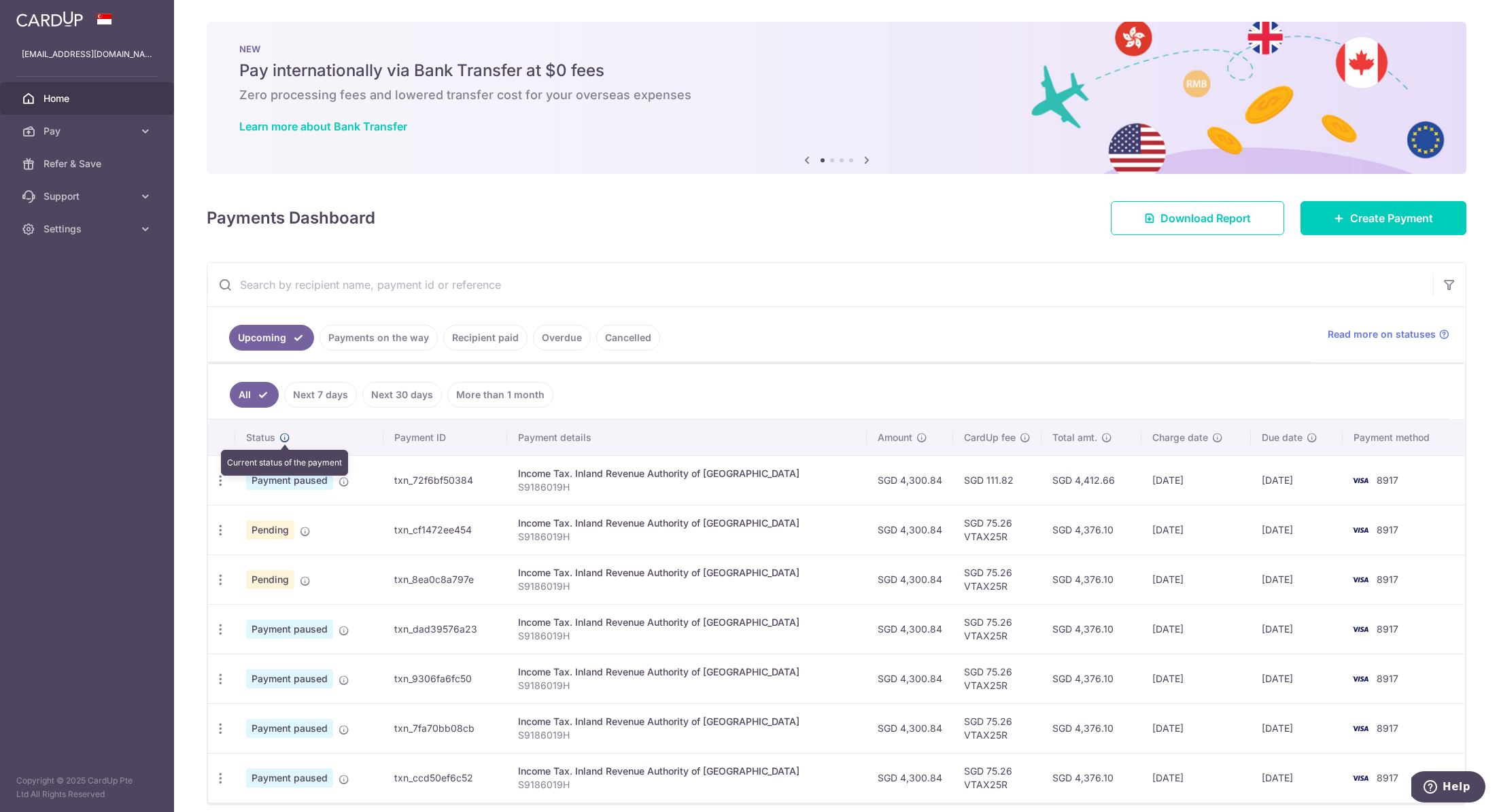
click at [280, 437] on icon at bounding box center [285, 437] width 11 height 11
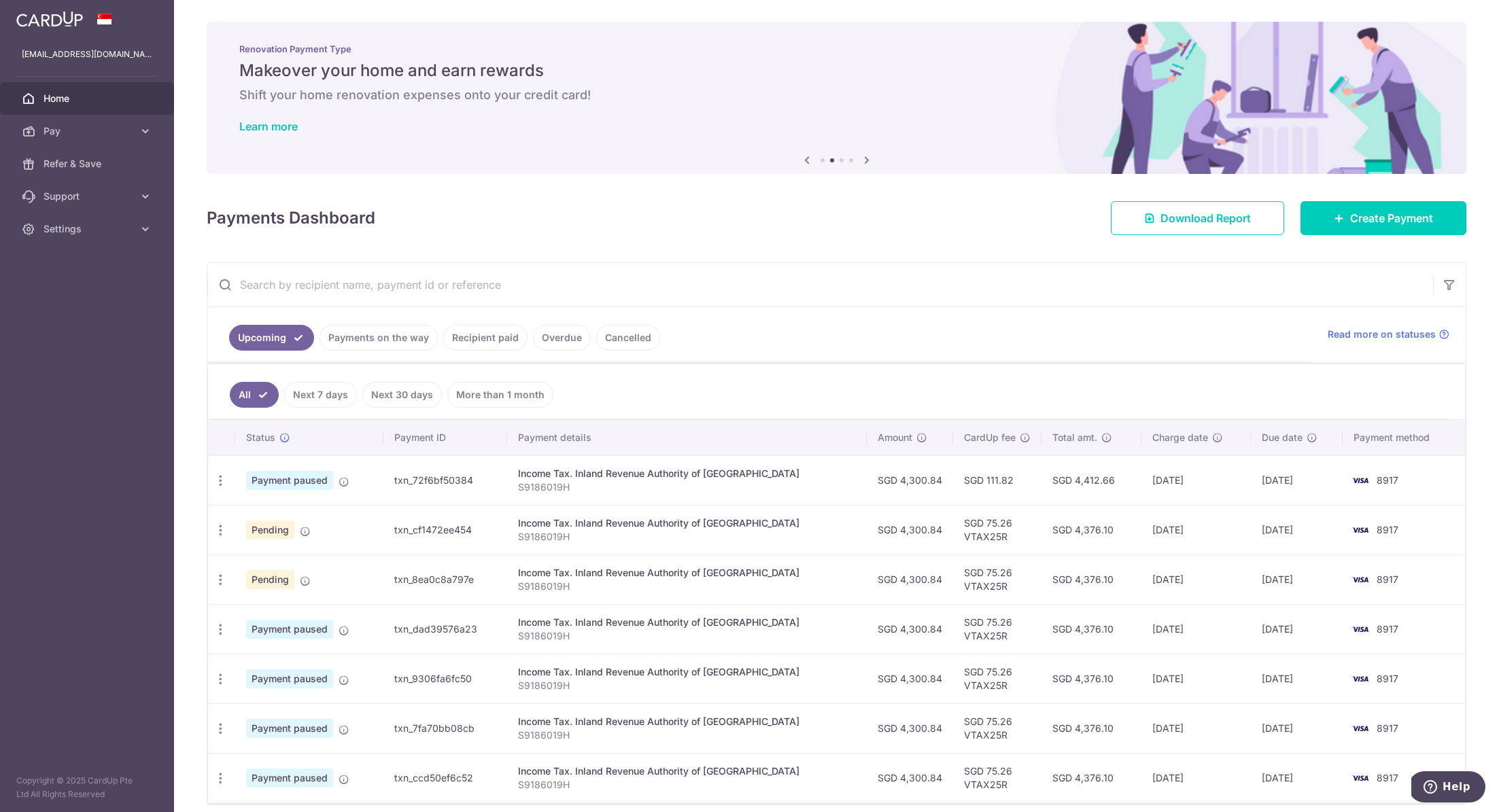
click at [442, 472] on td "txn_72f6bf50384" at bounding box center [445, 480] width 124 height 50
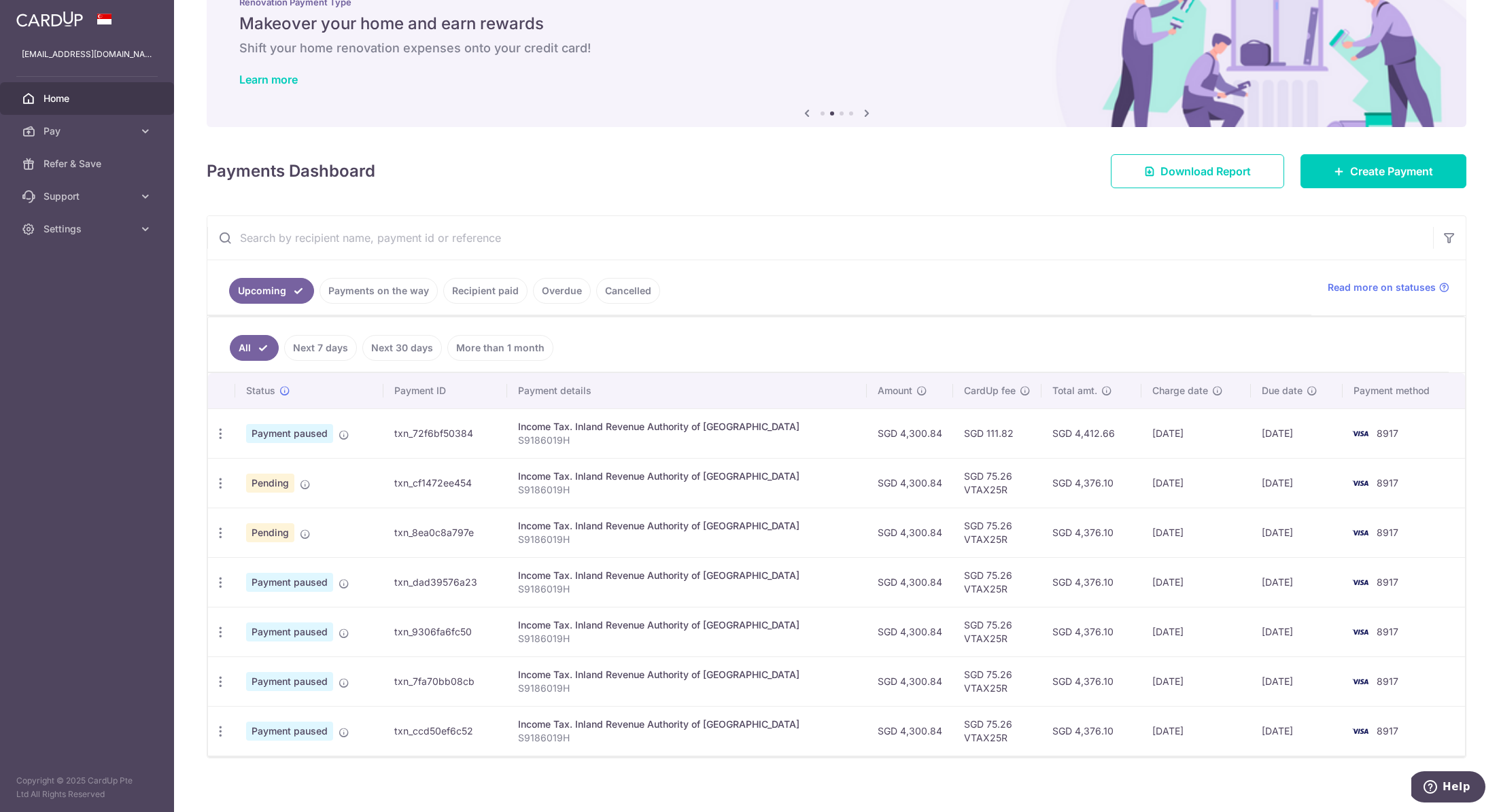
scroll to position [52, 0]
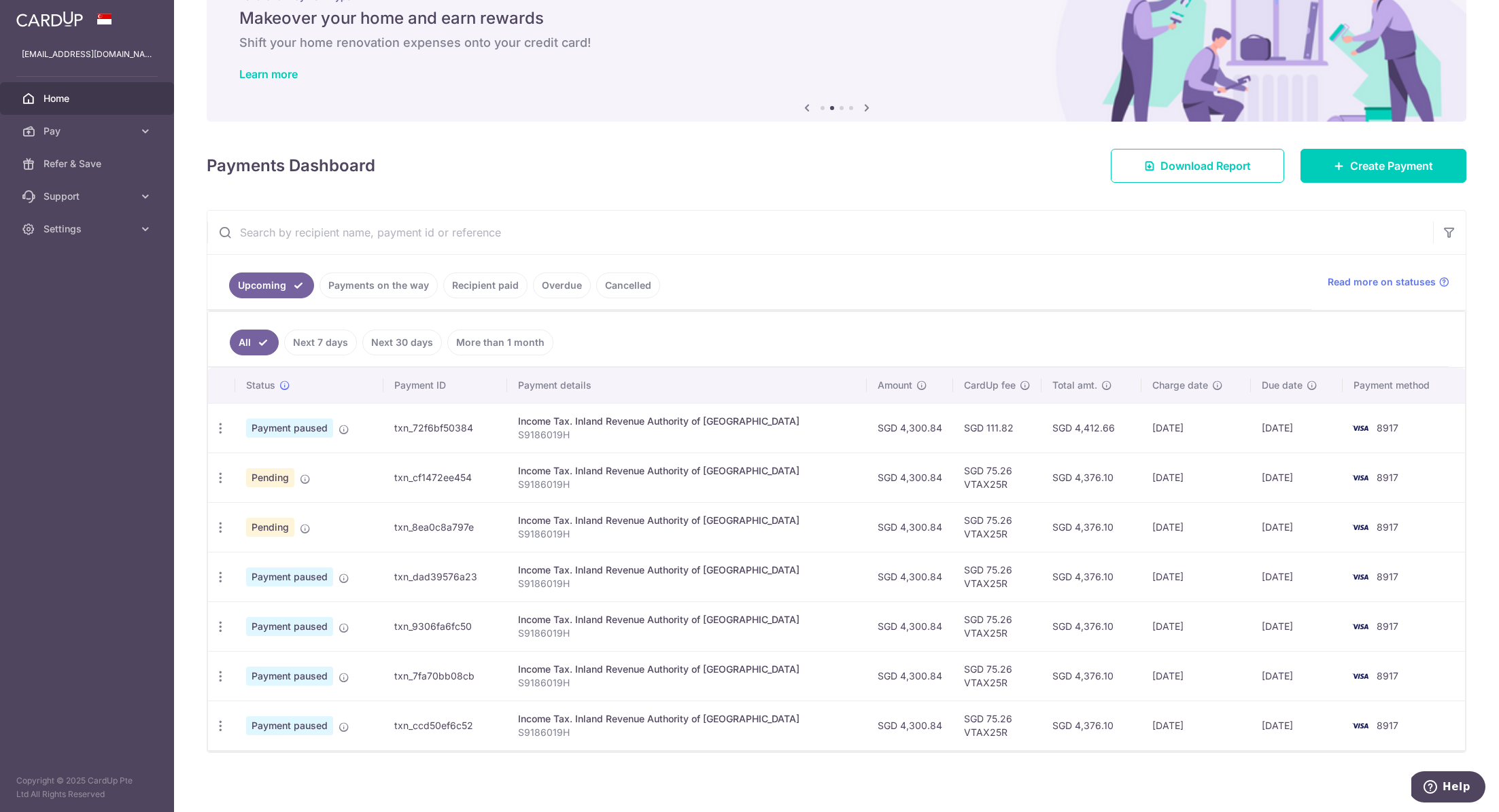
click at [457, 463] on td "txn_cf1472ee454" at bounding box center [445, 477] width 124 height 50
drag, startPoint x: 478, startPoint y: 469, endPoint x: 400, endPoint y: 471, distance: 78.0
click at [397, 470] on td "txn_cf1472ee454" at bounding box center [445, 477] width 124 height 50
click at [402, 472] on td "txn_cf1472ee454" at bounding box center [445, 477] width 124 height 50
drag, startPoint x: 402, startPoint y: 472, endPoint x: 491, endPoint y: 478, distance: 89.2
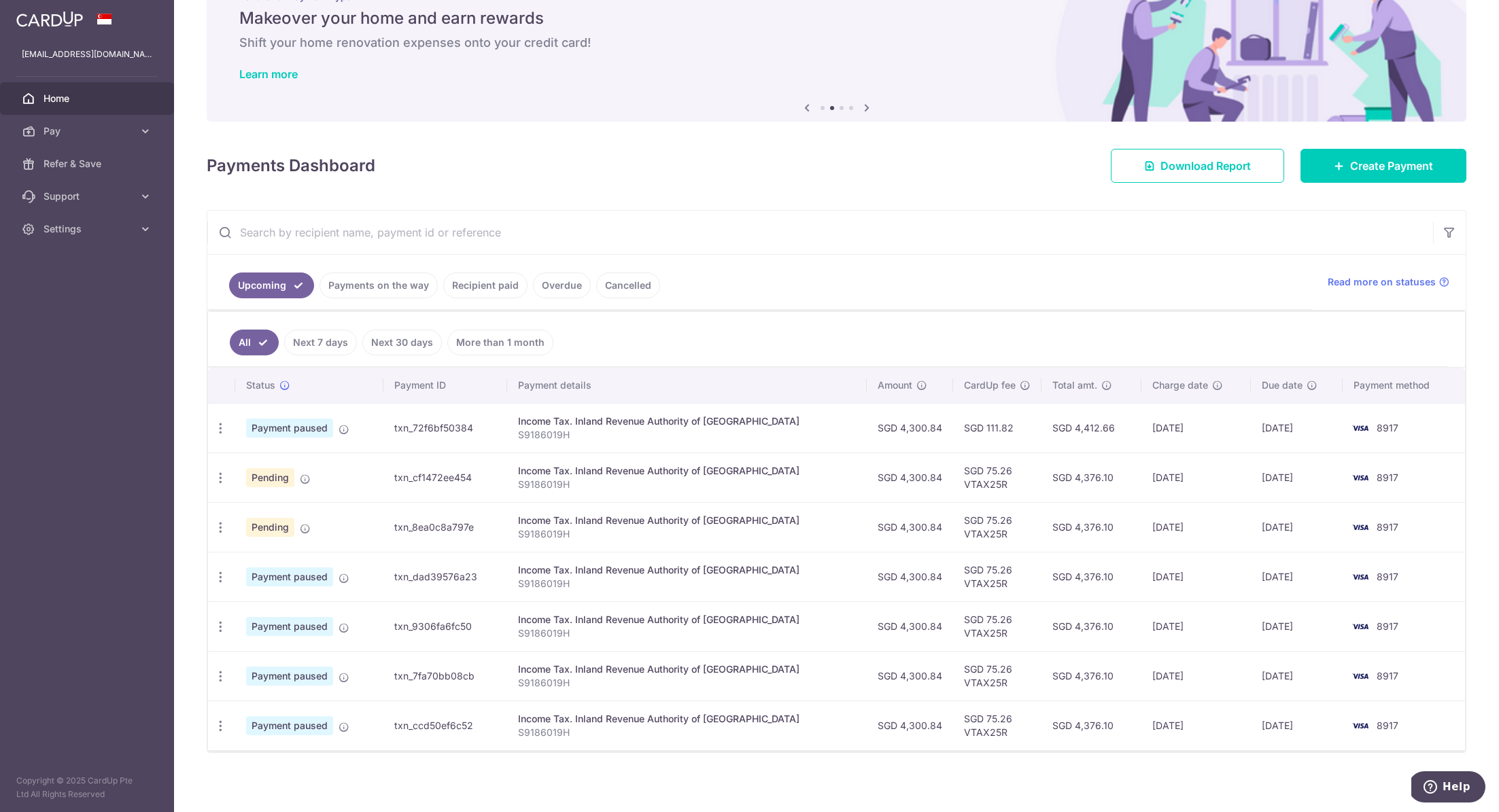
click at [491, 478] on td "txn_cf1472ee454" at bounding box center [445, 477] width 124 height 50
copy td "txn_cf1472ee454"
click at [1437, 794] on button "Help" at bounding box center [1446, 786] width 77 height 31
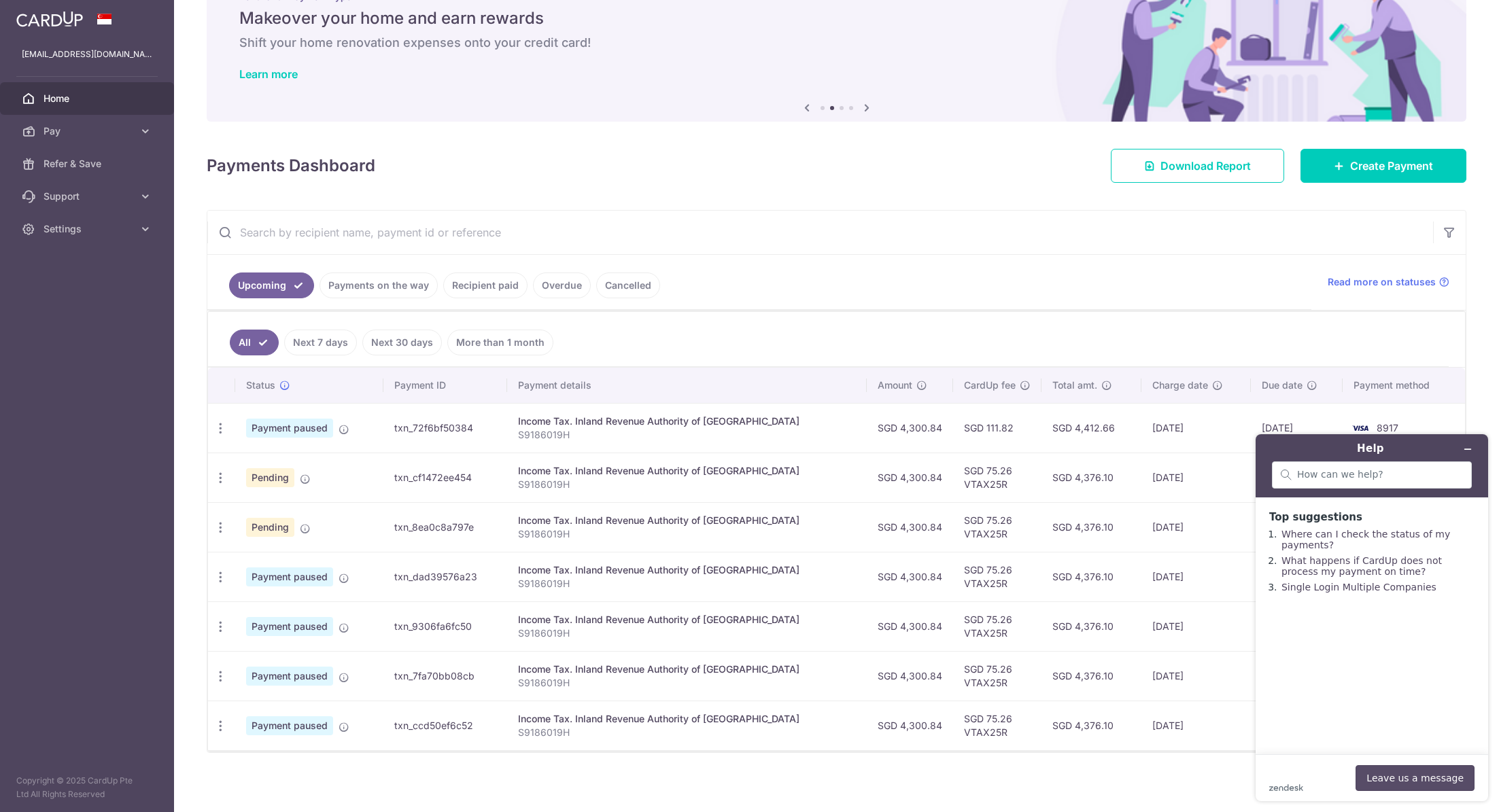
click at [1417, 778] on button "Leave us a message" at bounding box center [1414, 777] width 119 height 26
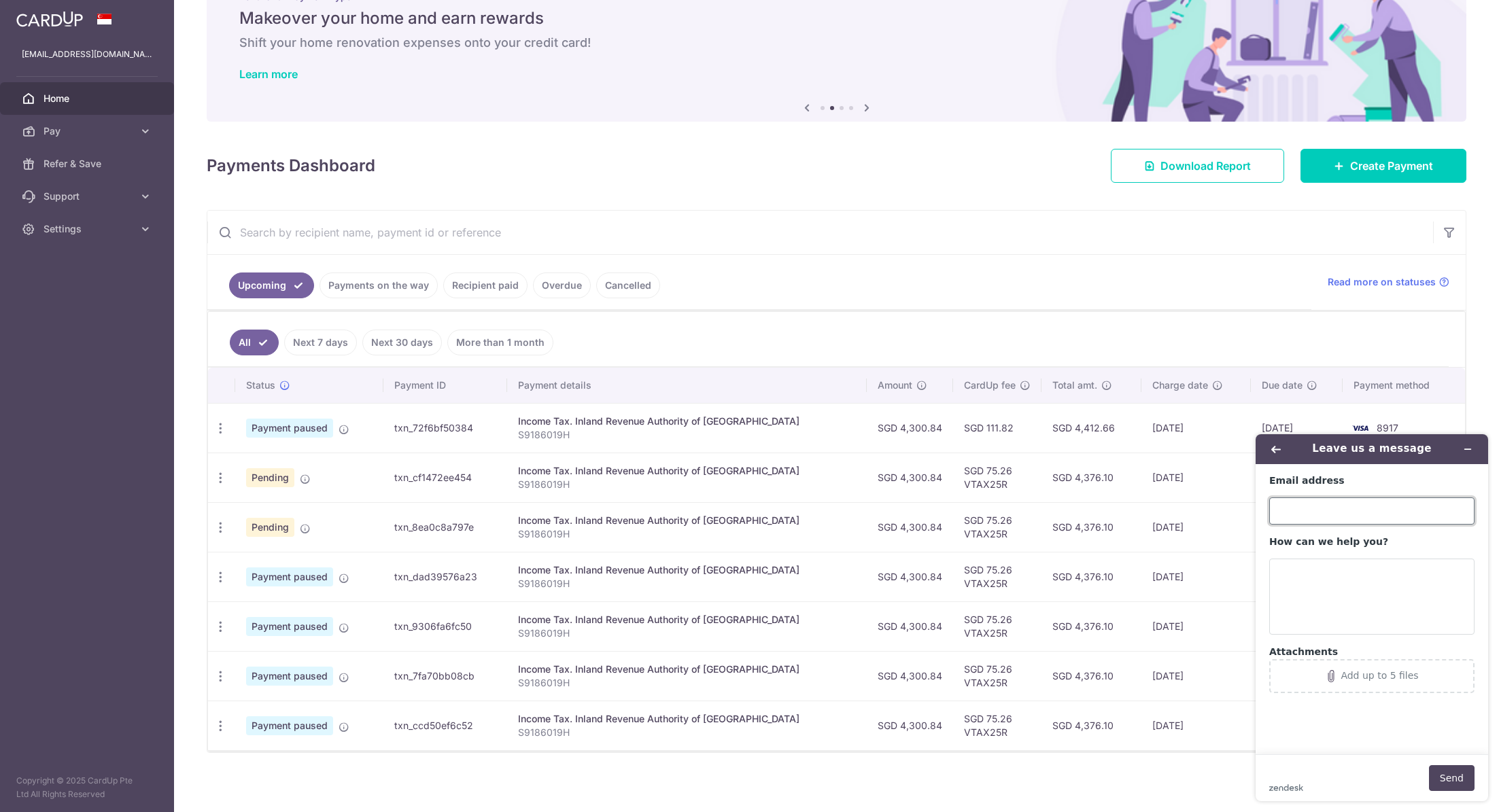
click at [1311, 512] on input "Email address" at bounding box center [1371, 511] width 205 height 27
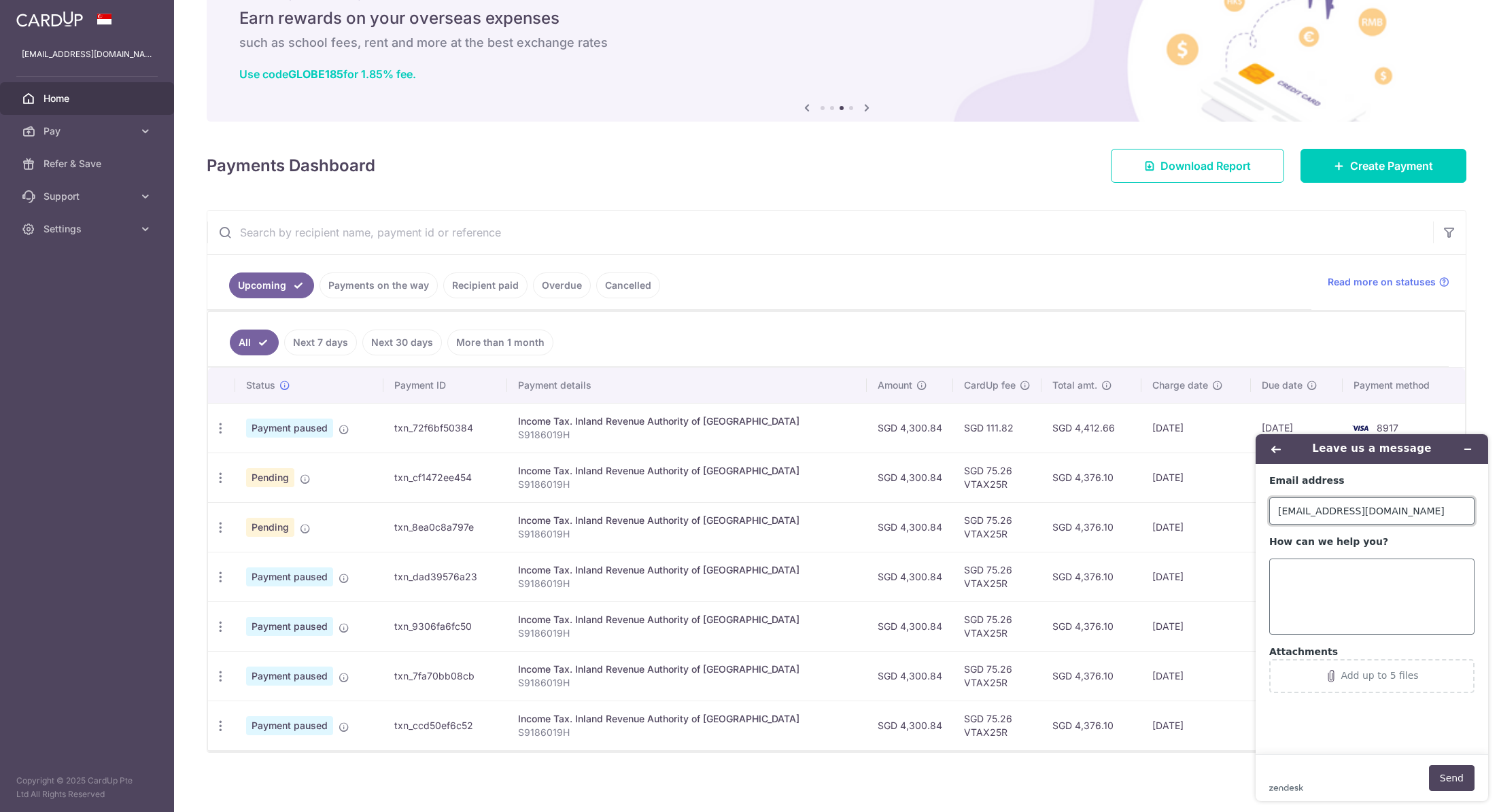
type input "[EMAIL_ADDRESS][DOMAIN_NAME]"
click at [1335, 604] on textarea "How can we help you?" at bounding box center [1371, 597] width 205 height 76
type textarea "H"
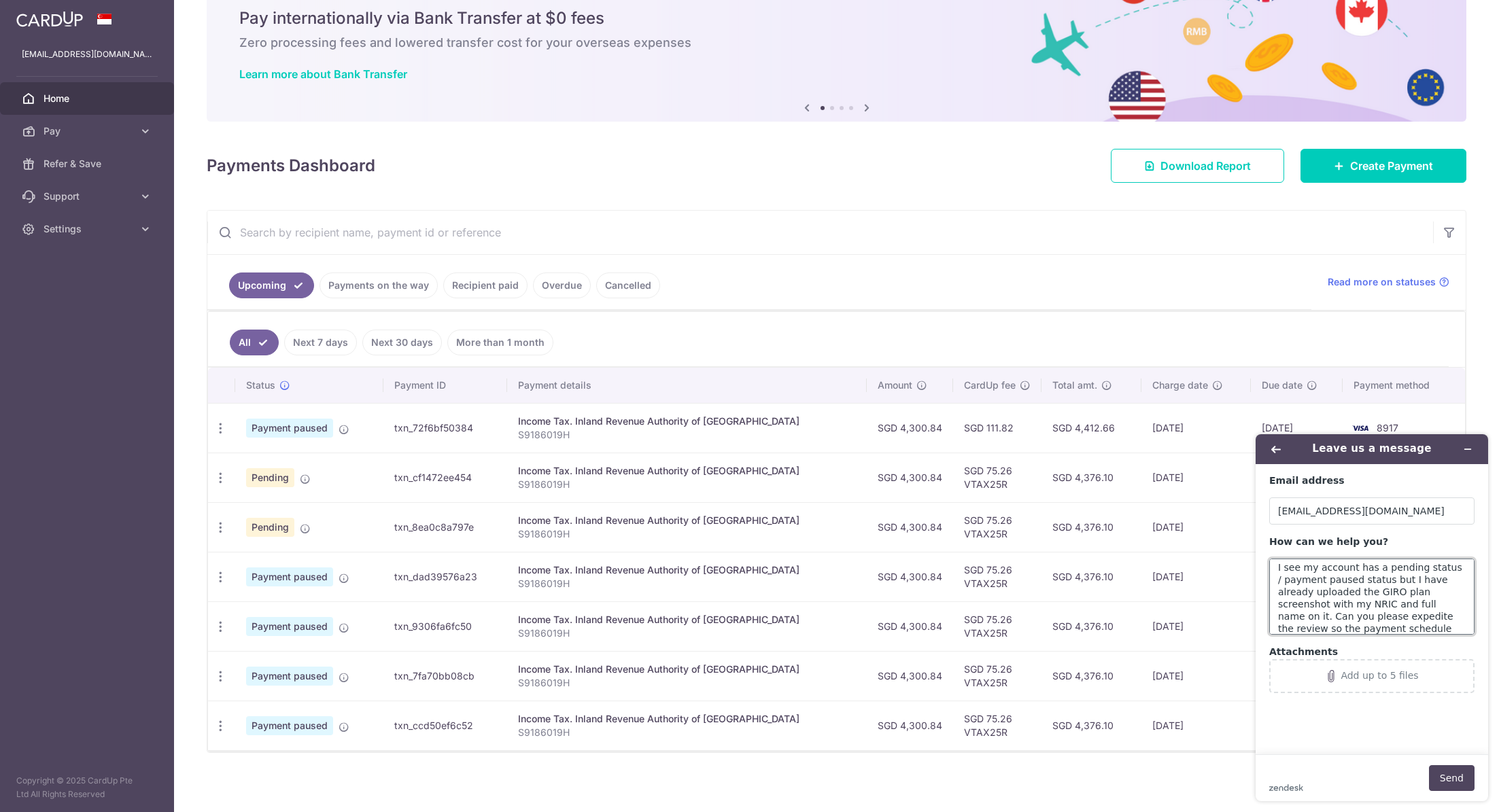
scroll to position [17, 0]
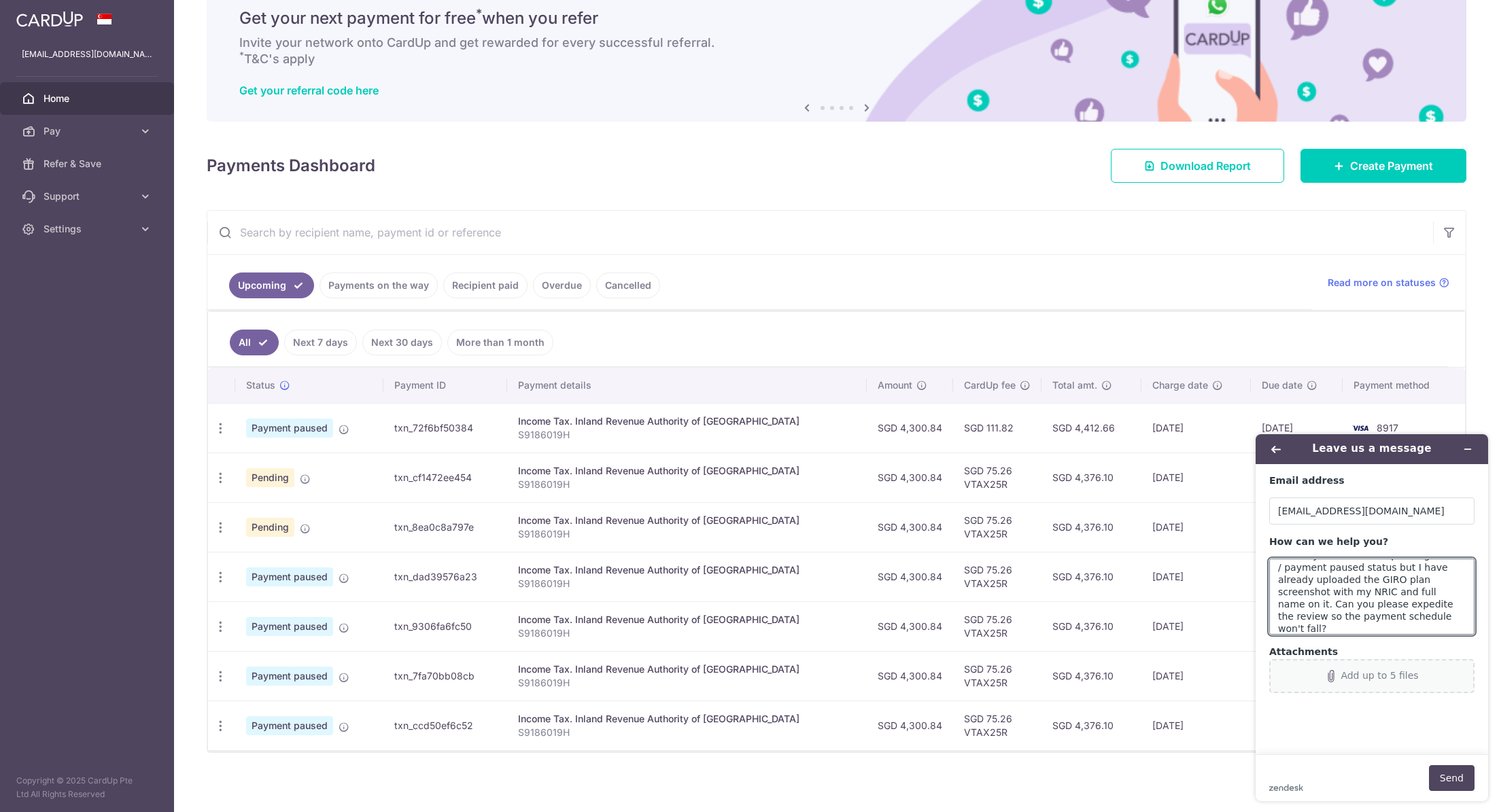
click at [1371, 676] on div "Add up to 5 files" at bounding box center [1379, 675] width 78 height 11
click at [1354, 619] on textarea "I see my account has a pending status / payment paused status but I have alread…" at bounding box center [1371, 597] width 205 height 76
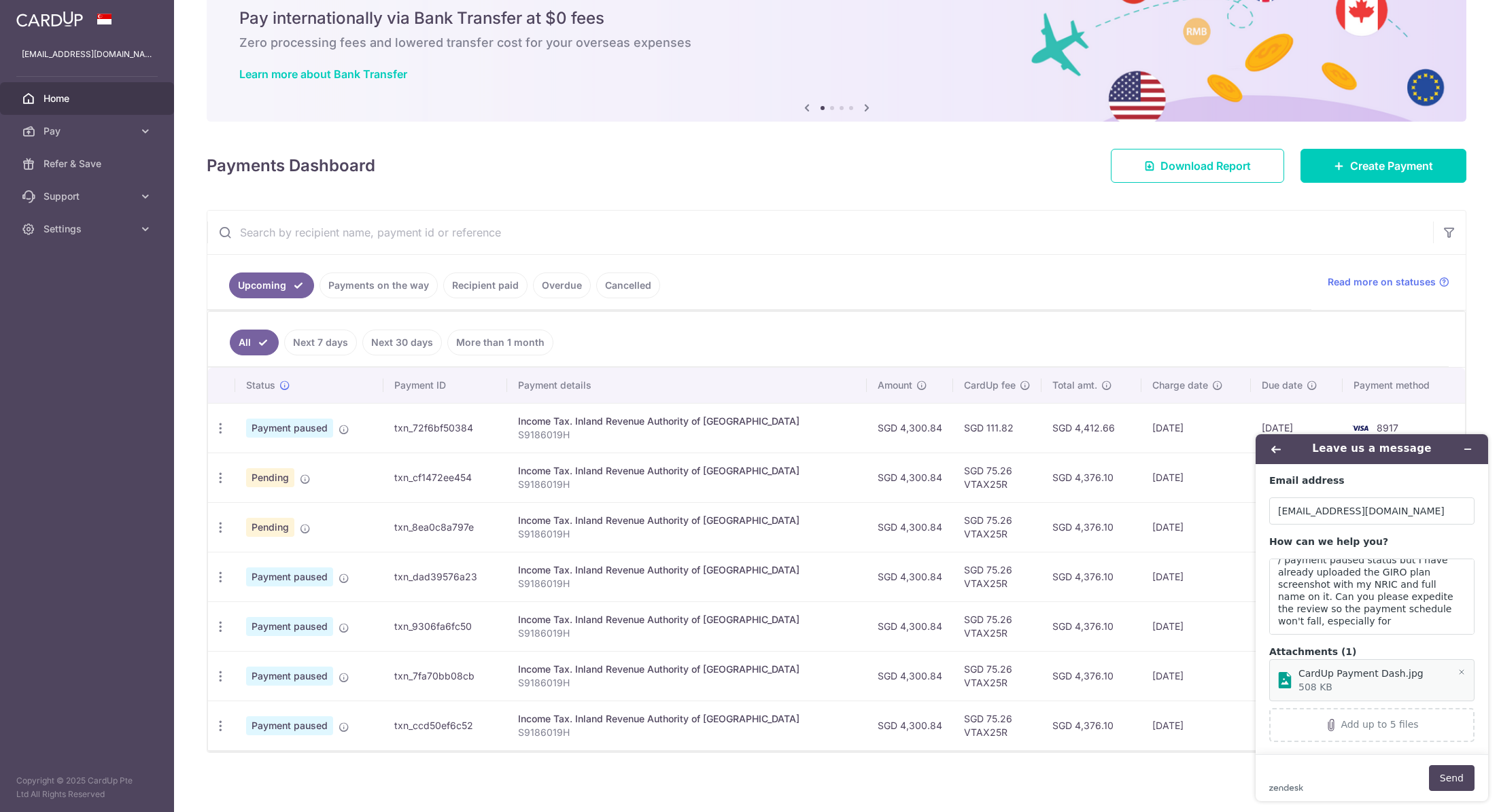
click at [453, 429] on td "txn_72f6bf50384" at bounding box center [445, 427] width 124 height 50
drag, startPoint x: 434, startPoint y: 419, endPoint x: 404, endPoint y: 421, distance: 30.1
click at [404, 421] on td "txn_72f6bf50384" at bounding box center [445, 427] width 124 height 50
copy td "txn_72f6bf50384"
drag, startPoint x: 1388, startPoint y: 625, endPoint x: 1408, endPoint y: 624, distance: 20.0
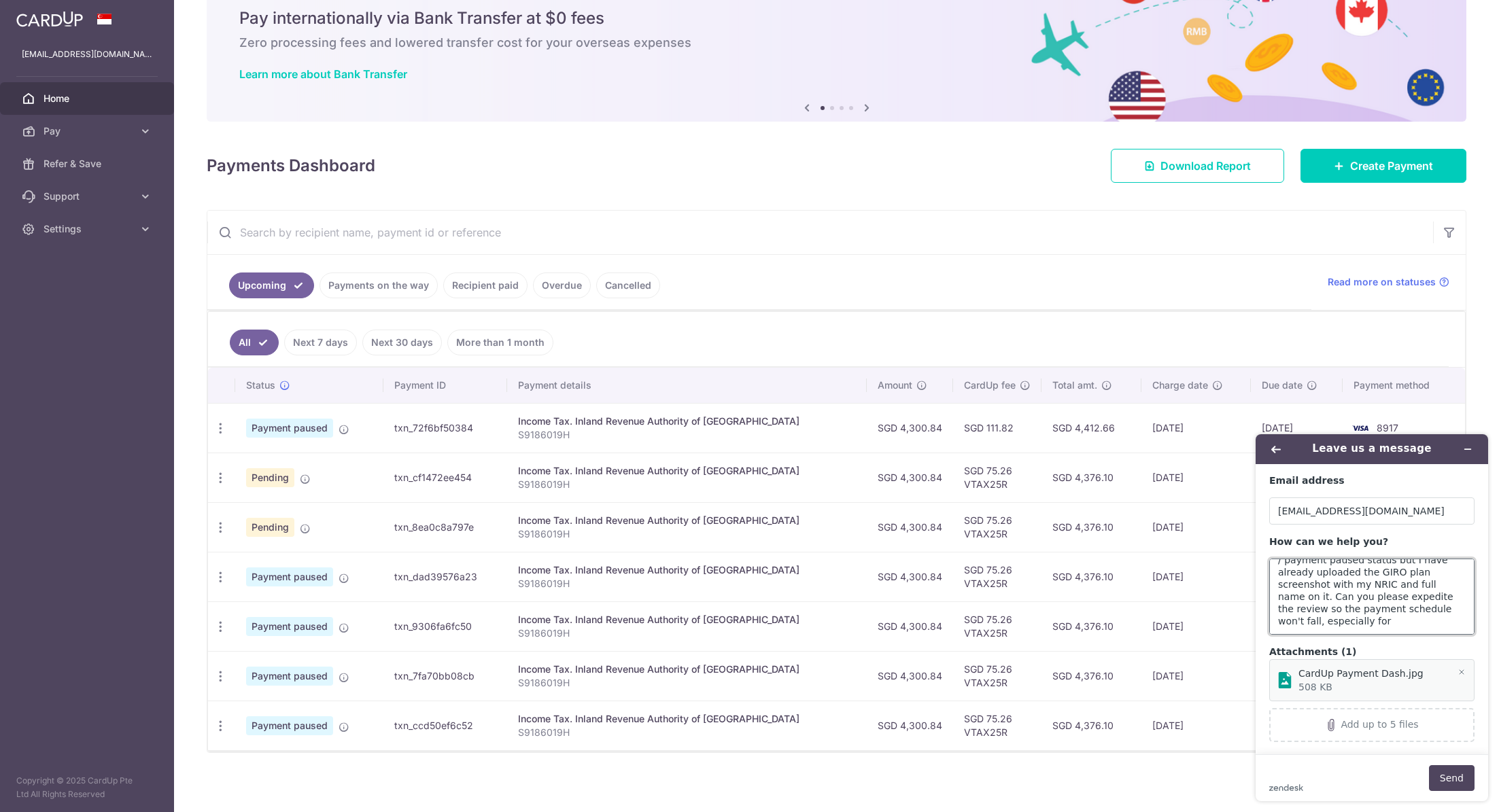
click at [1389, 624] on textarea "I see my account has a pending status / payment paused status but I have alread…" at bounding box center [1371, 597] width 205 height 76
paste textarea "txn_72f6bf50384"
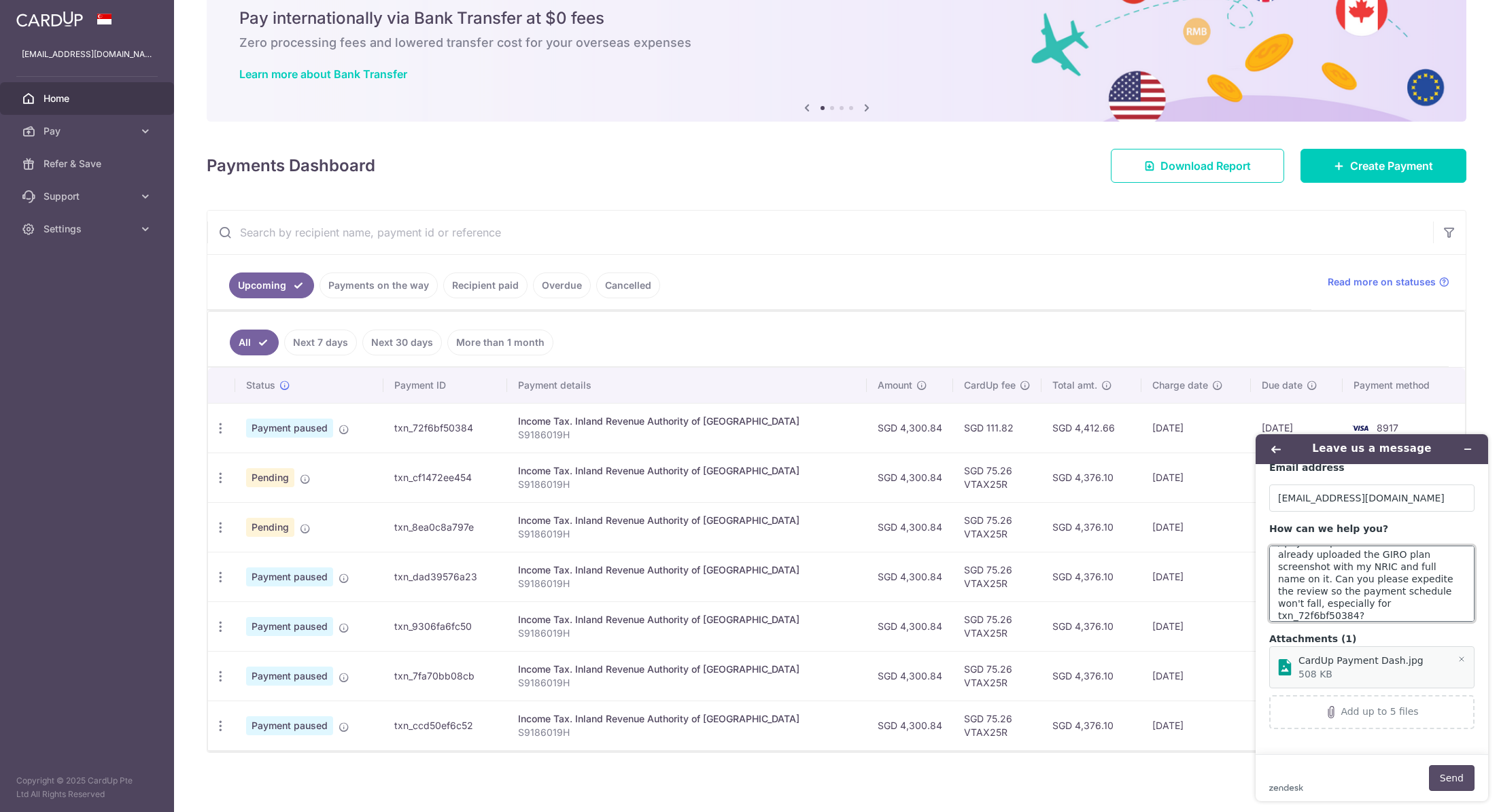
type textarea "I see my account has a pending status / payment paused status but I have alread…"
click at [1459, 775] on button "Send" at bounding box center [1452, 777] width 46 height 26
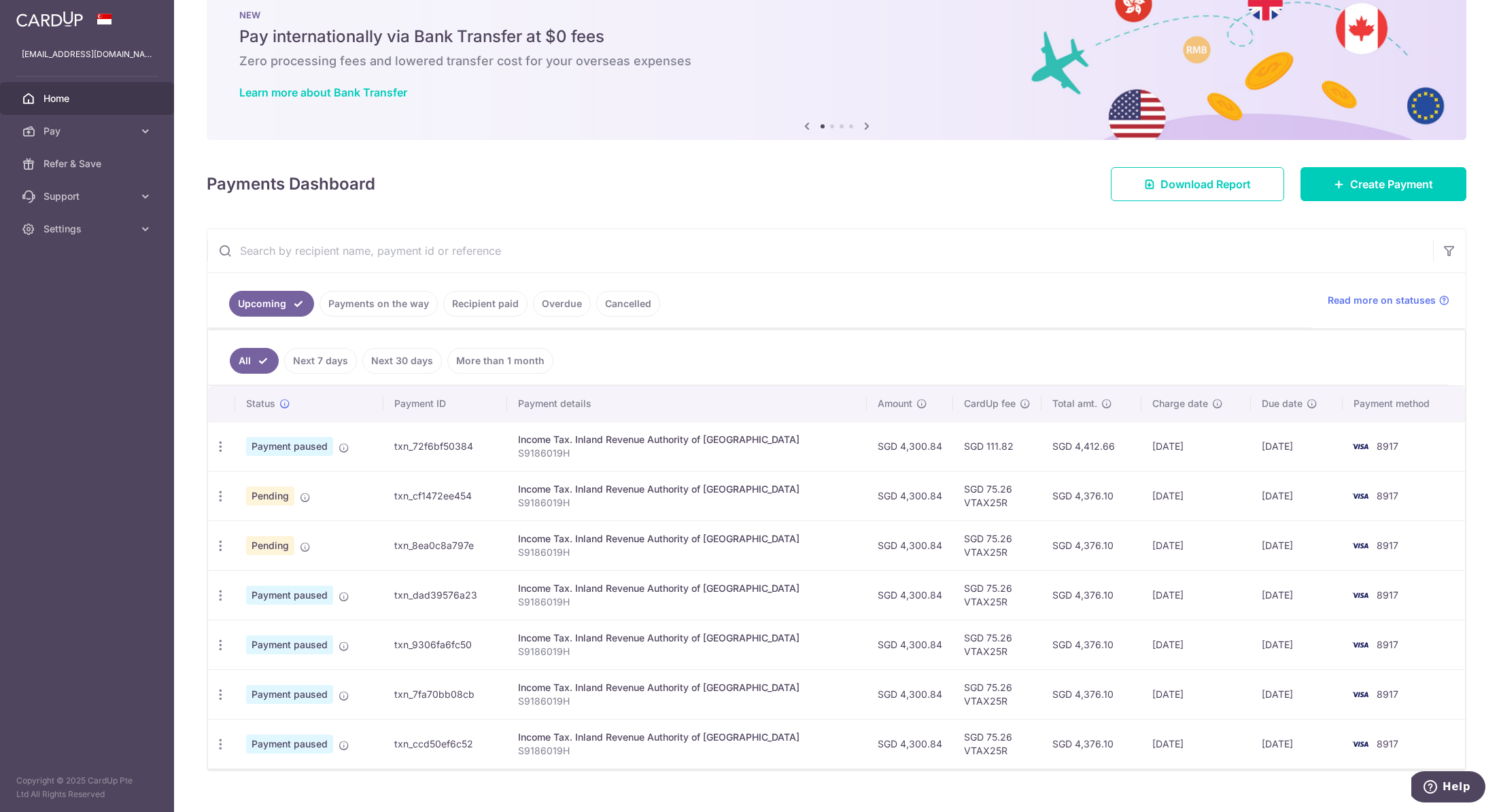
scroll to position [52, 0]
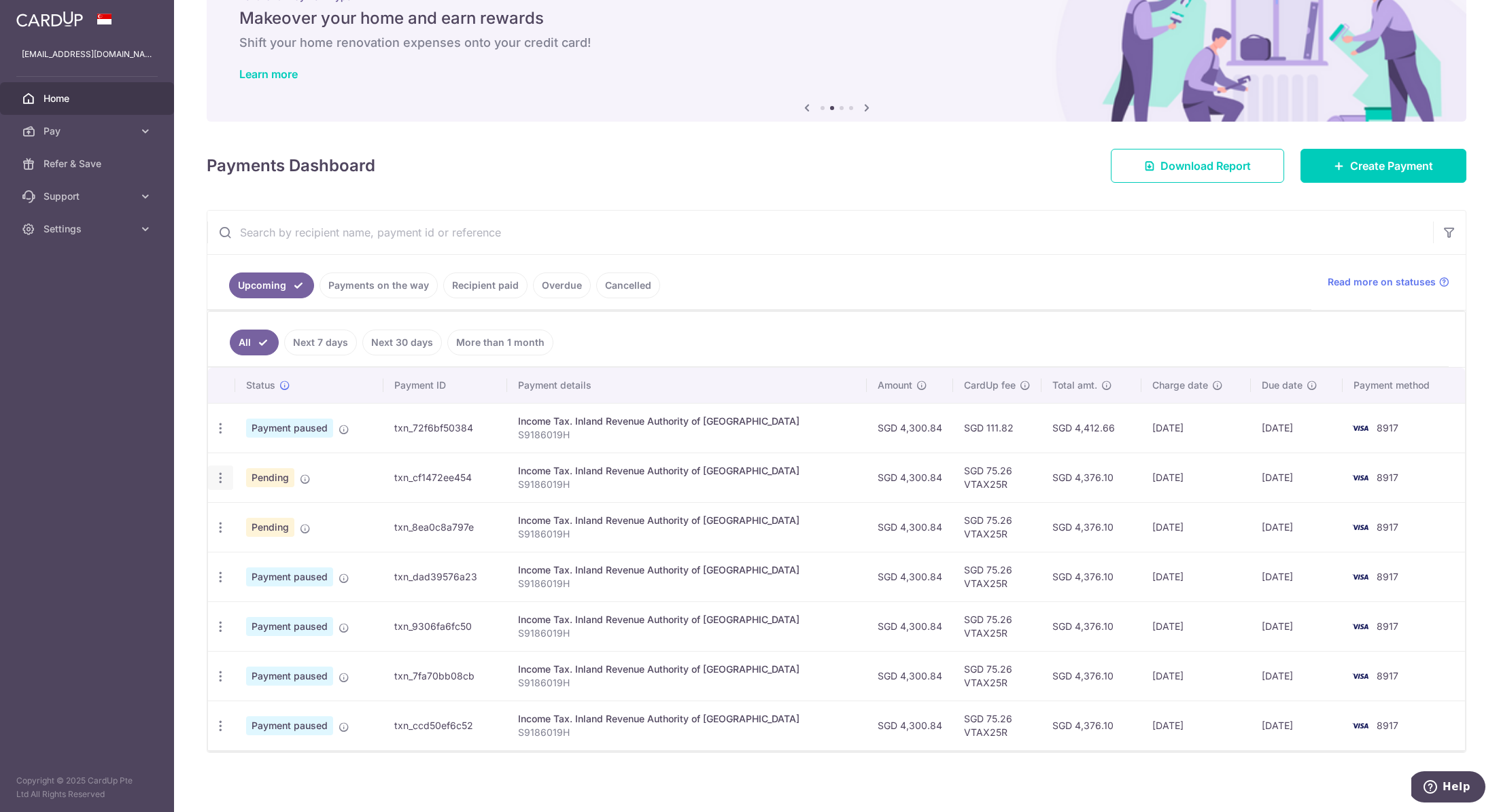
click at [225, 472] on icon "button" at bounding box center [220, 478] width 14 height 14
click at [275, 584] on span "Upload doc" at bounding box center [292, 581] width 93 height 16
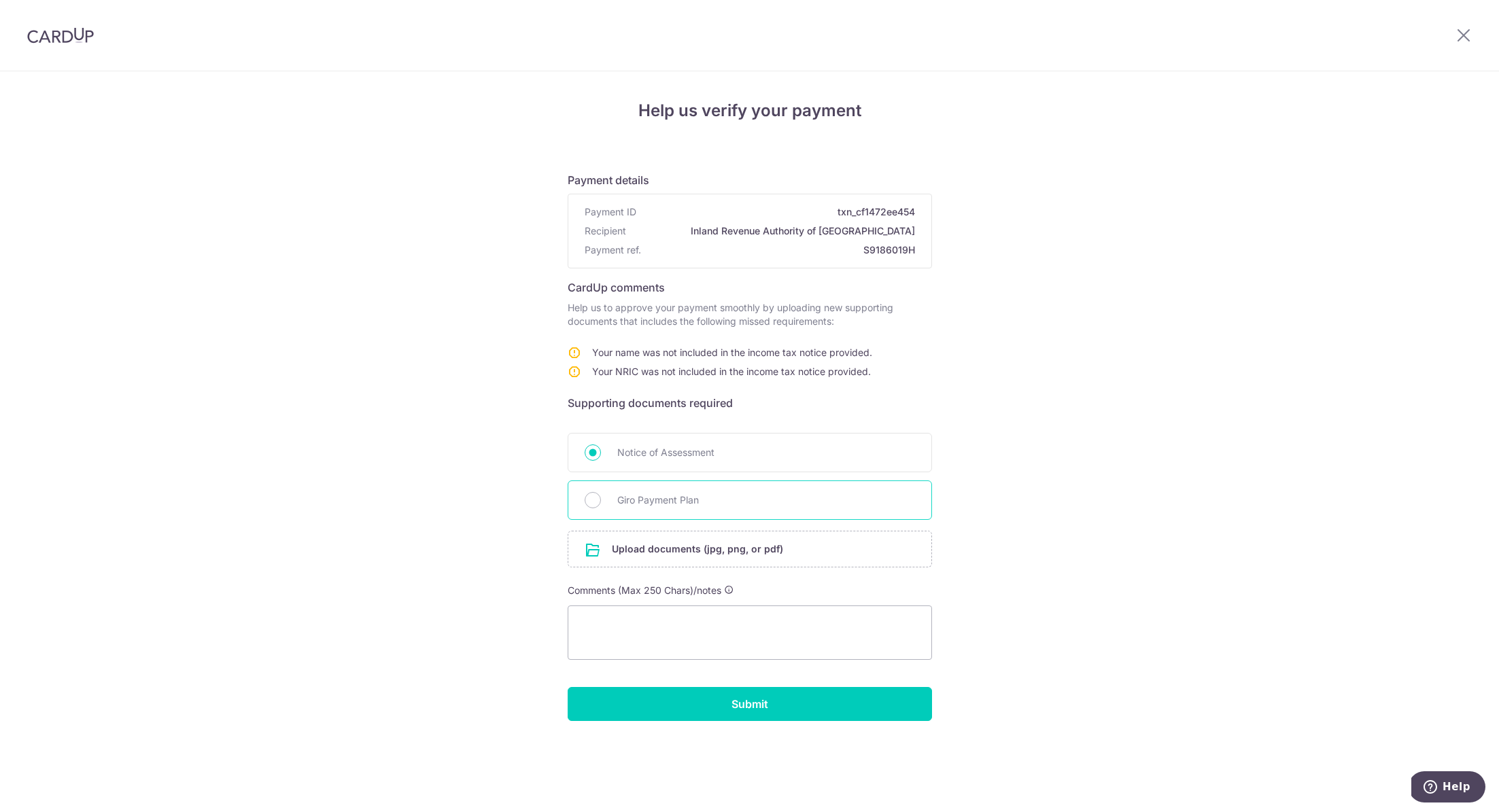
click at [649, 501] on span "Giro Payment Plan" at bounding box center [766, 500] width 298 height 16
click at [601, 501] on input "Giro Payment Plan" at bounding box center [592, 500] width 16 height 16
radio input "true"
click at [687, 548] on input "file" at bounding box center [750, 549] width 363 height 35
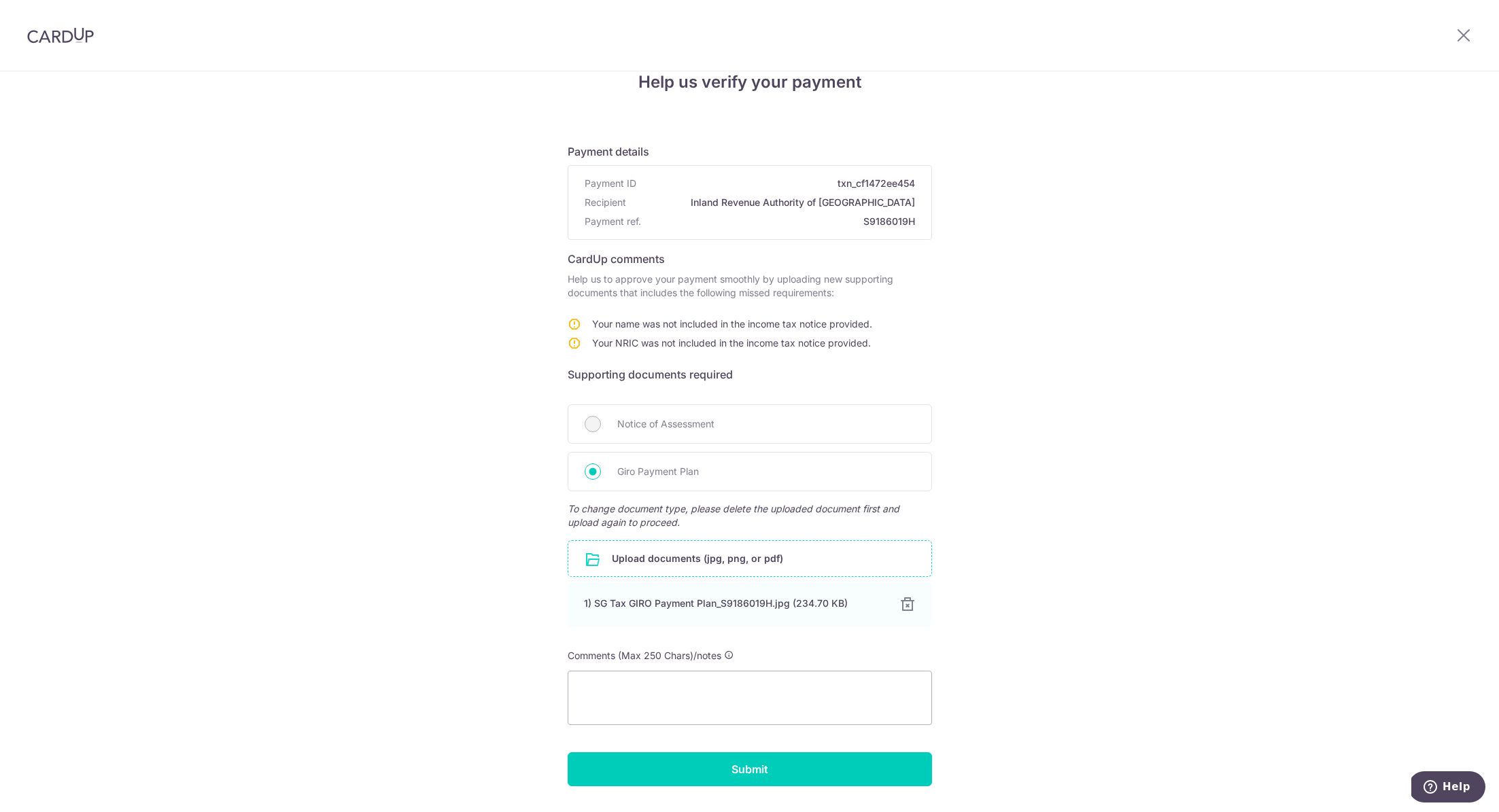
scroll to position [64, 0]
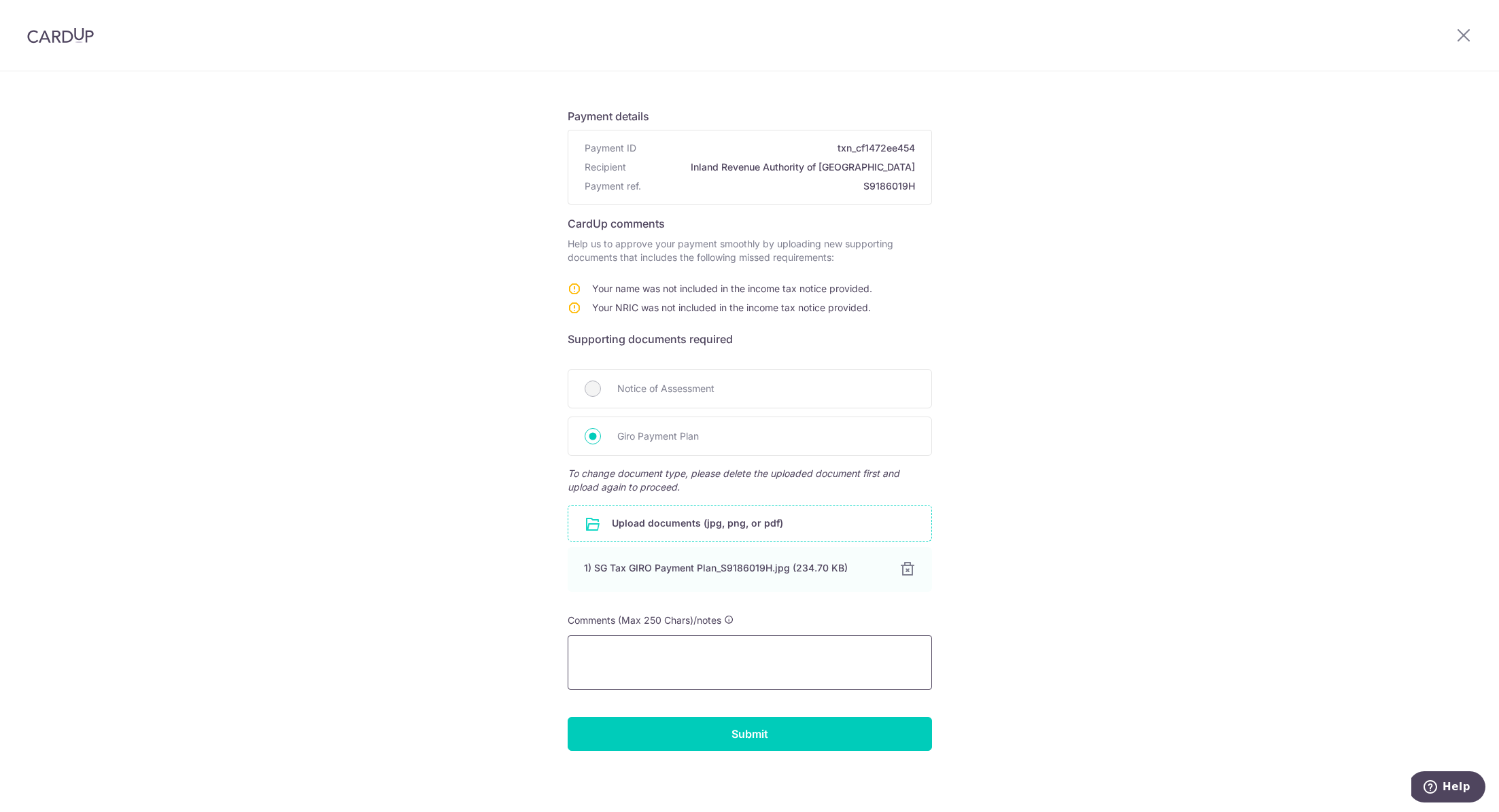
click at [656, 650] on textarea at bounding box center [750, 662] width 365 height 54
drag, startPoint x: 816, startPoint y: 678, endPoint x: 533, endPoint y: 634, distance: 286.4
click at [533, 634] on div "Help us verify your payment Payment details Payment ID txn_cf1472ee454 Recipien…" at bounding box center [750, 411] width 1499 height 807
type textarea "Updated doc with my name and NRIC."
click at [442, 613] on div "Help us verify your payment Payment details Payment ID txn_cf1472ee454 Recipien…" at bounding box center [750, 411] width 1499 height 807
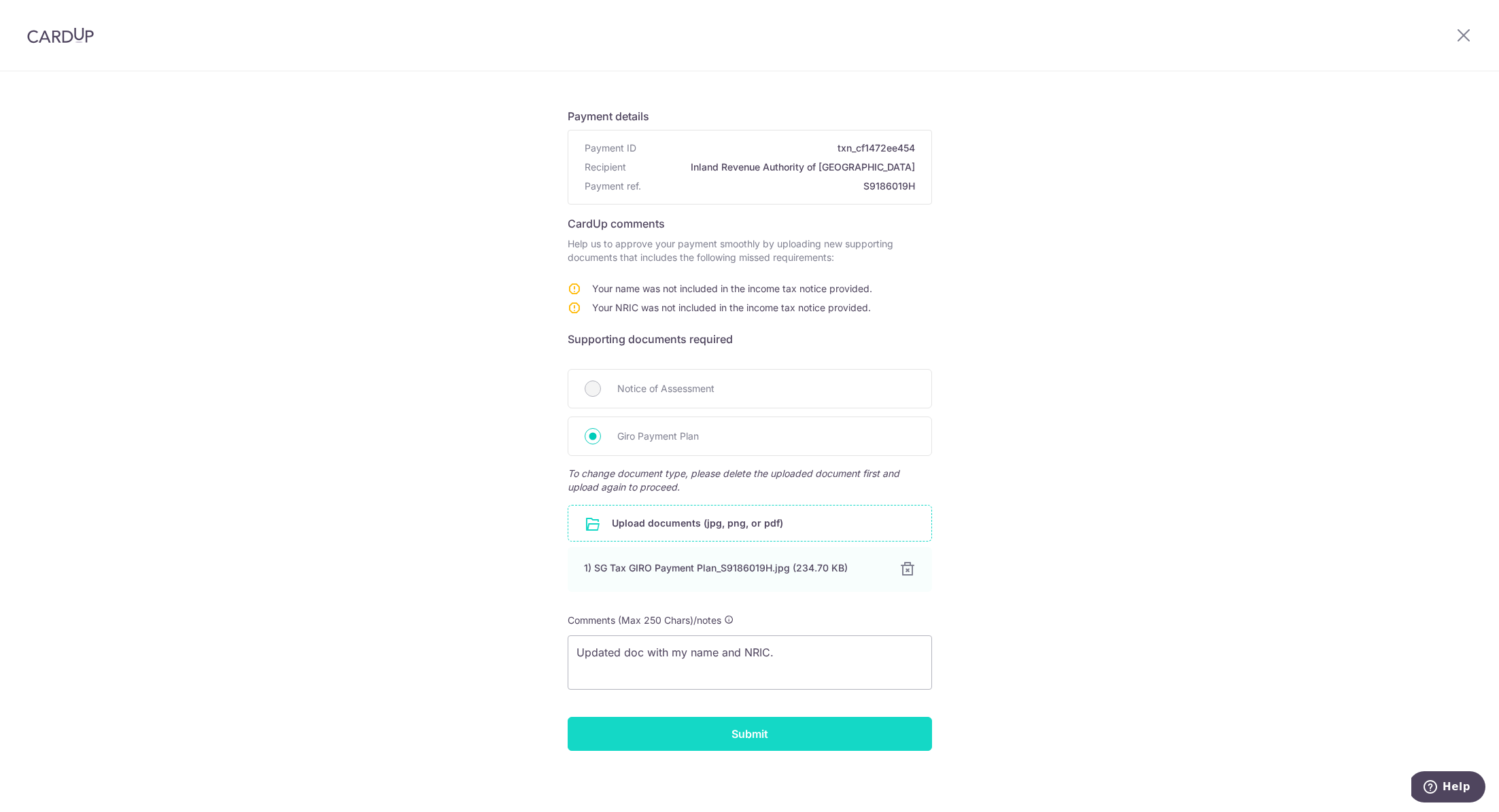
click at [706, 737] on input "Submit" at bounding box center [750, 734] width 365 height 34
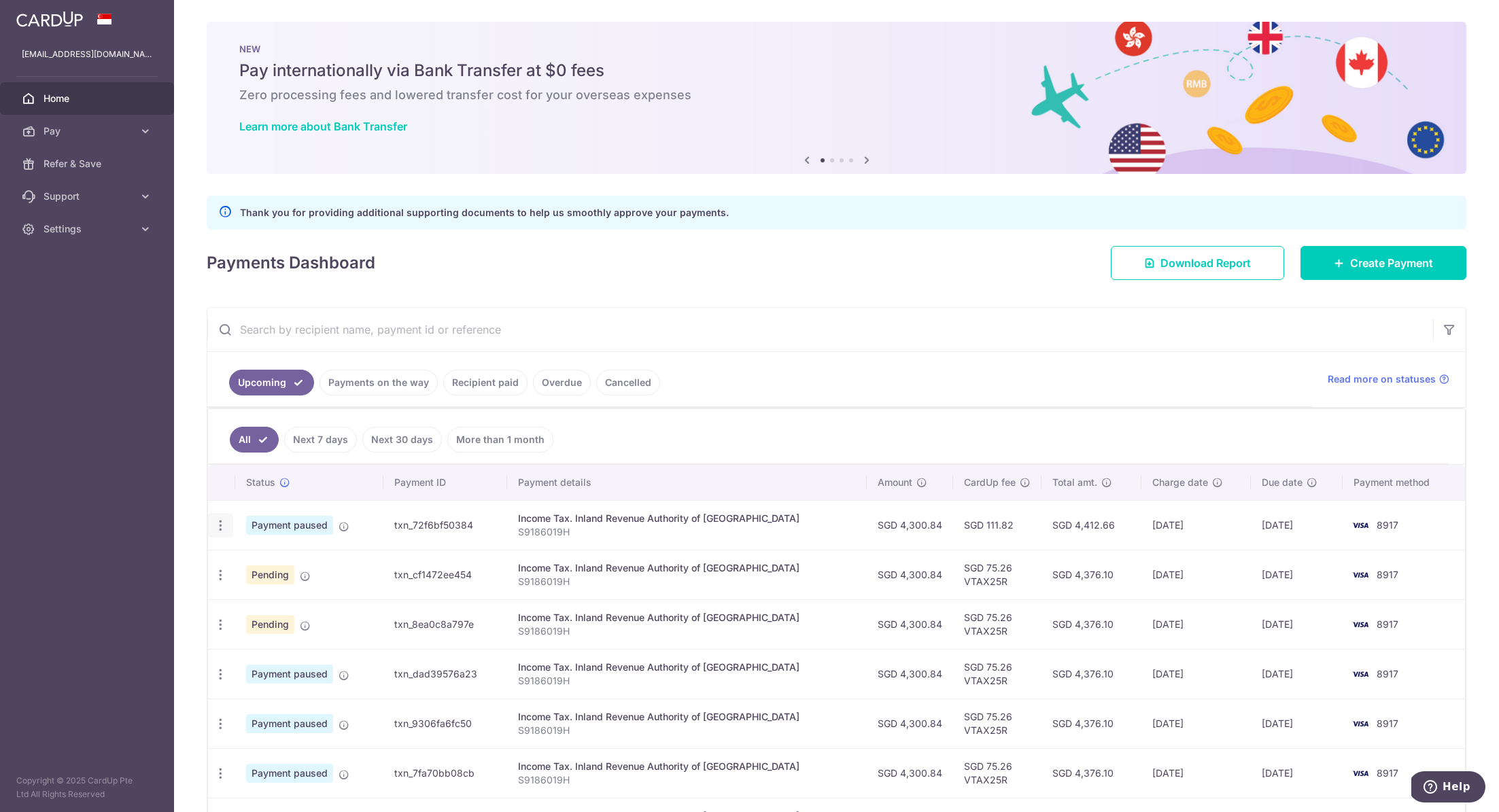
click at [221, 526] on icon "button" at bounding box center [220, 525] width 14 height 14
click at [257, 556] on span "Update payment" at bounding box center [292, 562] width 93 height 16
radio input "true"
type input "4,300.84"
type input "[DATE]"
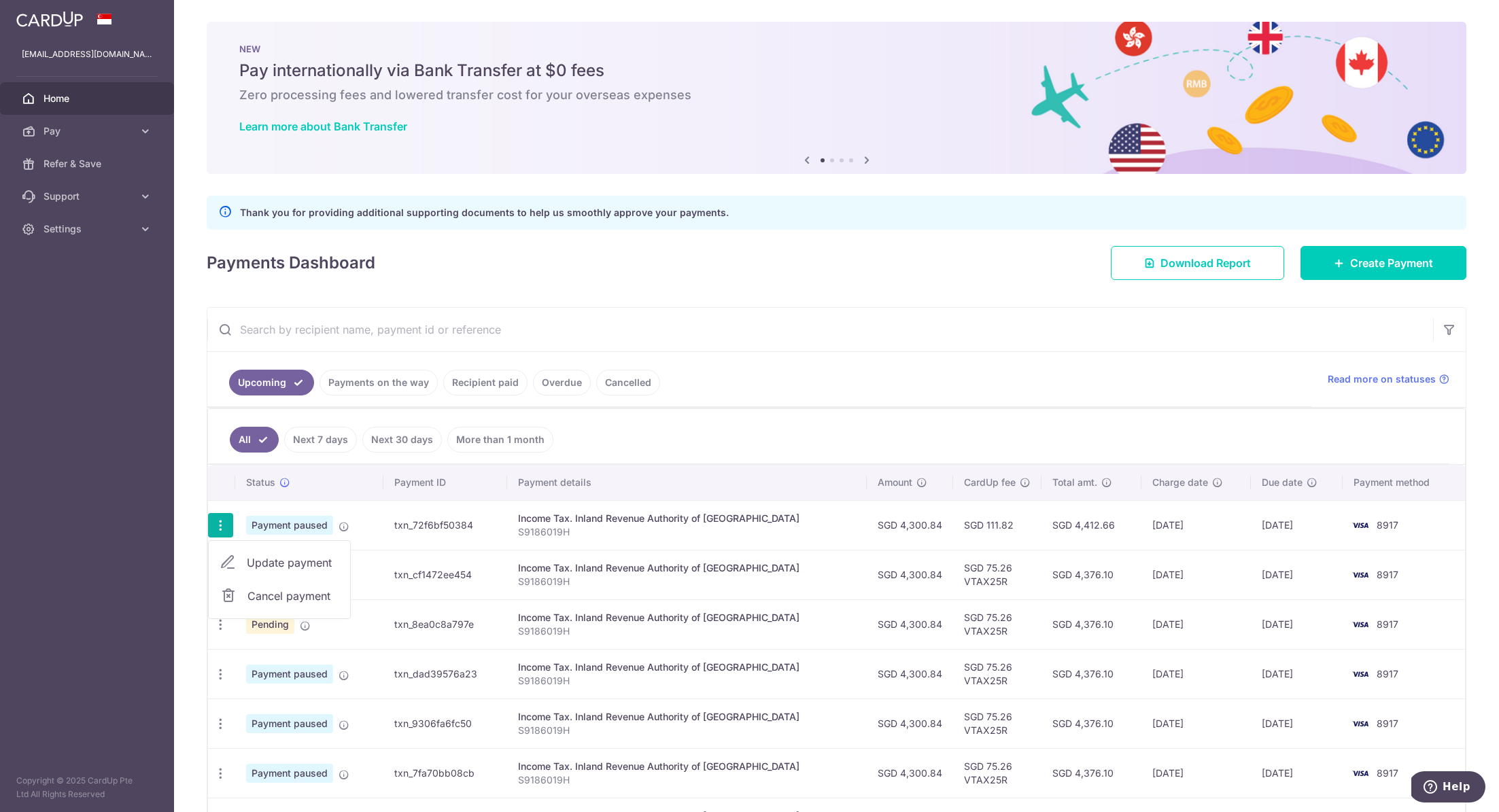
type input "S9186019H"
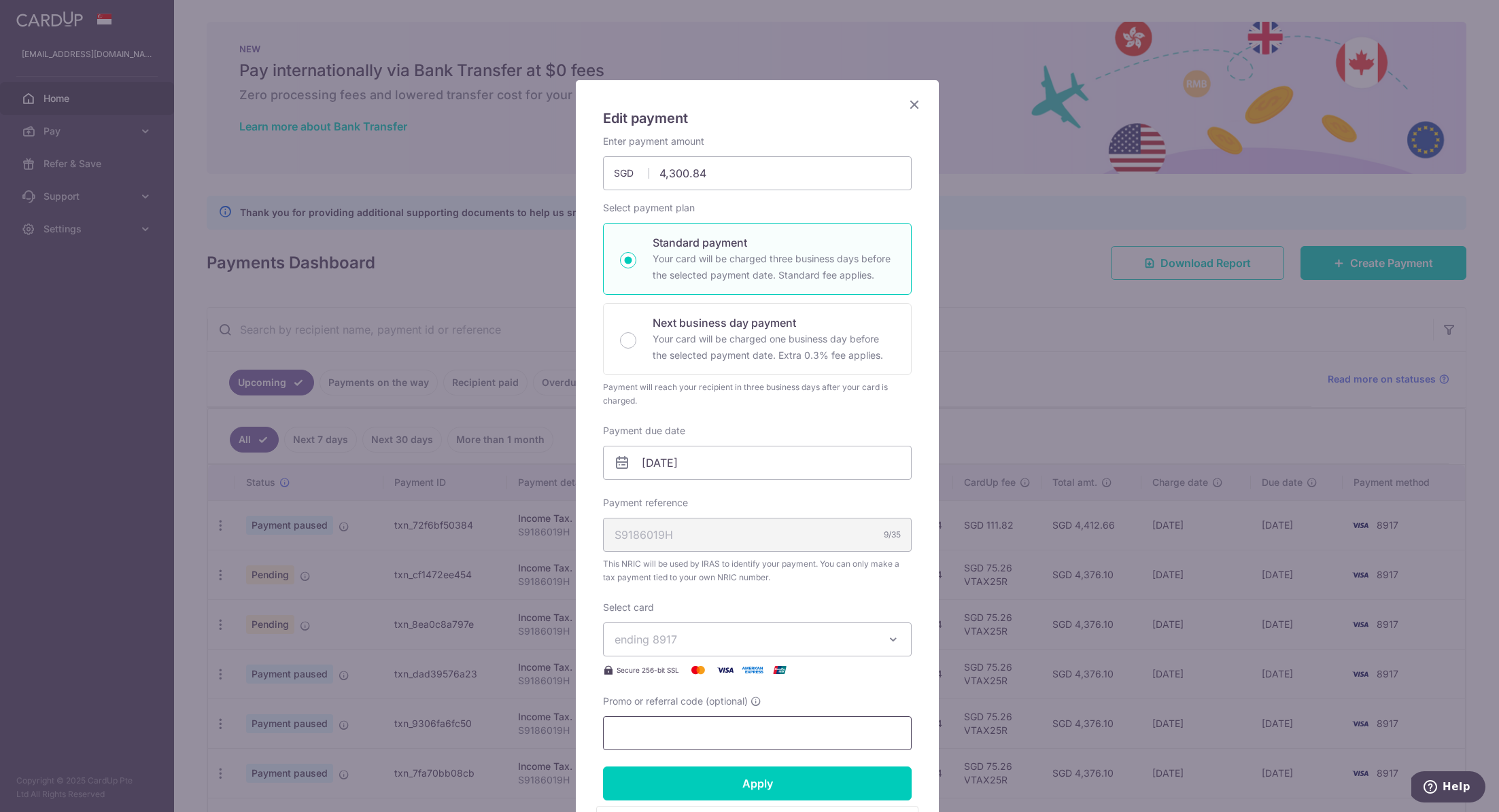
scroll to position [19, 0]
click at [907, 106] on icon "Close" at bounding box center [914, 103] width 16 height 17
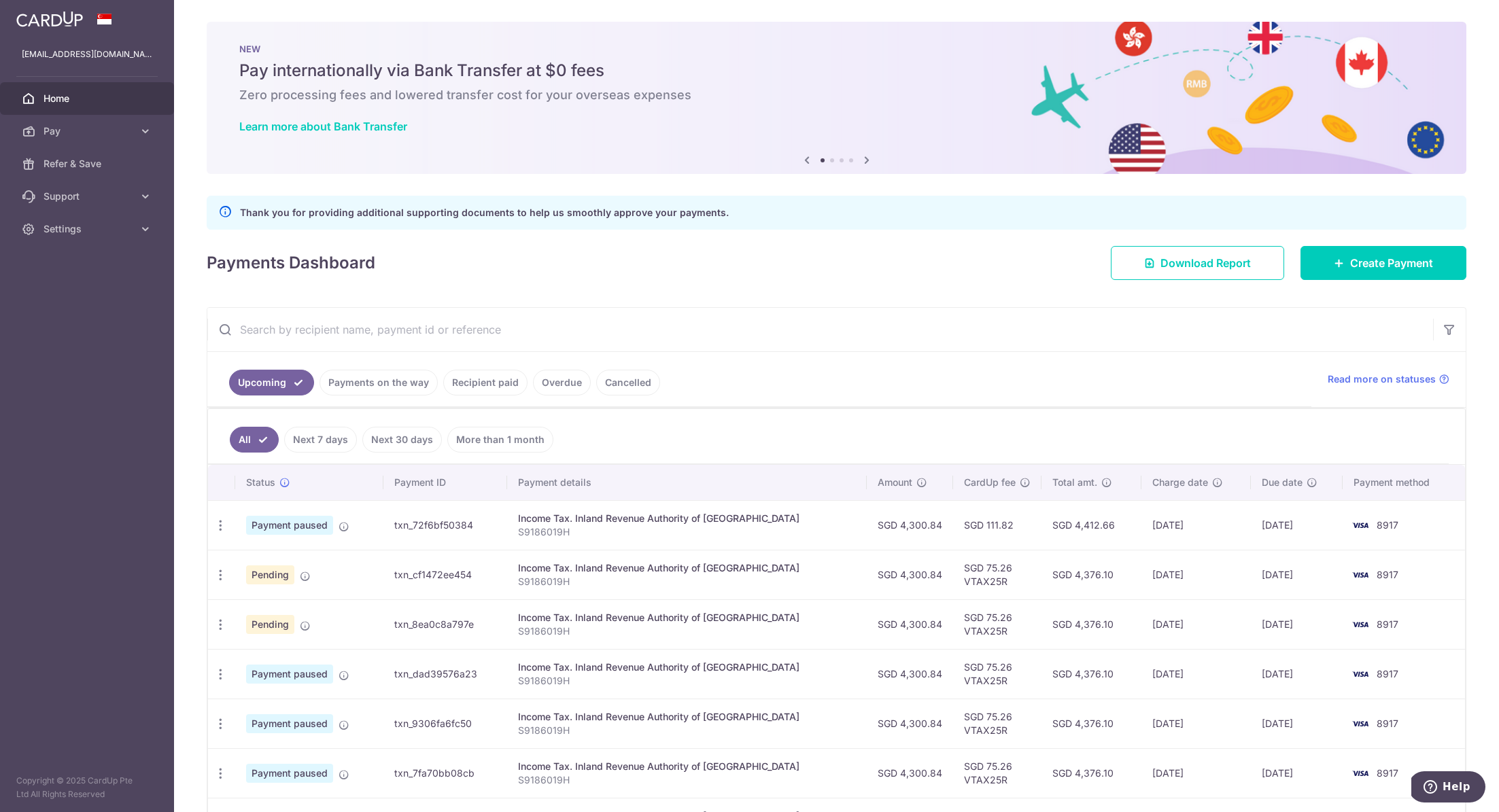
click at [234, 571] on td "Update payment Cancel payment Upload doc" at bounding box center [222, 574] width 27 height 50
click at [224, 570] on icon "button" at bounding box center [220, 575] width 14 height 14
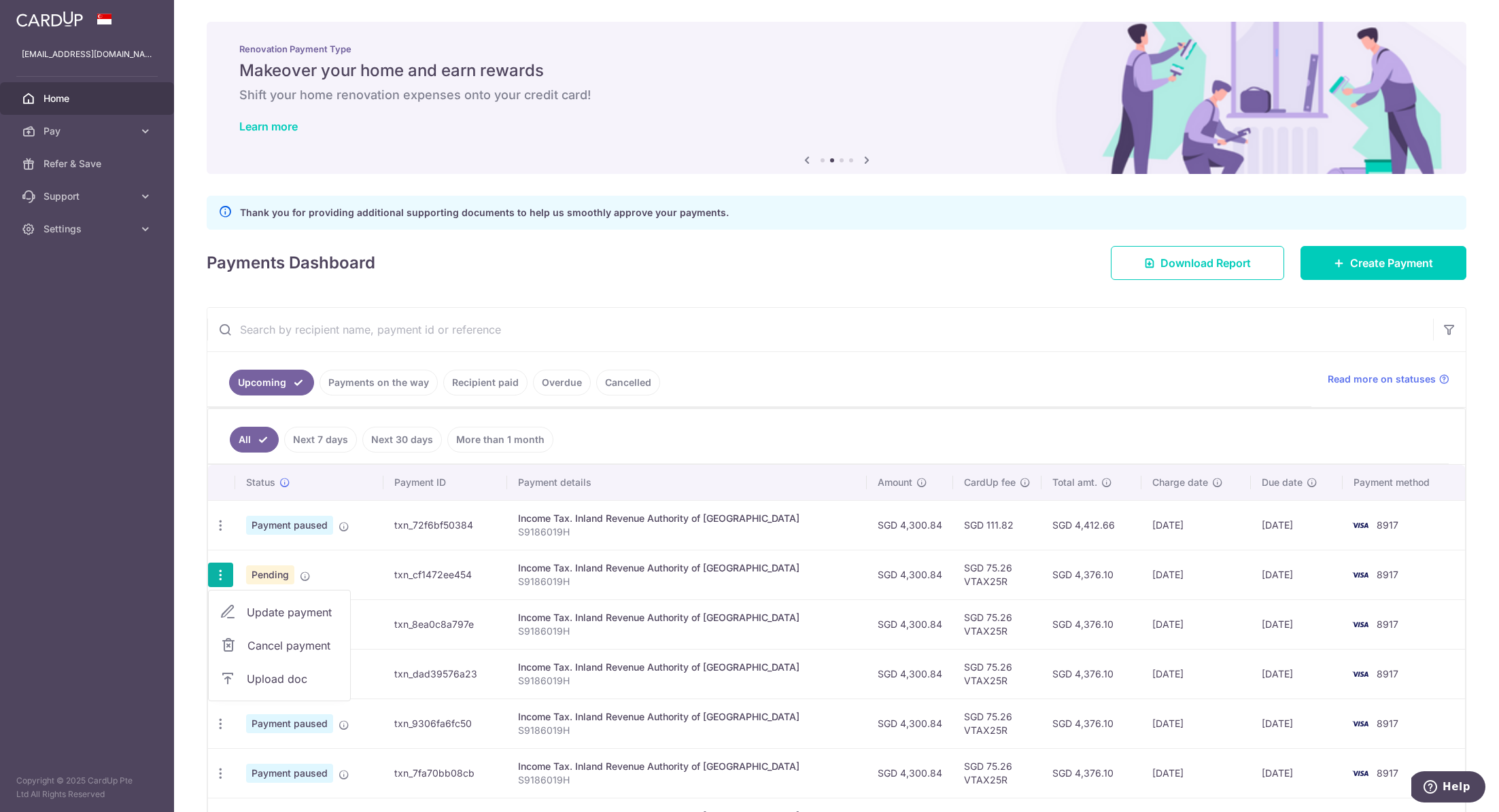
click at [280, 672] on span "Upload doc" at bounding box center [292, 678] width 93 height 16
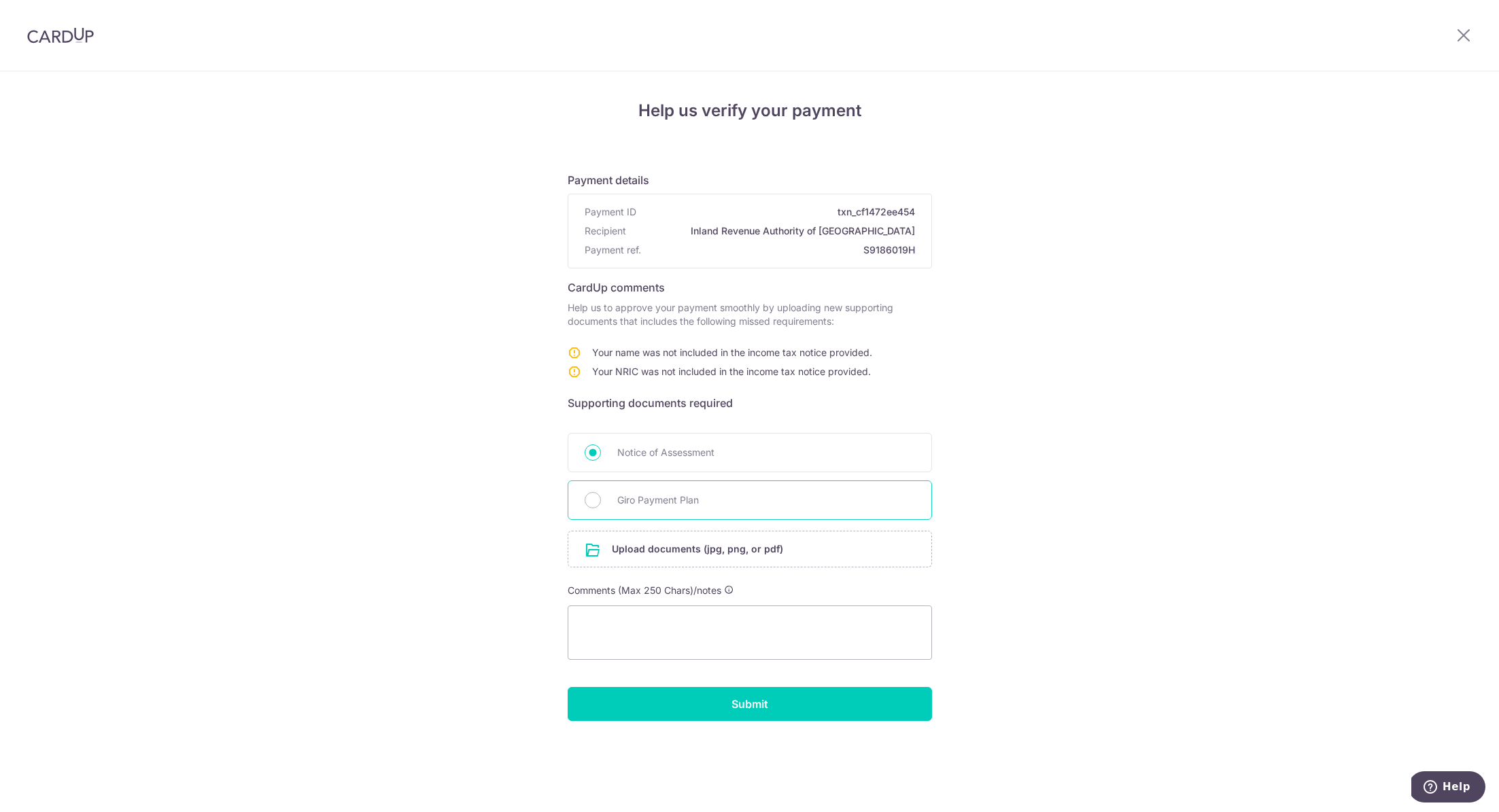
click at [655, 503] on span "Giro Payment Plan" at bounding box center [766, 500] width 298 height 16
click at [601, 503] on input "Giro Payment Plan" at bounding box center [592, 500] width 16 height 16
radio input "true"
click at [668, 634] on textarea at bounding box center [750, 633] width 365 height 54
paste textarea "Updated doc with my name and NRIC."
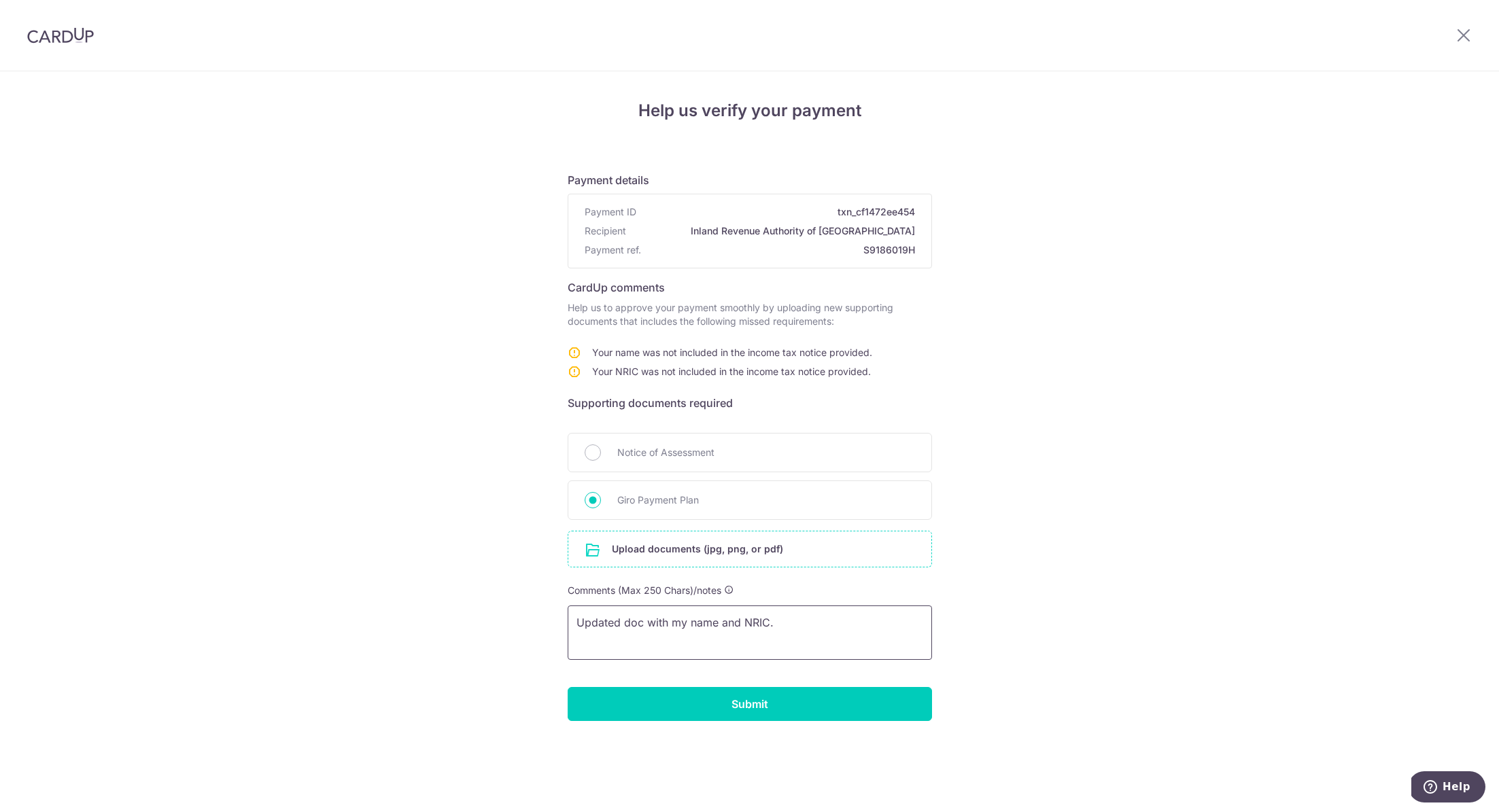
type textarea "Updated doc with my name and NRIC."
click at [656, 552] on input "file" at bounding box center [750, 549] width 363 height 35
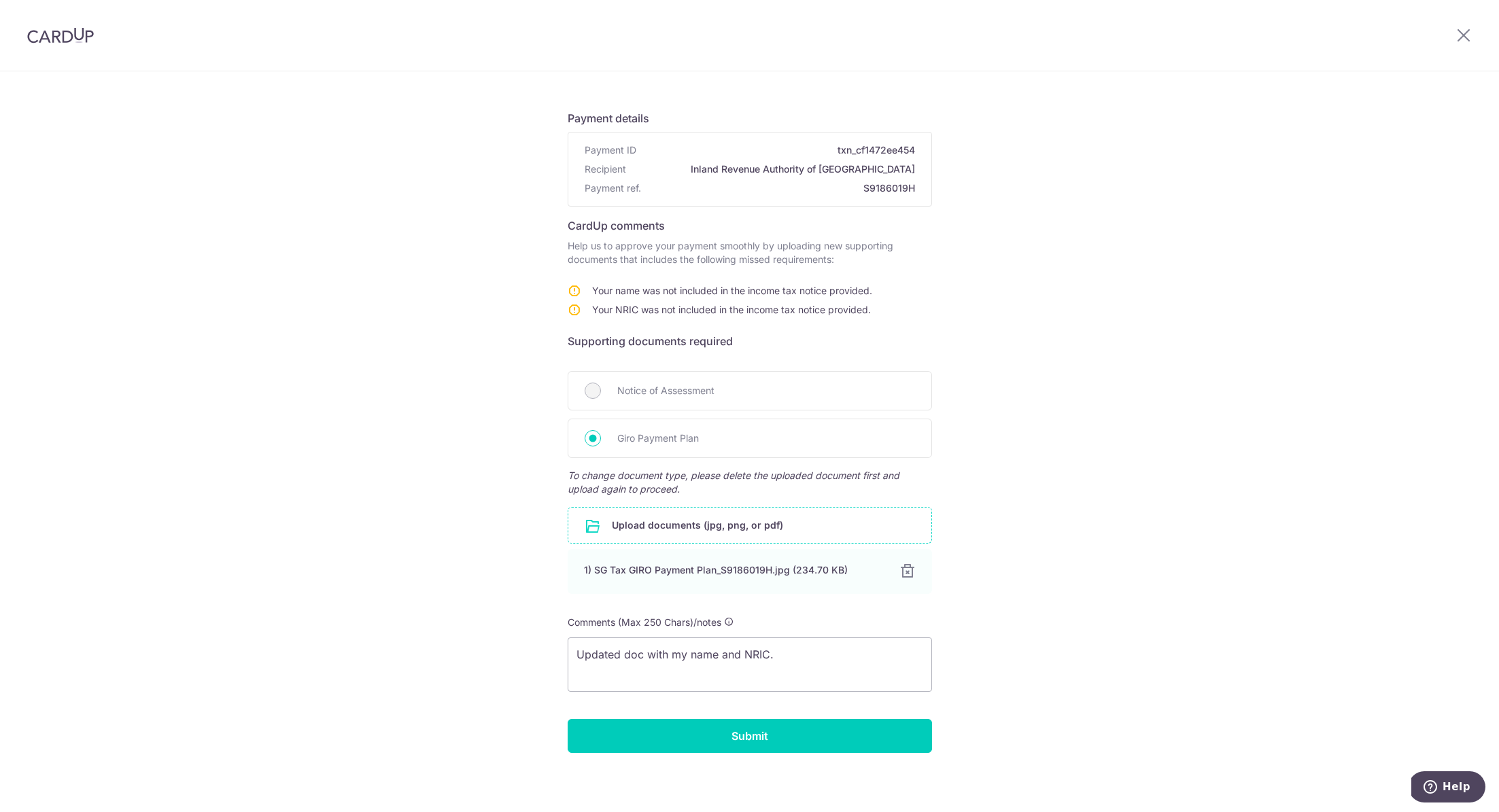
scroll to position [64, 0]
click at [754, 734] on input "Submit" at bounding box center [750, 734] width 365 height 34
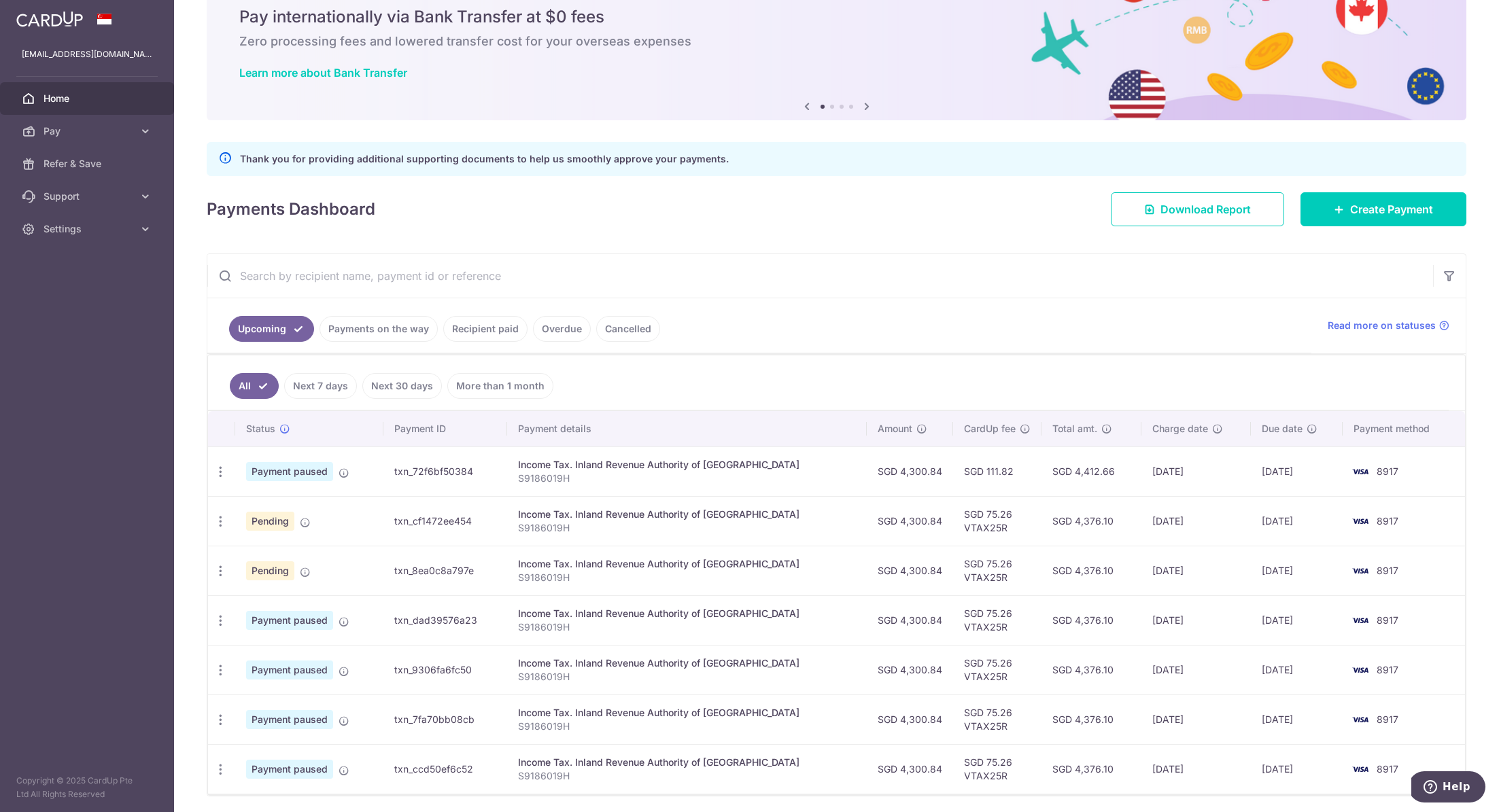
scroll to position [96, 0]
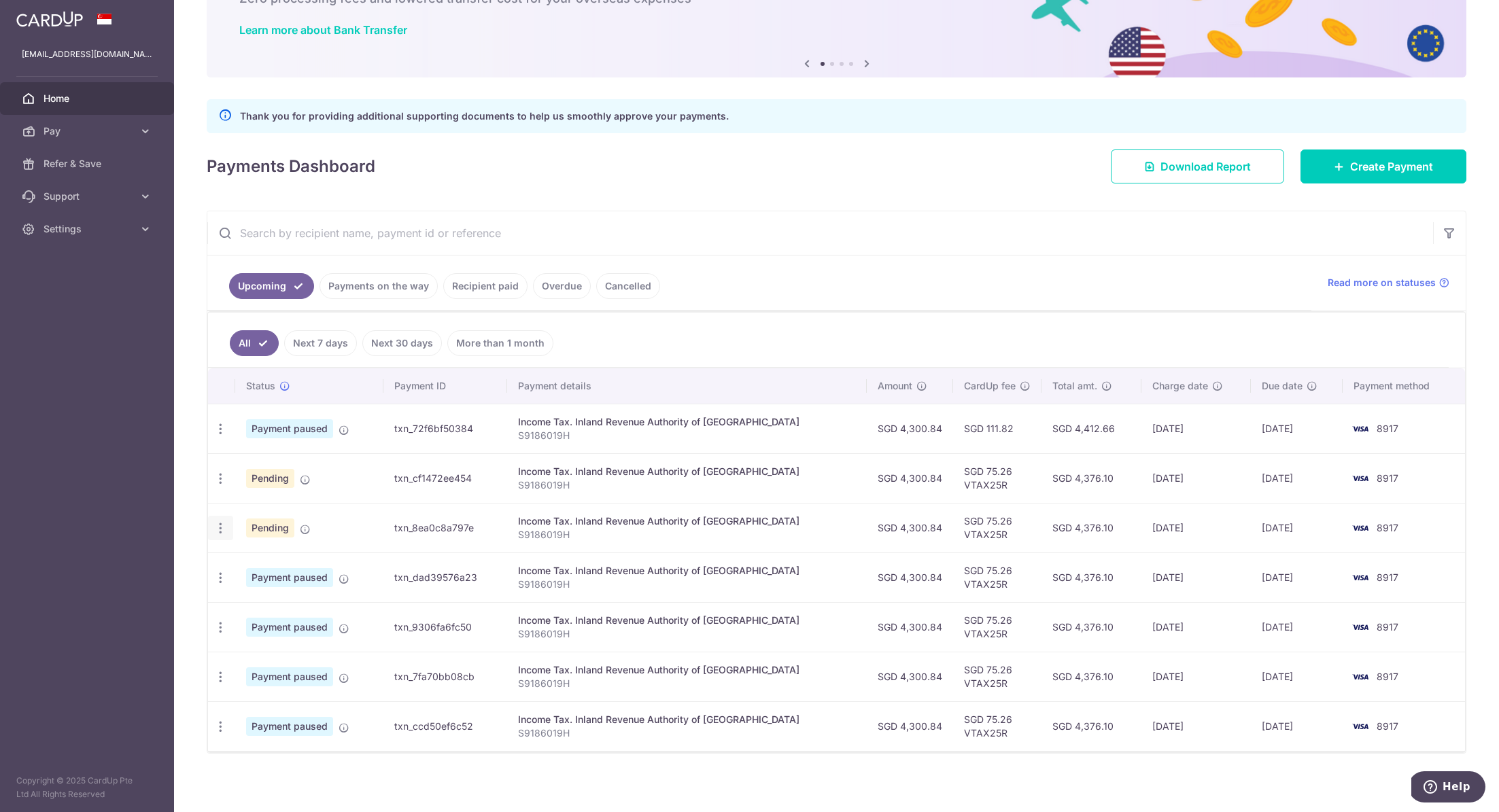
click at [219, 523] on icon "button" at bounding box center [220, 528] width 14 height 14
click at [227, 479] on div "Update payment Cancel payment Upload doc" at bounding box center [221, 479] width 25 height 25
click at [224, 477] on icon "button" at bounding box center [220, 479] width 14 height 14
click at [122, 498] on aside "[EMAIL_ADDRESS][DOMAIN_NAME] Home Pay Payments Recipients Cards Refer & Save Su…" at bounding box center [87, 406] width 174 height 812
click at [215, 523] on icon "button" at bounding box center [220, 528] width 14 height 14
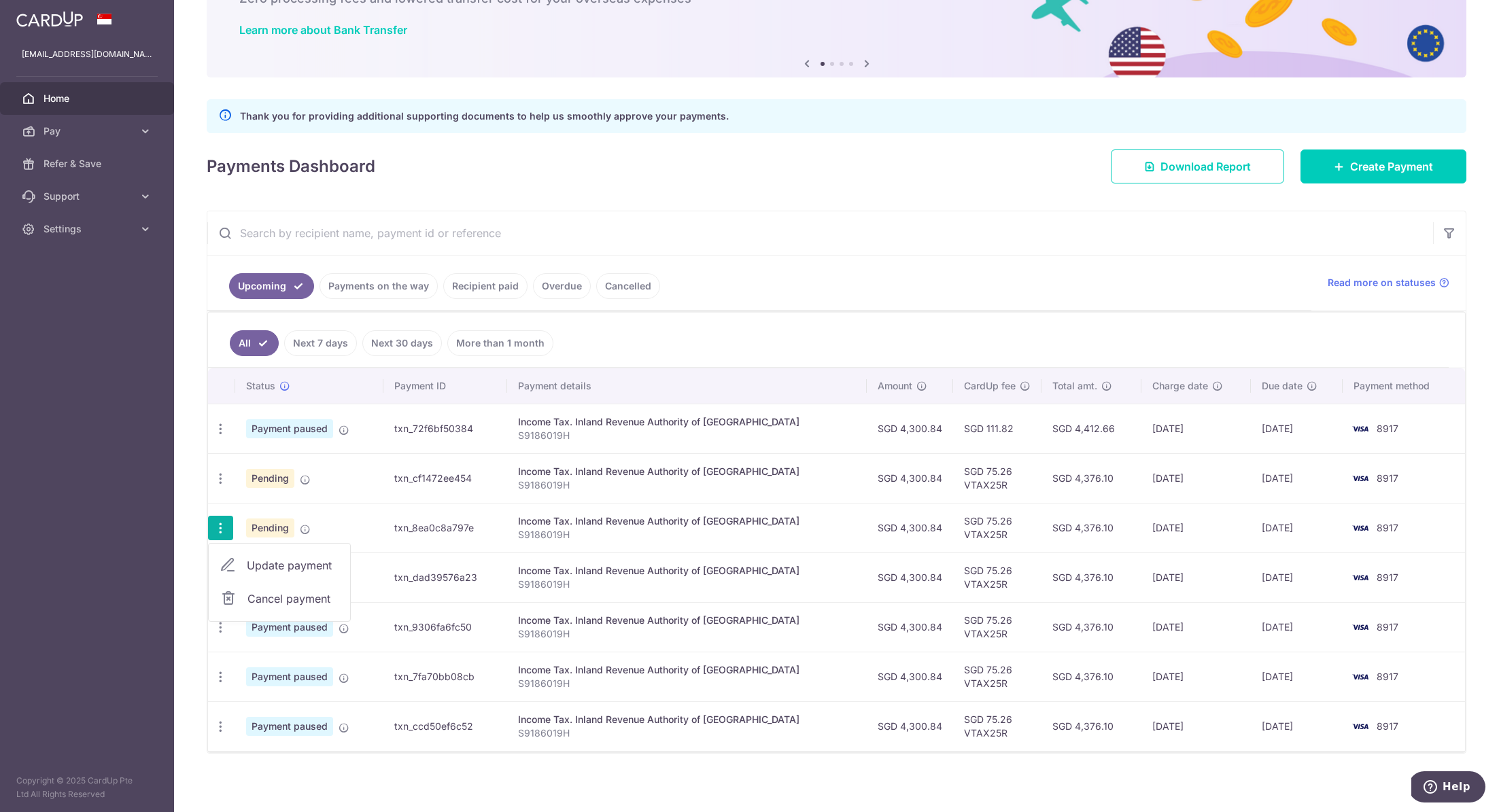
click at [137, 531] on aside "[EMAIL_ADDRESS][DOMAIN_NAME] Home Pay Payments Recipients Cards Refer & Save Su…" at bounding box center [87, 406] width 174 height 812
